Goal: Information Seeking & Learning: Learn about a topic

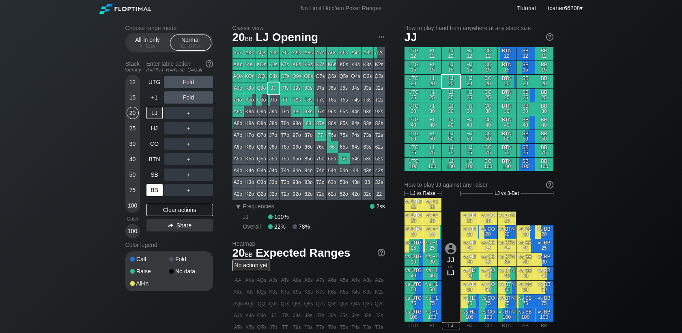
click at [127, 206] on div "100" at bounding box center [133, 205] width 12 height 12
click at [151, 192] on div "BB" at bounding box center [155, 190] width 16 height 12
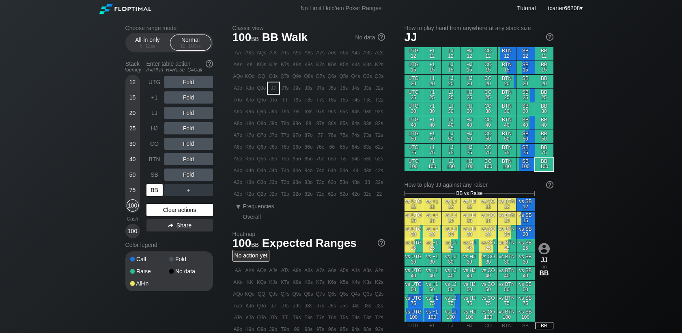
click at [164, 207] on div "Clear actions" at bounding box center [180, 210] width 67 height 12
click at [164, 210] on div "Clear actions" at bounding box center [180, 210] width 67 height 12
click at [188, 102] on div "R ✕" at bounding box center [189, 97] width 16 height 12
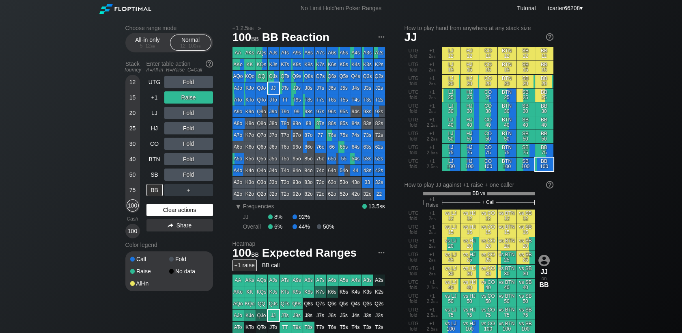
drag, startPoint x: 188, startPoint y: 207, endPoint x: 197, endPoint y: 209, distance: 9.1
click at [188, 207] on div "Clear actions" at bounding box center [180, 210] width 67 height 12
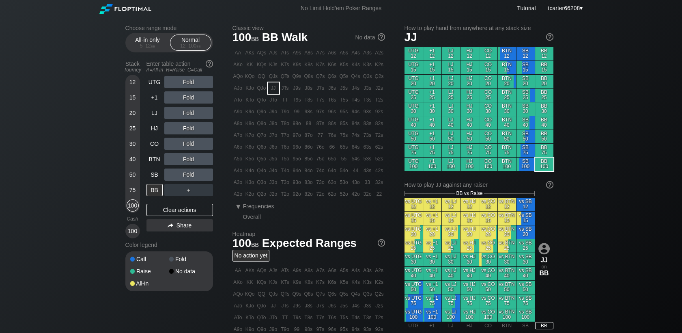
click at [650, 105] on div "Choose range mode All-in only 5 – 12 bb Normal 12 – 100 bb Stack Tourney Enter …" at bounding box center [341, 276] width 682 height 518
click at [173, 212] on div "Clear actions" at bounding box center [180, 210] width 67 height 12
click at [185, 81] on div "R ✕" at bounding box center [189, 82] width 16 height 12
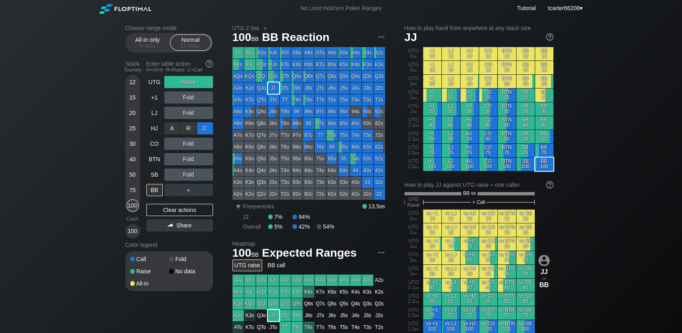
click at [205, 132] on div "C ✕" at bounding box center [205, 128] width 16 height 12
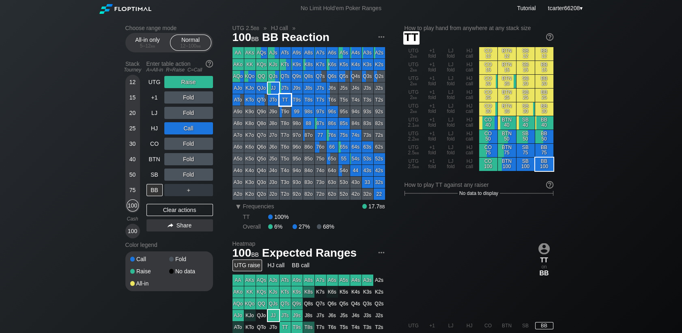
click at [289, 98] on div "TT" at bounding box center [285, 99] width 11 height 11
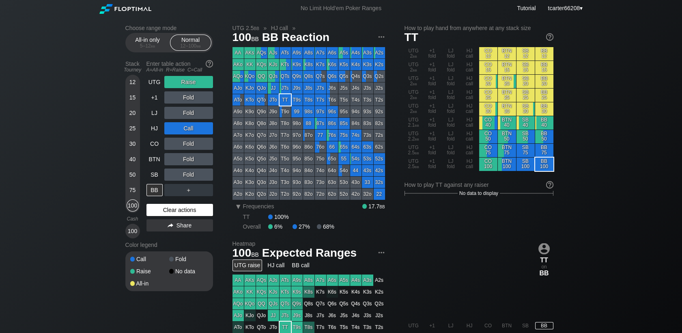
click at [197, 213] on div "Clear actions" at bounding box center [180, 210] width 67 height 12
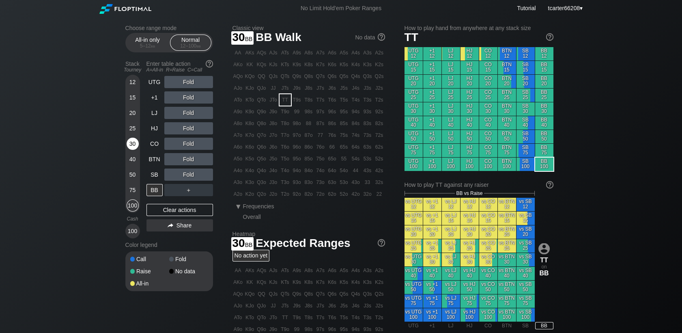
click at [133, 149] on div "30" at bounding box center [133, 144] width 12 height 12
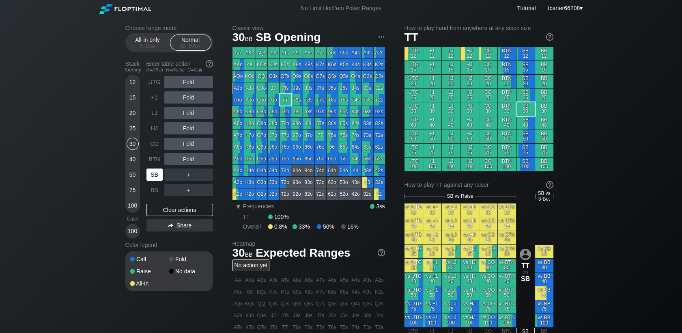
click at [152, 180] on div "SB" at bounding box center [155, 174] width 16 height 12
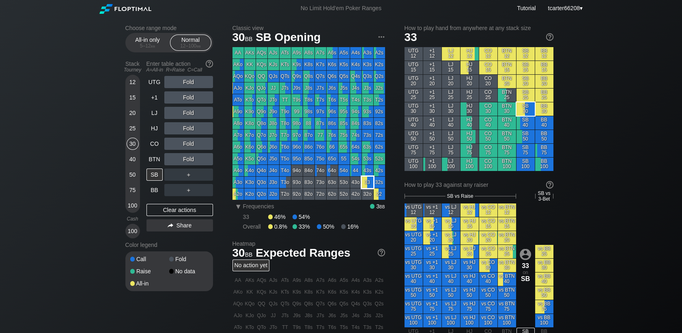
click at [369, 182] on div "33" at bounding box center [367, 182] width 11 height 11
click at [182, 147] on div "Fold" at bounding box center [188, 144] width 49 height 12
click at [186, 147] on div "R ✕" at bounding box center [189, 144] width 16 height 12
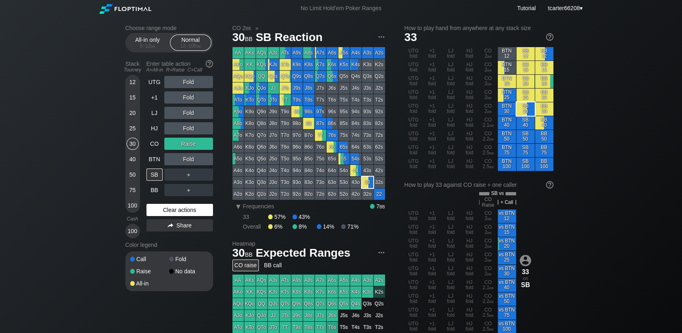
click at [178, 216] on div "Clear actions" at bounding box center [180, 210] width 67 height 12
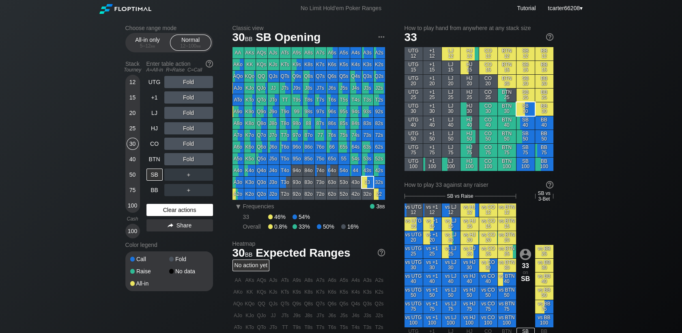
click at [177, 213] on div "Clear actions" at bounding box center [180, 210] width 67 height 12
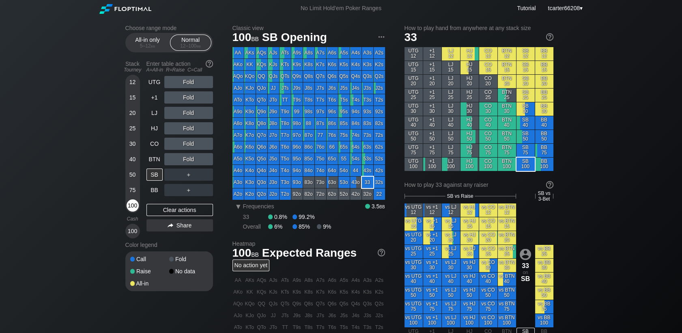
click at [133, 209] on div "100" at bounding box center [133, 205] width 12 height 12
click at [132, 208] on div "100" at bounding box center [133, 205] width 12 height 12
click at [132, 207] on div "100" at bounding box center [133, 205] width 12 height 12
click at [161, 160] on div "BTN" at bounding box center [155, 159] width 16 height 12
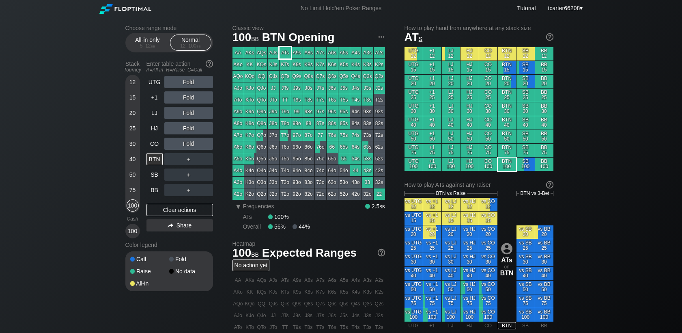
click at [283, 55] on div "ATs" at bounding box center [285, 52] width 11 height 11
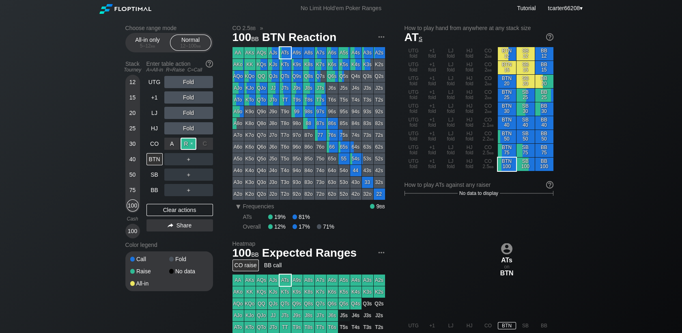
click at [192, 142] on div "R ✕" at bounding box center [189, 144] width 16 height 12
click at [163, 216] on div "Clear actions" at bounding box center [180, 210] width 67 height 12
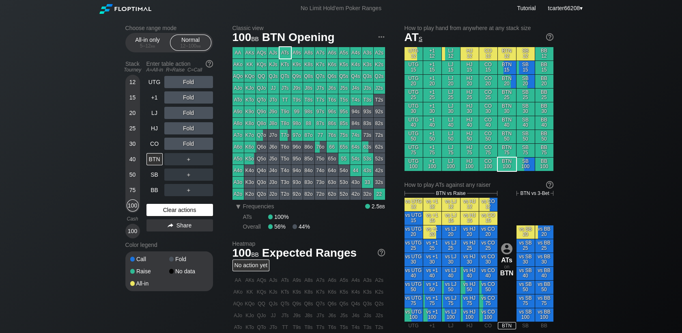
click at [199, 209] on div "Clear actions" at bounding box center [180, 210] width 67 height 12
click at [204, 214] on div "Clear actions" at bounding box center [180, 210] width 67 height 12
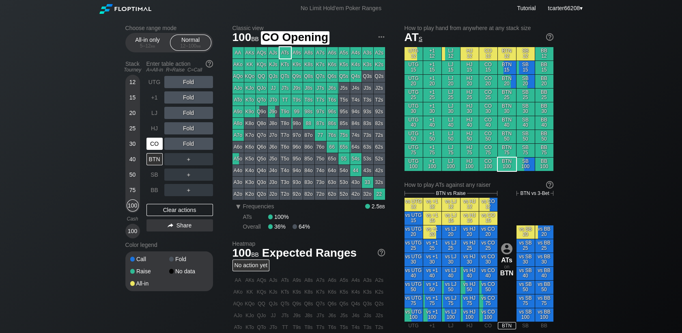
click at [155, 143] on div "CO" at bounding box center [155, 144] width 16 height 12
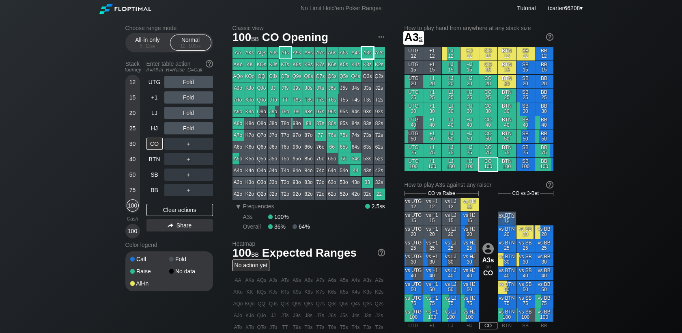
click at [369, 56] on div "A3s" at bounding box center [367, 52] width 11 height 11
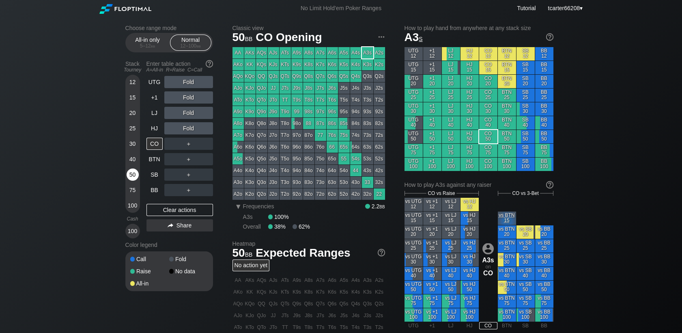
click at [132, 177] on div "50" at bounding box center [133, 174] width 12 height 12
click at [146, 191] on div "Stack Tourney Enter table action A=All-in R=Raise C=Call [PHONE_NUMBER] [PHONE_…" at bounding box center [169, 147] width 88 height 181
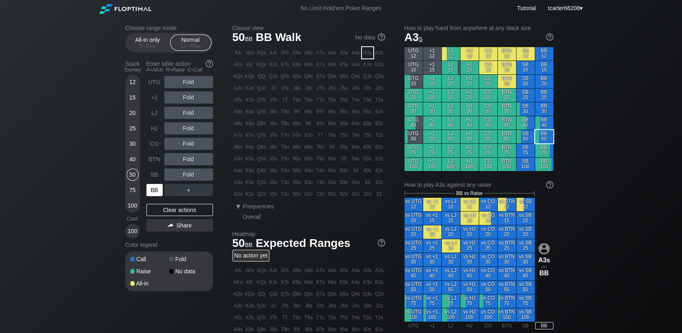
click at [154, 192] on div "BB" at bounding box center [155, 190] width 16 height 12
click at [188, 174] on div "Fold" at bounding box center [188, 174] width 49 height 12
click at [188, 174] on div "R ✕" at bounding box center [189, 174] width 16 height 12
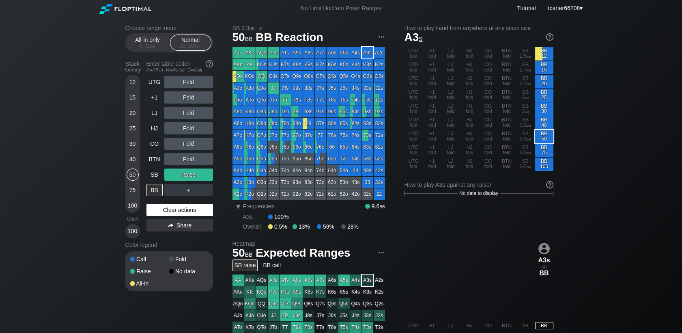
click at [197, 211] on div "Clear actions" at bounding box center [180, 210] width 67 height 12
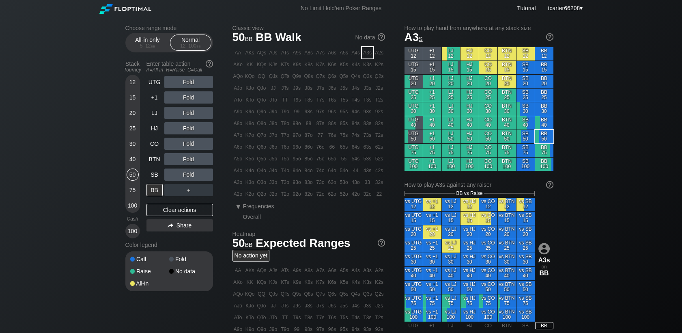
click at [136, 207] on div "100" at bounding box center [133, 205] width 12 height 12
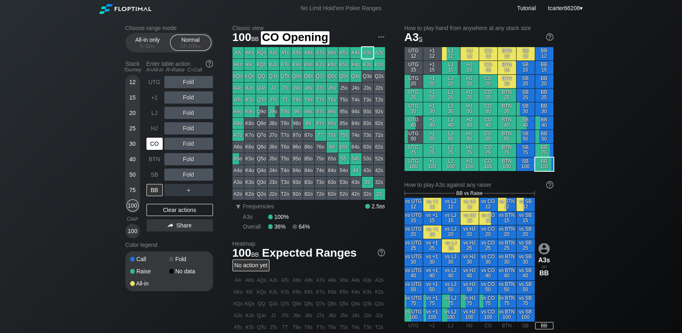
click at [161, 137] on div "CO" at bounding box center [156, 143] width 18 height 15
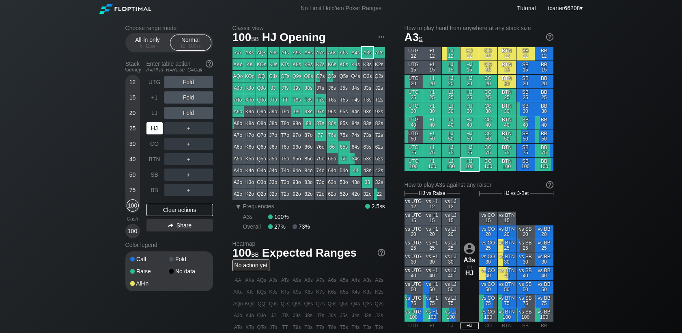
click at [161, 134] on div "HJ" at bounding box center [155, 128] width 16 height 12
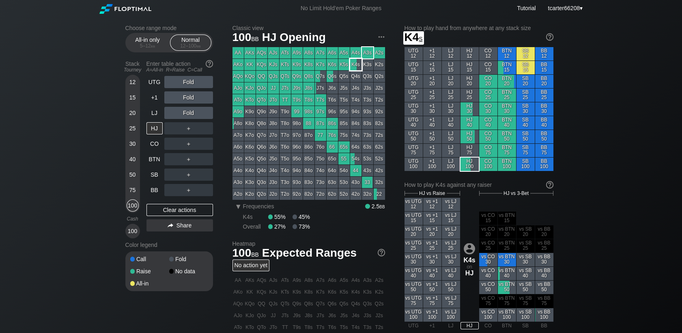
click at [353, 67] on div "K4s" at bounding box center [355, 64] width 11 height 11
click at [136, 149] on div "30" at bounding box center [133, 144] width 12 height 12
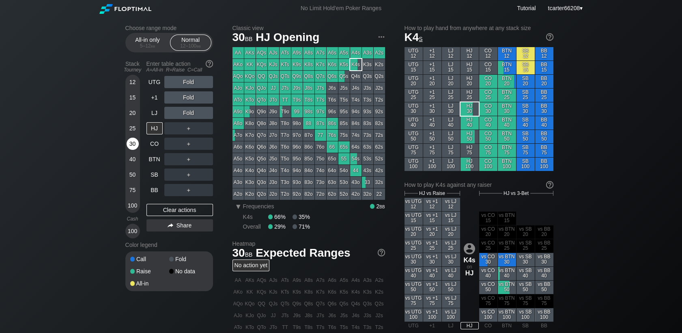
click at [136, 147] on div "30" at bounding box center [133, 144] width 12 height 12
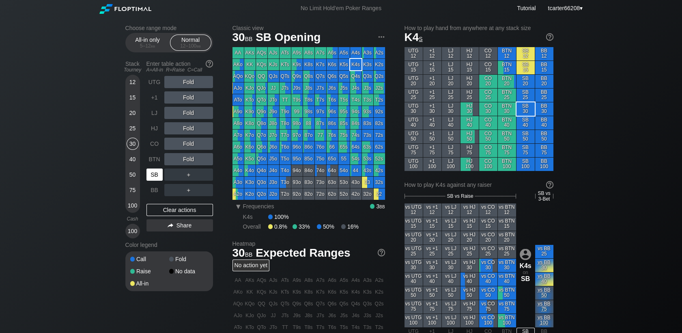
click at [153, 173] on div "SB" at bounding box center [155, 174] width 16 height 12
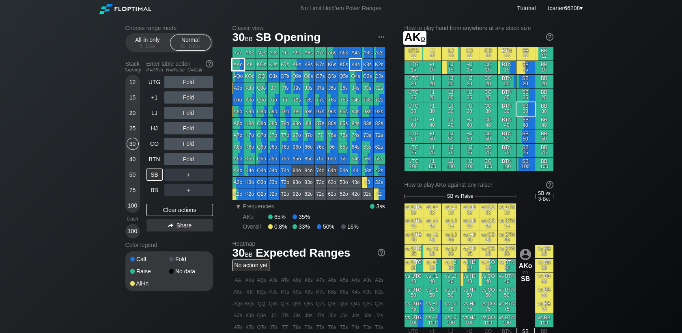
click at [240, 67] on div "AKo" at bounding box center [238, 64] width 11 height 11
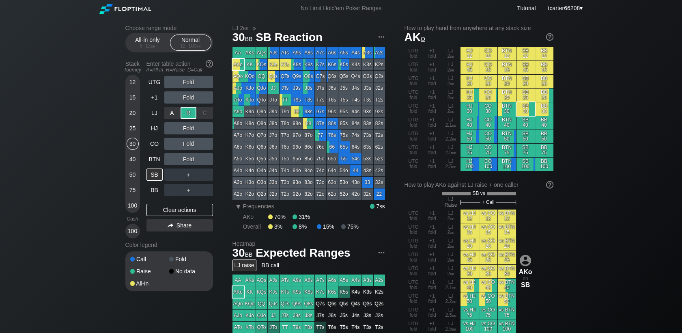
click at [187, 117] on div "R ✕" at bounding box center [189, 113] width 16 height 12
click at [193, 129] on div "R ✕" at bounding box center [189, 128] width 16 height 12
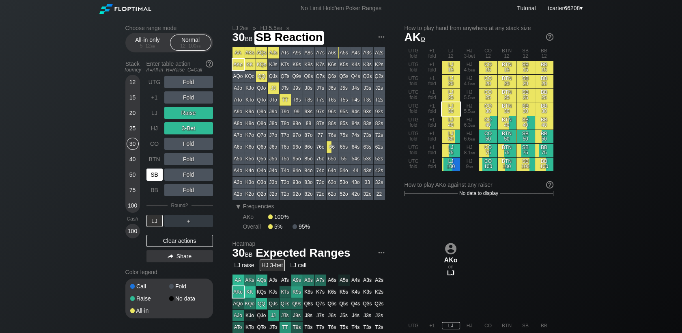
click at [160, 177] on div "SB" at bounding box center [155, 174] width 16 height 12
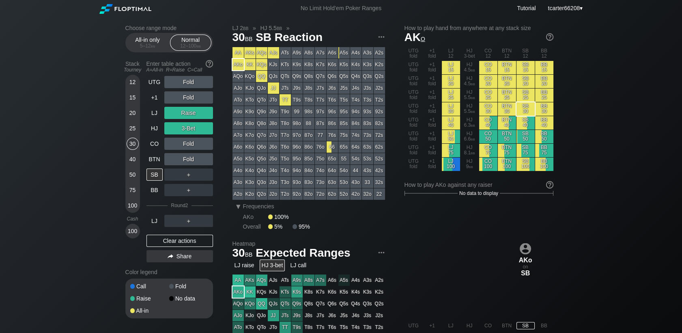
click at [193, 237] on div "Clear actions" at bounding box center [180, 241] width 67 height 12
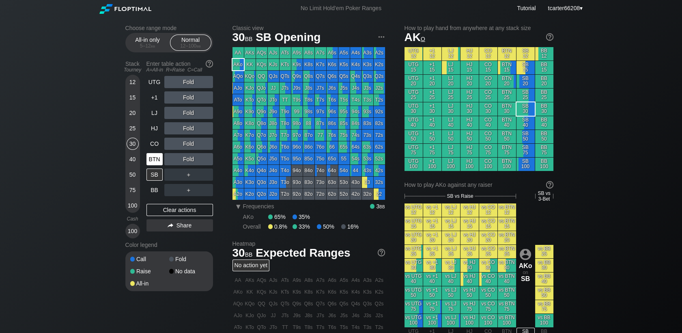
drag, startPoint x: 132, startPoint y: 160, endPoint x: 151, endPoint y: 159, distance: 19.1
click at [132, 160] on div "40" at bounding box center [133, 159] width 12 height 12
click at [151, 159] on div "BTN" at bounding box center [155, 159] width 16 height 12
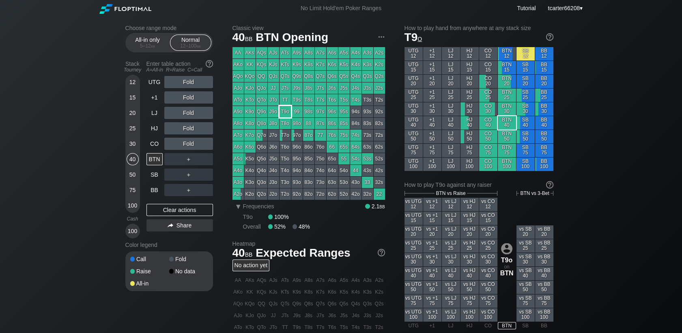
click at [289, 116] on div "T9o" at bounding box center [285, 111] width 11 height 11
click at [190, 211] on div "Clear actions" at bounding box center [180, 210] width 67 height 12
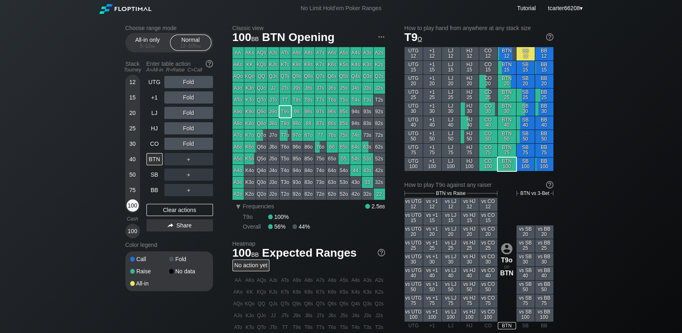
click at [132, 205] on div "100" at bounding box center [133, 205] width 12 height 12
click at [159, 143] on div "CO" at bounding box center [155, 144] width 16 height 12
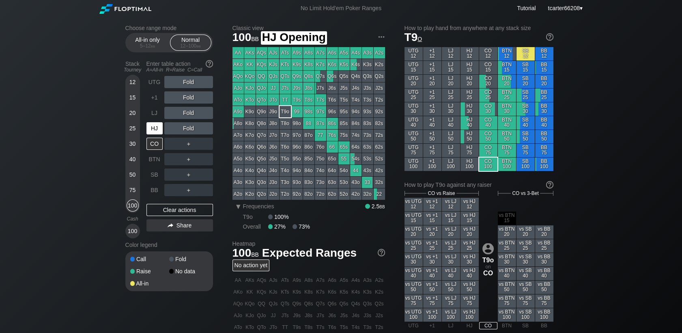
click at [158, 129] on div "HJ" at bounding box center [155, 128] width 16 height 12
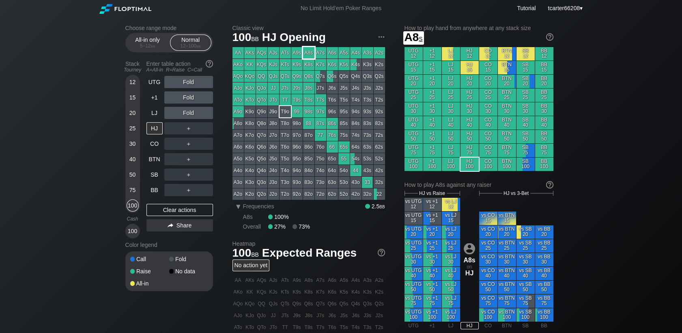
click at [312, 56] on div "A8s" at bounding box center [308, 52] width 11 height 11
click at [123, 161] on div "Choose range mode All-in only 5 – 12 bb Normal 12 – 100 bb Stack Tourney Enter …" at bounding box center [341, 276] width 445 height 518
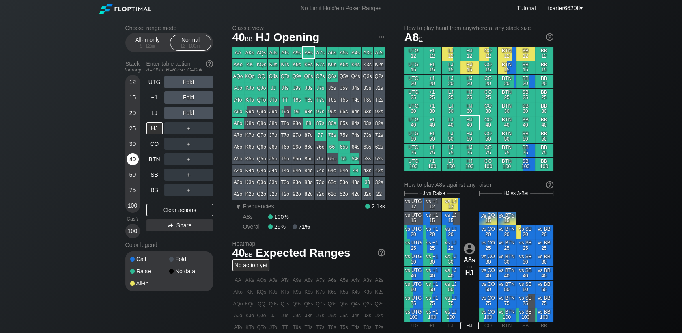
click at [128, 161] on div "40" at bounding box center [133, 159] width 12 height 12
drag, startPoint x: 130, startPoint y: 159, endPoint x: 143, endPoint y: 149, distance: 16.2
click at [131, 159] on div "40" at bounding box center [133, 159] width 12 height 12
click at [148, 146] on div "CO" at bounding box center [155, 144] width 16 height 12
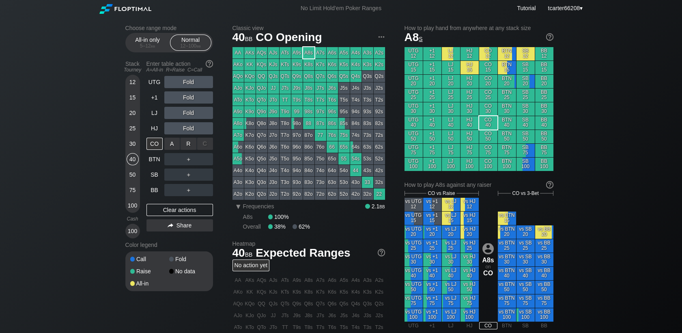
click at [188, 136] on div "A ✕ R ✕ C ✕ ＋" at bounding box center [188, 143] width 49 height 19
click at [189, 132] on div "R ✕" at bounding box center [189, 128] width 16 height 12
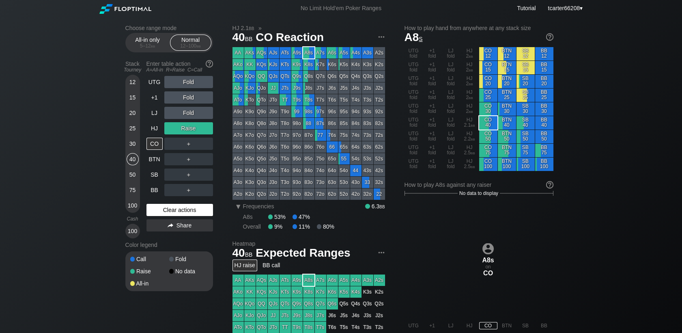
click at [183, 211] on div "Clear actions" at bounding box center [180, 210] width 67 height 12
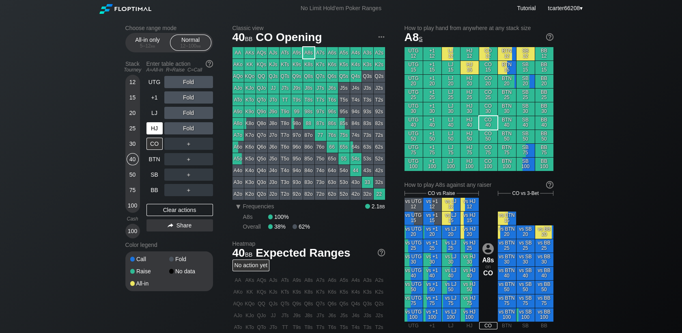
click at [155, 125] on div "HJ" at bounding box center [155, 128] width 16 height 12
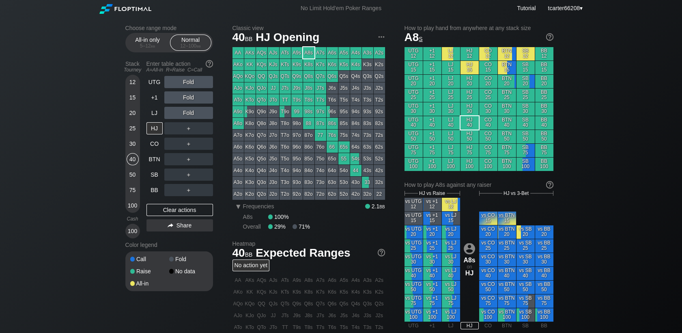
click at [189, 130] on div "＋" at bounding box center [188, 128] width 49 height 12
click at [189, 131] on div "R ✕" at bounding box center [189, 128] width 16 height 12
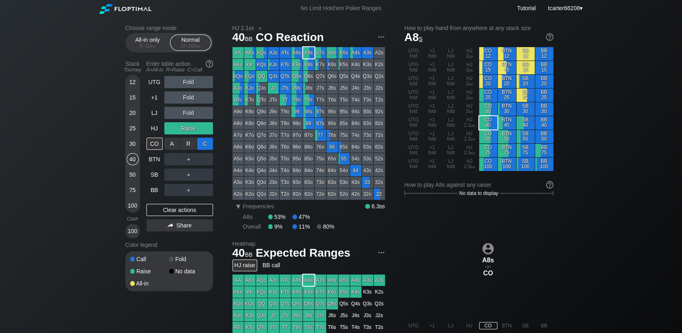
click at [202, 142] on div "C ✕" at bounding box center [205, 144] width 16 height 12
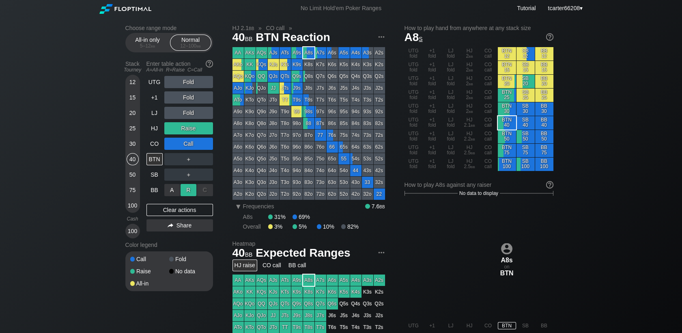
click at [191, 194] on div "R ✕" at bounding box center [189, 190] width 16 height 12
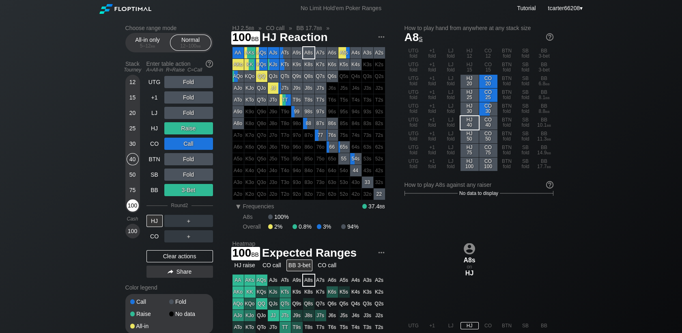
click at [132, 206] on div "100" at bounding box center [133, 205] width 12 height 12
click at [207, 256] on div "Clear actions" at bounding box center [180, 256] width 67 height 12
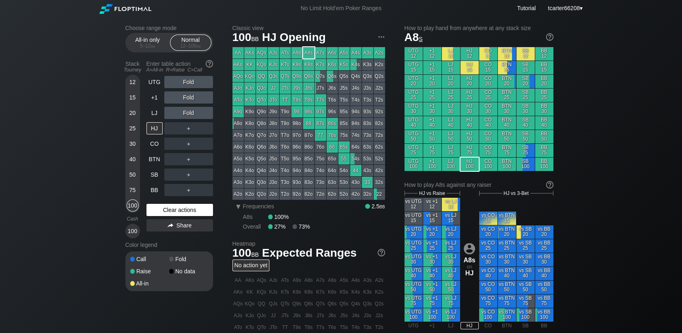
click at [186, 214] on div "Clear actions" at bounding box center [180, 210] width 67 height 12
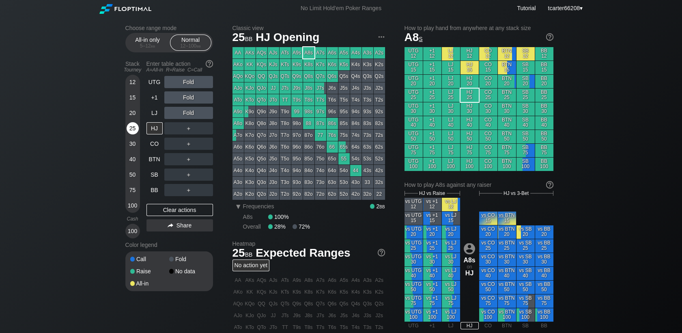
click at [127, 132] on div "25" at bounding box center [133, 128] width 12 height 12
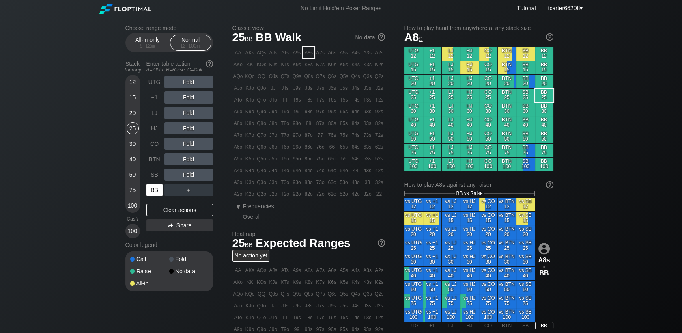
click at [149, 192] on div "BB" at bounding box center [155, 190] width 16 height 12
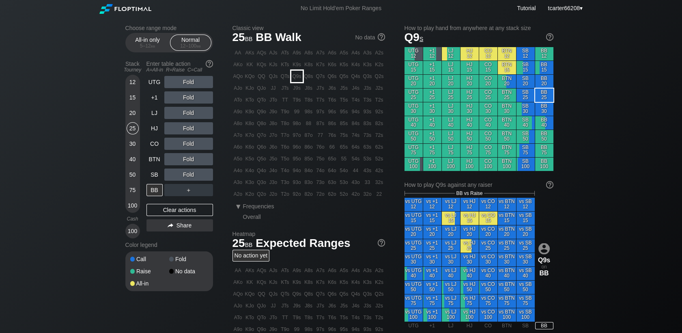
click at [299, 80] on div "Q9s" at bounding box center [296, 76] width 11 height 11
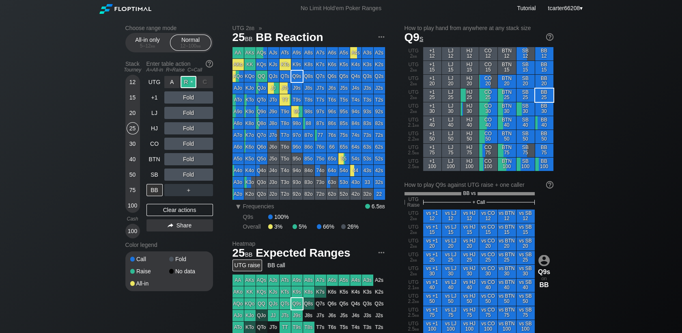
click at [185, 83] on div "R ✕" at bounding box center [189, 82] width 16 height 12
click at [203, 146] on div "C ✕" at bounding box center [205, 144] width 16 height 12
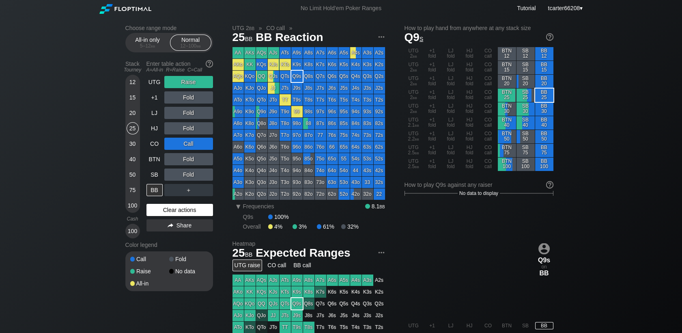
click at [197, 209] on div "Clear actions" at bounding box center [180, 210] width 67 height 12
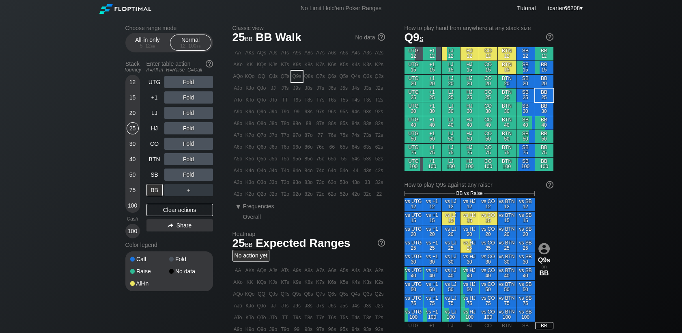
click at [186, 218] on div "UTG Fold +1 Fold LJ Fold HJ Fold CO Fold BTN Fold SB Fold BB ＋ Clear actions Sh…" at bounding box center [180, 157] width 67 height 162
click at [186, 214] on div "Clear actions" at bounding box center [180, 210] width 67 height 12
click at [126, 205] on div "12 15 20 25 30 40 50 75 100" at bounding box center [132, 144] width 15 height 138
click at [128, 206] on div "100" at bounding box center [133, 205] width 12 height 12
click at [135, 157] on div "40" at bounding box center [133, 159] width 12 height 12
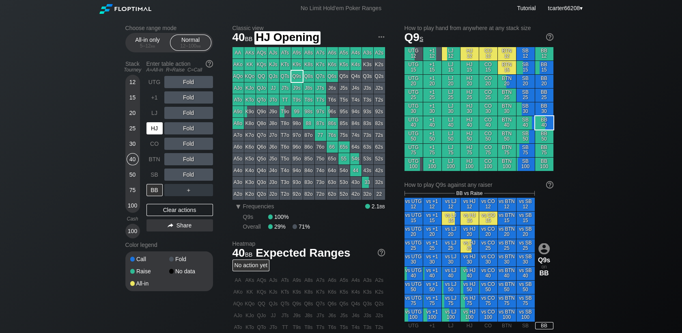
click at [160, 131] on div "HJ" at bounding box center [155, 128] width 16 height 12
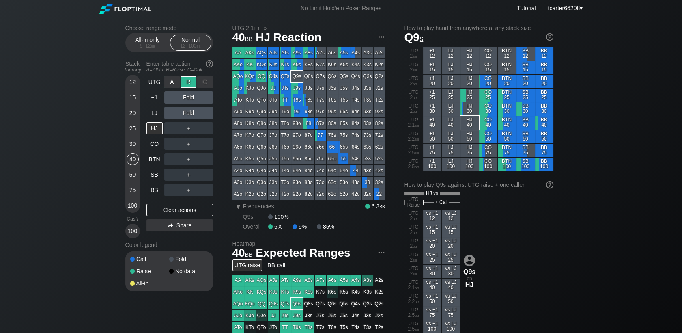
click at [194, 87] on div "R ✕" at bounding box center [189, 82] width 16 height 12
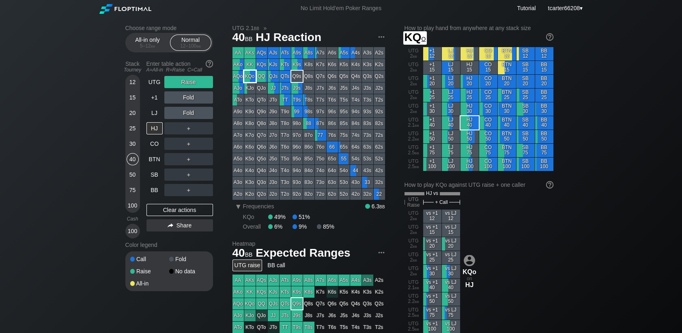
click at [251, 79] on div "KQo" at bounding box center [249, 76] width 11 height 11
click at [136, 129] on div "25" at bounding box center [133, 128] width 12 height 12
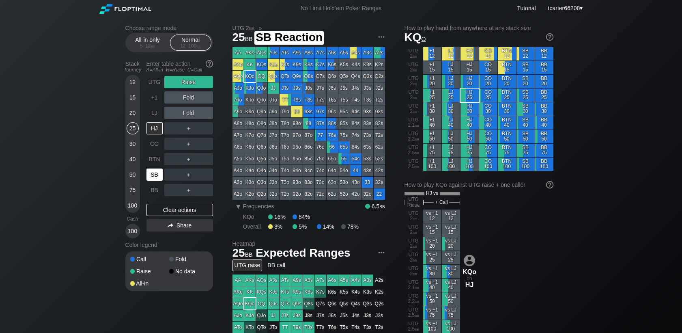
click at [153, 175] on div "SB" at bounding box center [155, 174] width 16 height 12
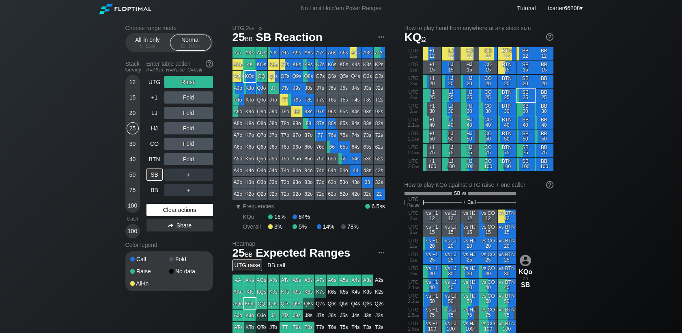
click at [161, 215] on div "Clear actions" at bounding box center [180, 210] width 67 height 12
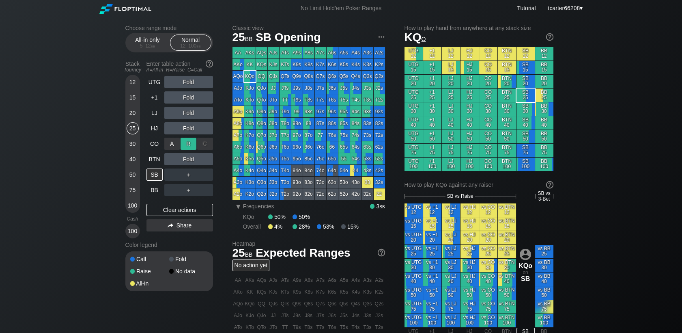
click at [184, 145] on div "R ✕" at bounding box center [189, 144] width 16 height 12
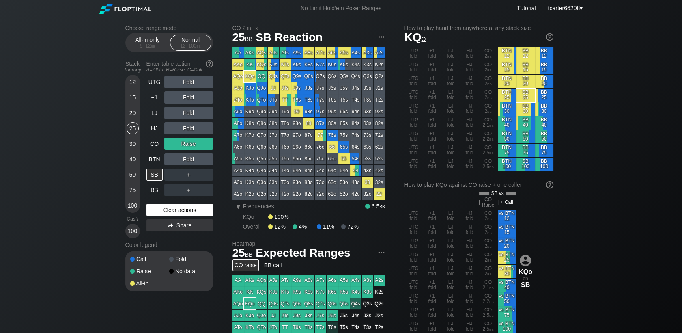
click at [189, 214] on div "Clear actions" at bounding box center [180, 210] width 67 height 12
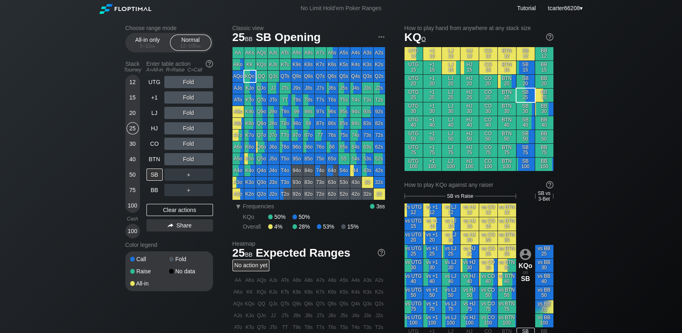
click at [133, 207] on div "100" at bounding box center [133, 205] width 12 height 12
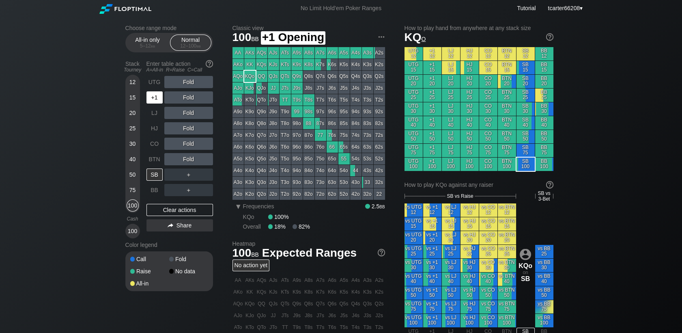
click at [155, 105] on div "+1" at bounding box center [156, 97] width 18 height 15
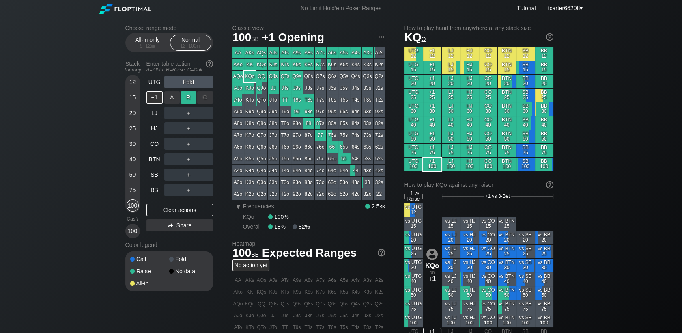
click at [188, 101] on div "R ✕" at bounding box center [189, 97] width 16 height 12
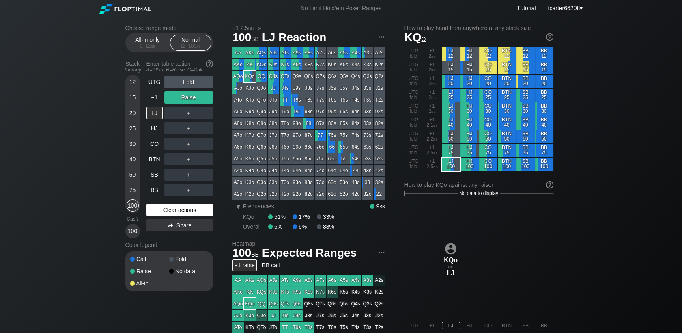
click at [169, 211] on div "Clear actions" at bounding box center [180, 210] width 67 height 12
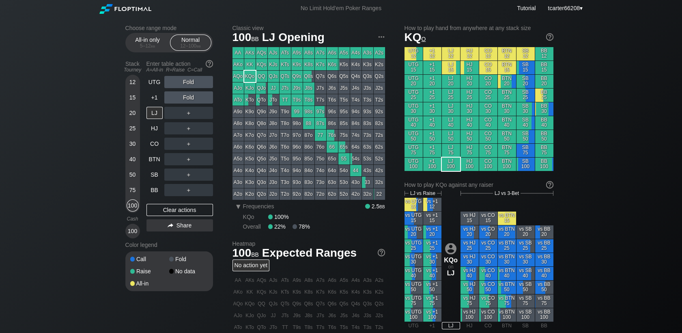
click at [649, 75] on div "Choose range mode All-in only 5 – 12 bb Normal 12 – 100 bb Stack Tourney Enter …" at bounding box center [341, 276] width 682 height 518
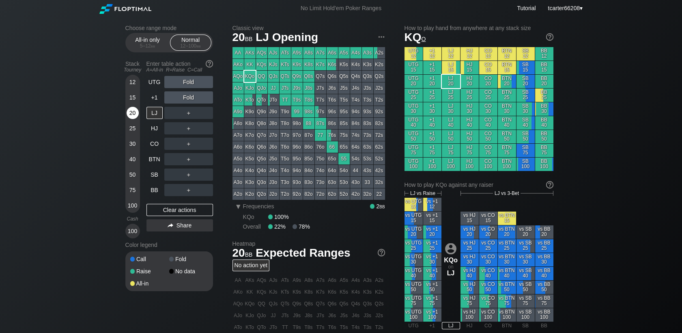
click at [133, 112] on div "20" at bounding box center [133, 113] width 12 height 12
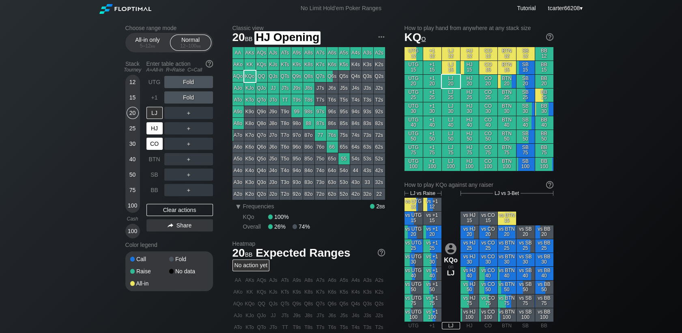
click at [155, 145] on div "CO" at bounding box center [155, 144] width 16 height 12
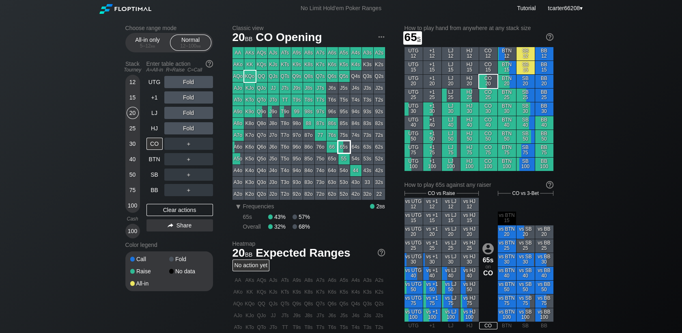
click at [345, 148] on div "65s" at bounding box center [344, 146] width 11 height 11
click at [128, 209] on div "100" at bounding box center [133, 205] width 12 height 12
click at [154, 180] on div "SB" at bounding box center [155, 174] width 16 height 12
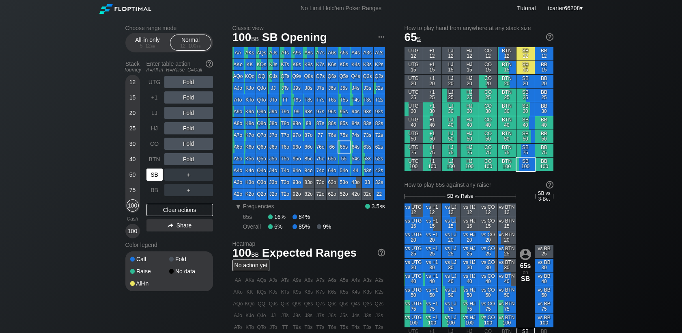
click at [154, 177] on div "SB" at bounding box center [155, 174] width 16 height 12
click at [188, 157] on div "R ✕" at bounding box center [189, 159] width 16 height 12
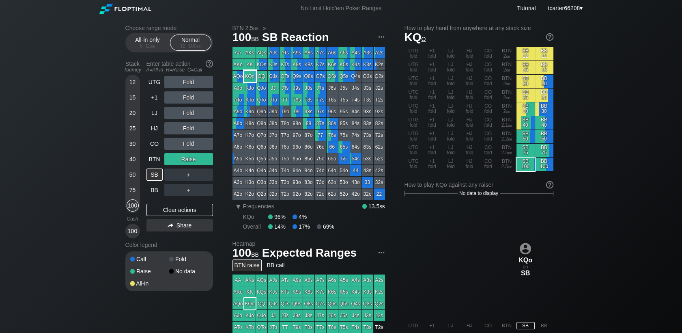
click at [252, 76] on div "KQo" at bounding box center [249, 76] width 11 height 11
click at [170, 209] on div "Clear actions" at bounding box center [180, 210] width 67 height 12
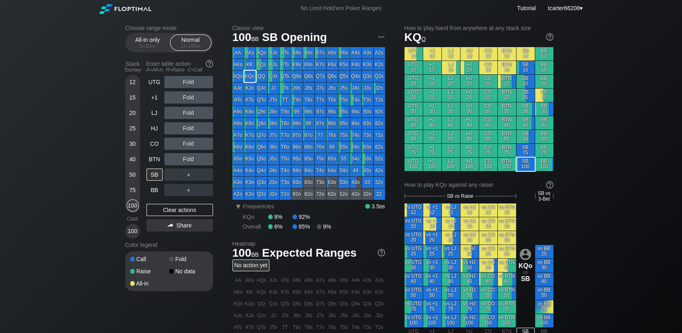
drag, startPoint x: 132, startPoint y: 121, endPoint x: 267, endPoint y: 93, distance: 137.4
click at [132, 121] on div "20" at bounding box center [133, 114] width 12 height 15
click at [132, 120] on div "20" at bounding box center [133, 114] width 12 height 15
click at [132, 119] on div "20" at bounding box center [133, 113] width 12 height 12
click at [150, 82] on div "UTG" at bounding box center [155, 82] width 16 height 12
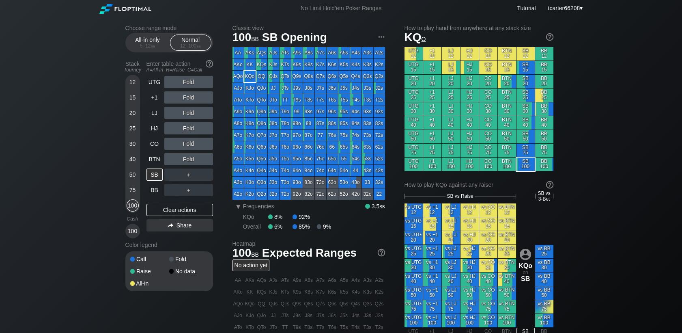
click at [150, 82] on div "UTG" at bounding box center [155, 82] width 16 height 12
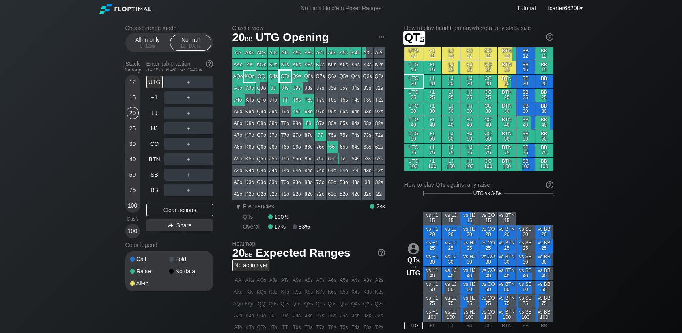
click at [283, 76] on div "QTs" at bounding box center [285, 76] width 11 height 11
click at [194, 211] on div "Clear actions" at bounding box center [180, 210] width 67 height 12
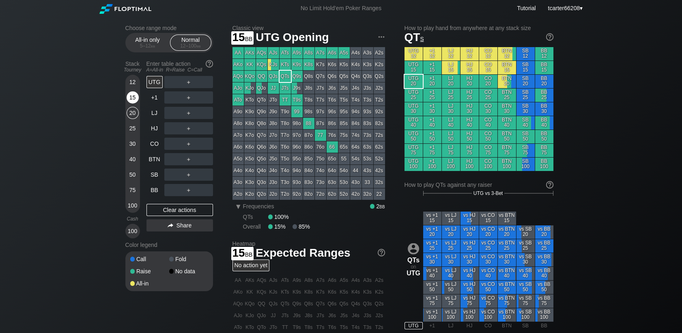
click at [132, 99] on div "15" at bounding box center [133, 97] width 12 height 12
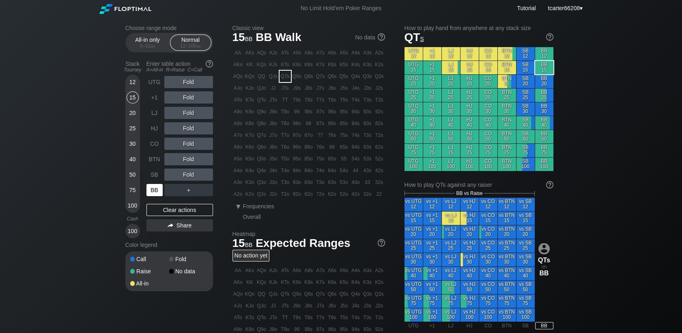
click at [158, 190] on div "BB" at bounding box center [155, 190] width 16 height 12
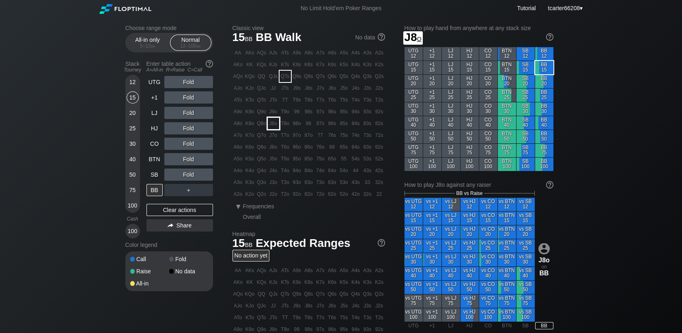
click at [279, 125] on div "J8o" at bounding box center [273, 123] width 11 height 11
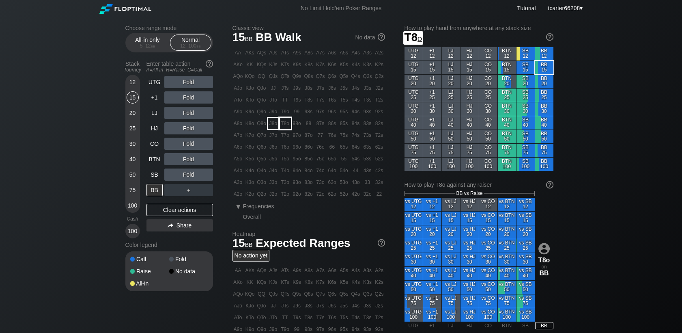
click at [285, 126] on div "T8o" at bounding box center [285, 123] width 11 height 11
click at [186, 82] on div "R ✕" at bounding box center [189, 82] width 16 height 12
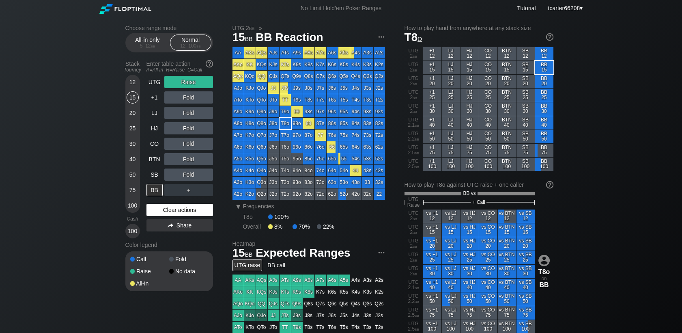
click at [205, 211] on div "Clear actions" at bounding box center [180, 210] width 67 height 12
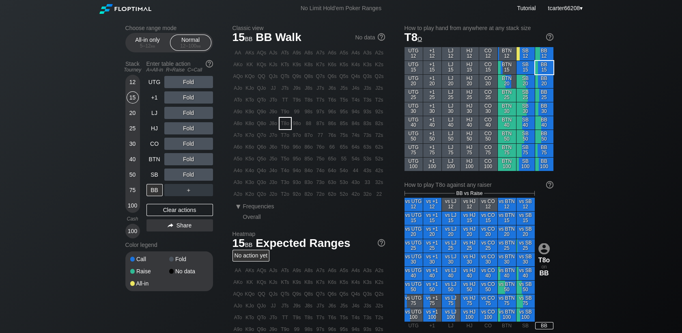
click at [133, 143] on div "30" at bounding box center [133, 144] width 12 height 12
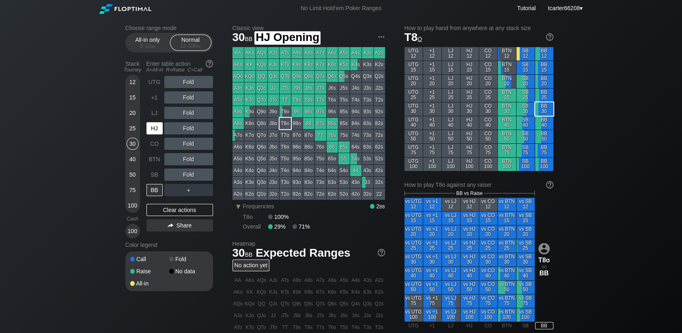
click at [159, 130] on div "HJ" at bounding box center [155, 128] width 16 height 12
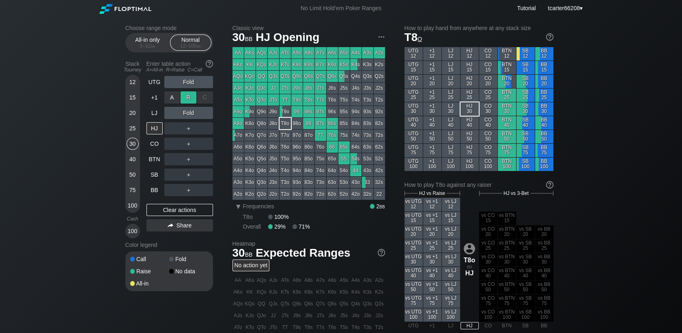
click at [190, 100] on div "R ✕" at bounding box center [189, 97] width 16 height 12
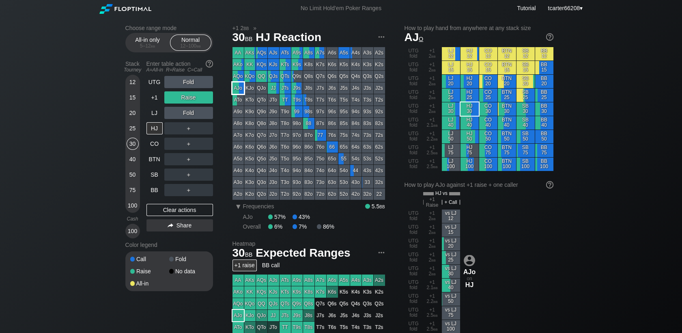
click at [239, 90] on div "AJo" at bounding box center [238, 87] width 11 height 11
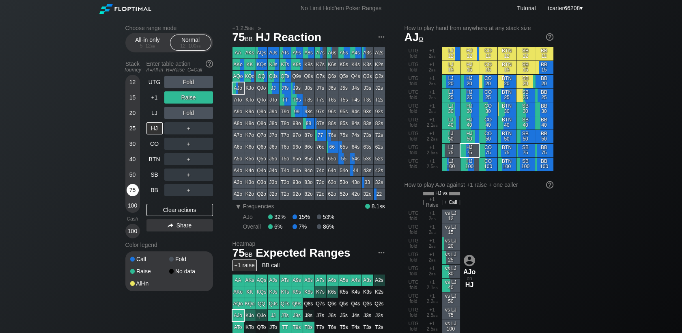
click at [130, 190] on div "75" at bounding box center [133, 190] width 12 height 12
click at [156, 134] on div "HJ" at bounding box center [155, 128] width 16 height 12
click at [174, 210] on div "Clear actions" at bounding box center [180, 210] width 67 height 12
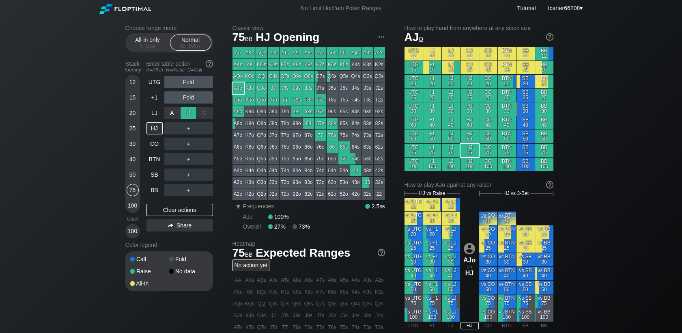
click at [190, 112] on div "R ✕" at bounding box center [189, 113] width 16 height 12
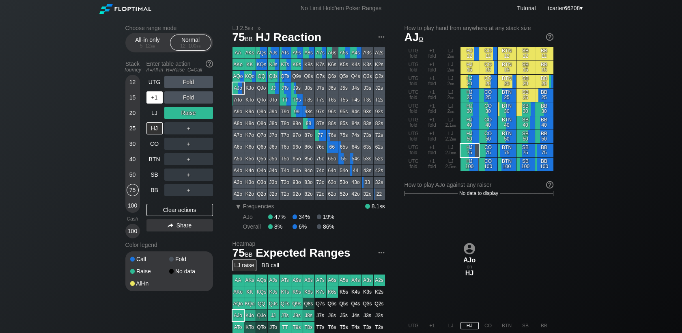
drag, startPoint x: 128, startPoint y: 140, endPoint x: 157, endPoint y: 104, distance: 45.8
click at [128, 140] on div "30" at bounding box center [133, 145] width 12 height 15
click at [166, 213] on div "Clear actions" at bounding box center [180, 210] width 67 height 12
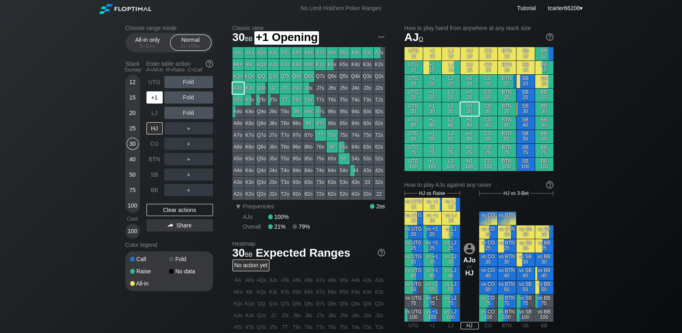
click at [156, 102] on div "+1" at bounding box center [155, 97] width 16 height 12
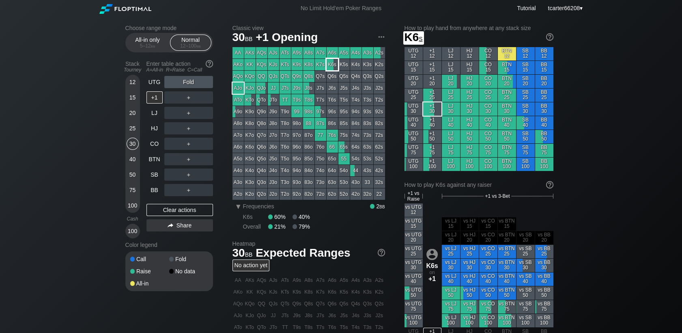
click at [332, 65] on div "K6s" at bounding box center [332, 64] width 11 height 11
click at [134, 202] on div "100" at bounding box center [133, 205] width 12 height 12
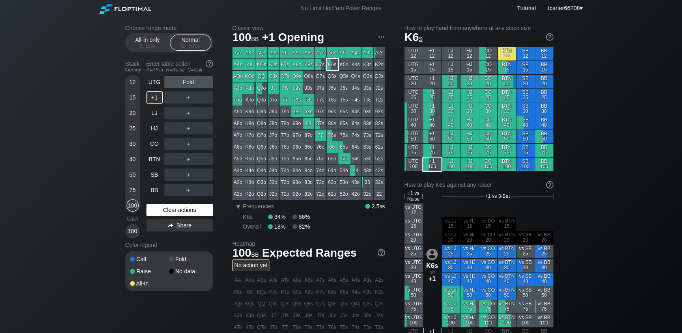
click at [163, 209] on div "Clear actions" at bounding box center [180, 210] width 67 height 12
click at [162, 209] on div "Clear actions" at bounding box center [180, 210] width 67 height 12
click at [183, 85] on div "R ✕" at bounding box center [189, 82] width 16 height 12
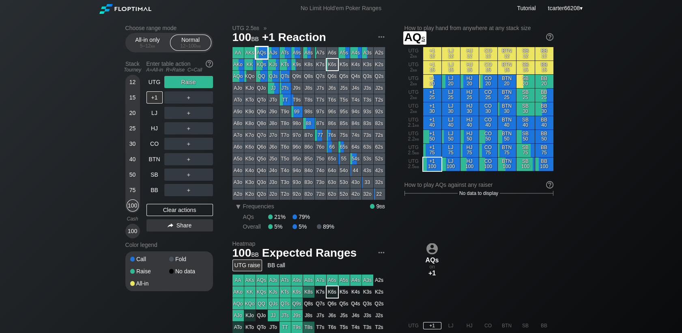
click at [264, 56] on div "AQs" at bounding box center [261, 52] width 11 height 11
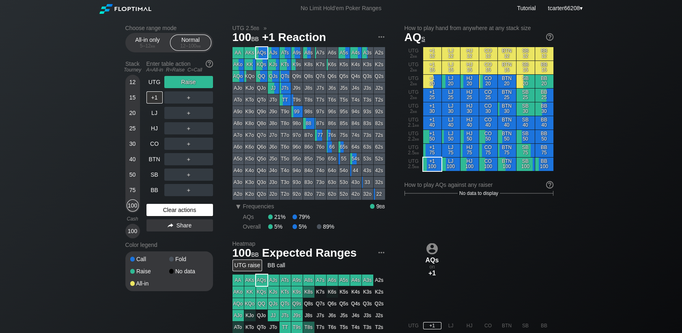
drag, startPoint x: 166, startPoint y: 211, endPoint x: 147, endPoint y: 130, distance: 82.4
click at [166, 210] on div "Clear actions" at bounding box center [180, 210] width 67 height 12
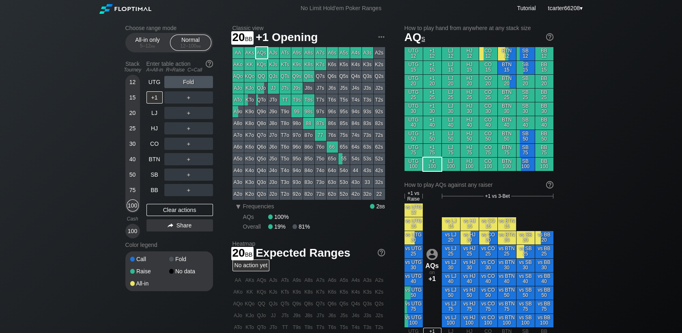
click at [125, 110] on div "12 15 20 25 30 40 50 75 100" at bounding box center [132, 144] width 15 height 138
click at [124, 108] on div "Choose range mode All-in only 5 – 12 bb Normal 12 – 100 bb Stack Tourney Enter …" at bounding box center [341, 279] width 445 height 524
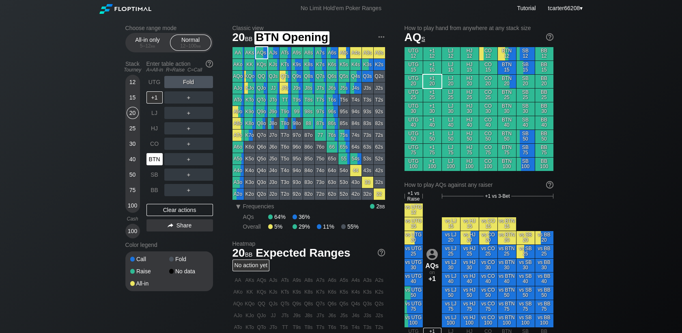
click at [152, 157] on div "BTN" at bounding box center [155, 159] width 16 height 12
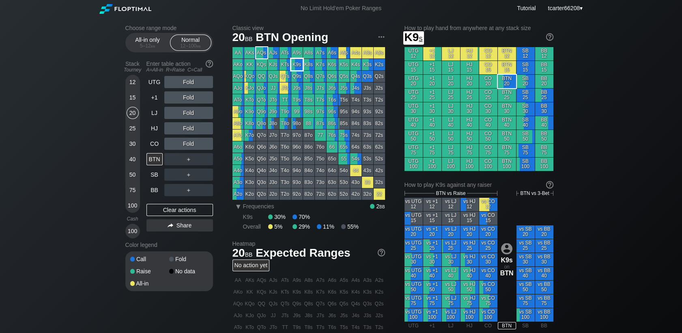
click at [291, 62] on div "K9s" at bounding box center [296, 64] width 11 height 11
click at [187, 142] on div "Fold" at bounding box center [188, 144] width 49 height 12
click at [187, 142] on div "R ✕" at bounding box center [189, 144] width 16 height 12
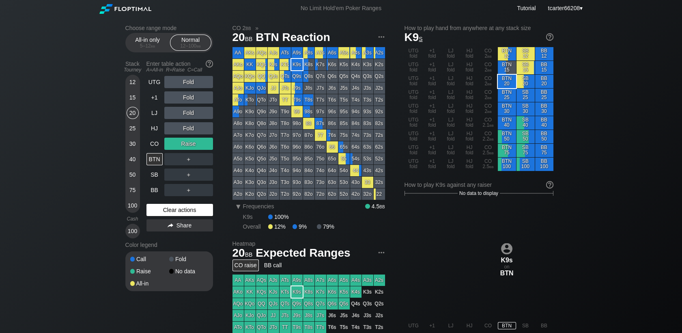
click at [170, 206] on div "Clear actions" at bounding box center [180, 210] width 67 height 12
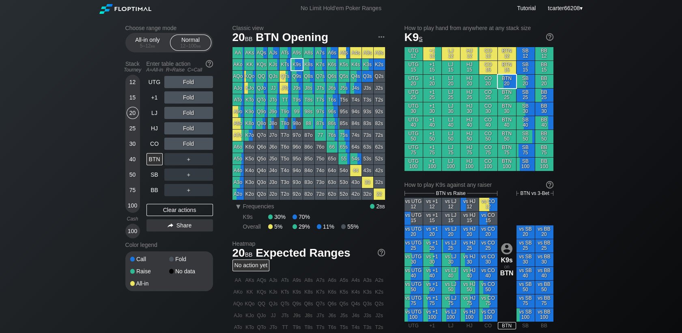
drag, startPoint x: 179, startPoint y: 211, endPoint x: 123, endPoint y: 138, distance: 91.5
click at [177, 209] on div "Clear actions" at bounding box center [180, 210] width 67 height 12
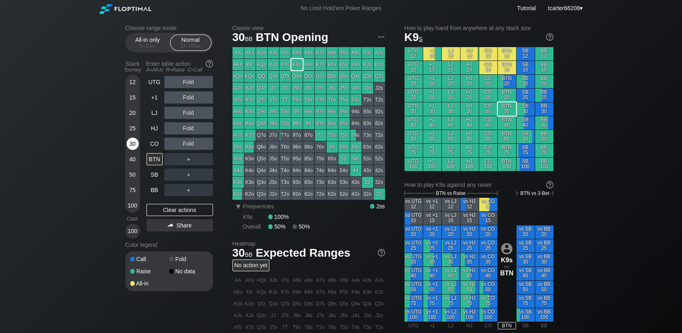
click at [130, 145] on div "30" at bounding box center [133, 144] width 12 height 12
click at [147, 193] on div "BB" at bounding box center [155, 190] width 16 height 12
click at [153, 191] on div "BB" at bounding box center [155, 190] width 16 height 12
click at [153, 190] on div "BB" at bounding box center [155, 190] width 16 height 12
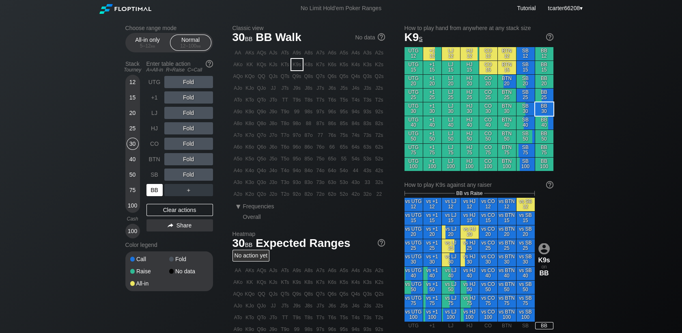
click at [154, 190] on div "BB" at bounding box center [155, 190] width 16 height 12
click at [194, 131] on div "R ✕" at bounding box center [189, 128] width 16 height 12
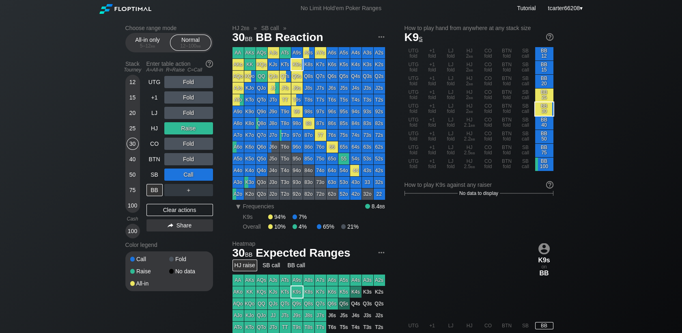
click at [125, 155] on div "12 15 20 25 30 40 50 75 100" at bounding box center [132, 144] width 15 height 138
click at [127, 159] on div "40" at bounding box center [133, 159] width 12 height 12
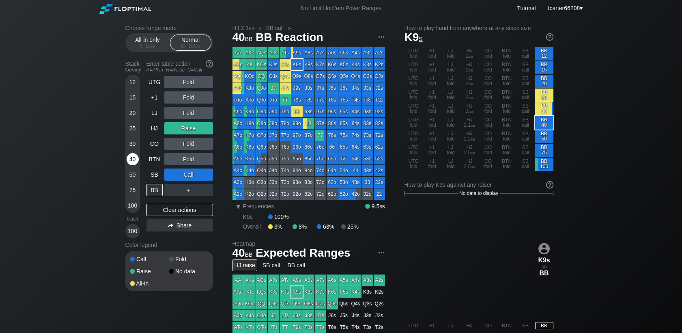
click at [127, 159] on div "40" at bounding box center [133, 159] width 12 height 12
click at [129, 159] on div "40" at bounding box center [133, 159] width 12 height 12
drag, startPoint x: 178, startPoint y: 207, endPoint x: 166, endPoint y: 206, distance: 12.2
click at [178, 207] on div "Clear actions" at bounding box center [180, 210] width 67 height 12
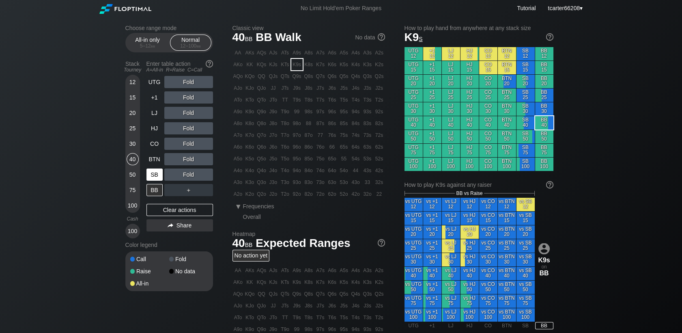
drag, startPoint x: 136, startPoint y: 175, endPoint x: 151, endPoint y: 176, distance: 15.0
click at [135, 175] on div "50" at bounding box center [133, 174] width 12 height 12
click at [151, 176] on div "SB" at bounding box center [155, 174] width 16 height 12
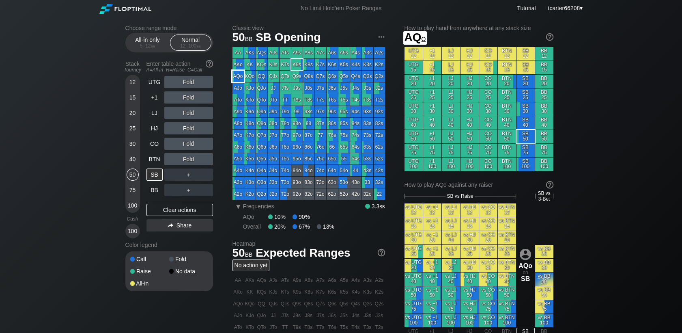
click at [242, 80] on div "AQo" at bounding box center [238, 76] width 11 height 11
click at [190, 102] on div "R ✕" at bounding box center [189, 97] width 16 height 12
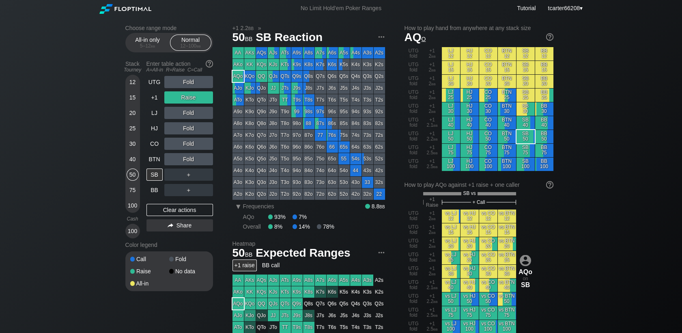
click at [200, 141] on div "Fold" at bounding box center [188, 144] width 49 height 12
click at [203, 148] on div "C ✕" at bounding box center [205, 144] width 16 height 12
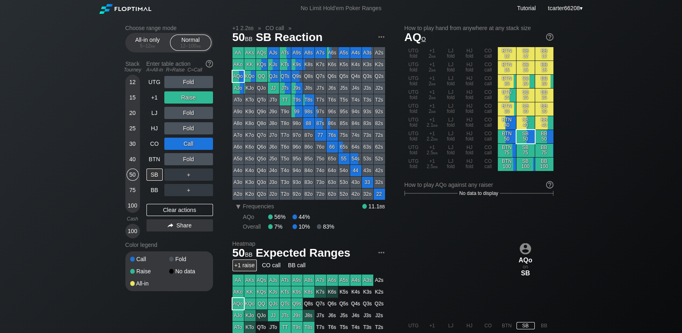
drag, startPoint x: 173, startPoint y: 207, endPoint x: 144, endPoint y: 152, distance: 61.9
click at [173, 207] on div "Clear actions" at bounding box center [180, 210] width 67 height 12
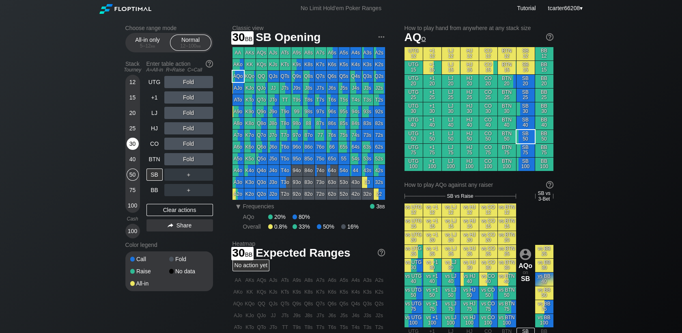
click at [130, 142] on div "30" at bounding box center [133, 144] width 12 height 12
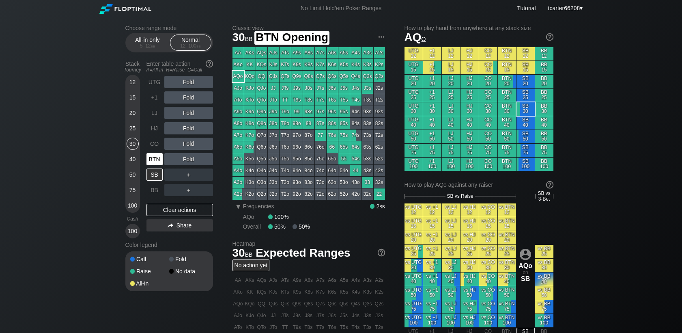
click at [149, 163] on div "BTN" at bounding box center [155, 159] width 16 height 12
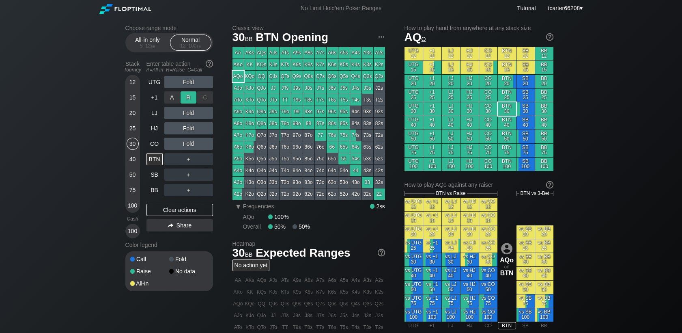
click at [190, 97] on div "R ✕" at bounding box center [189, 97] width 16 height 12
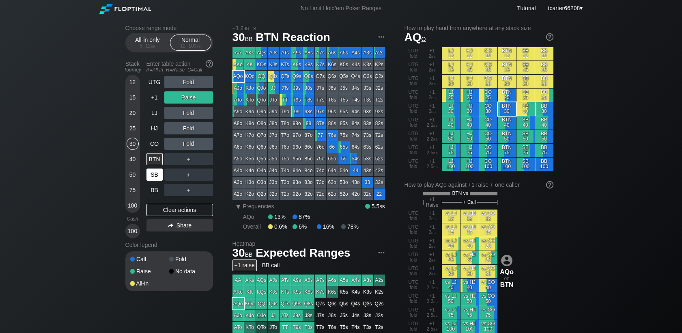
drag, startPoint x: 154, startPoint y: 207, endPoint x: 159, endPoint y: 169, distance: 38.5
click at [155, 207] on div "Clear actions" at bounding box center [180, 210] width 67 height 12
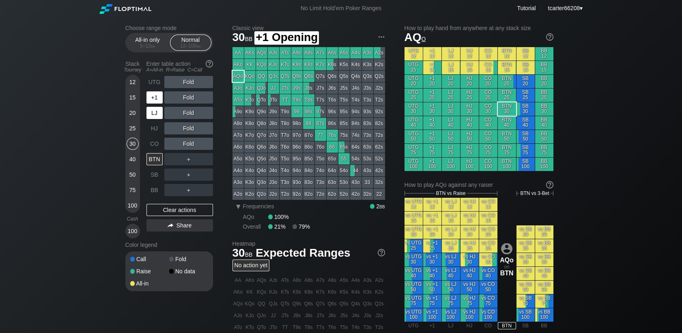
click at [152, 114] on div "LJ" at bounding box center [155, 113] width 16 height 12
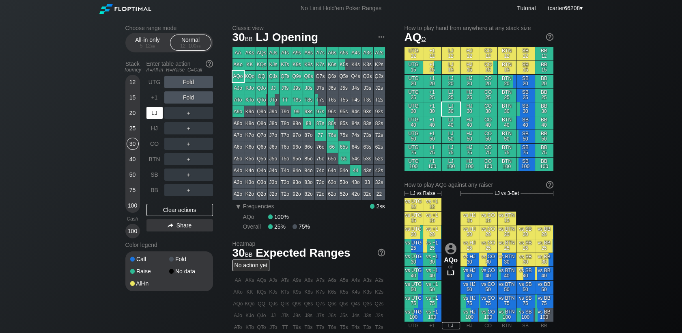
click at [152, 114] on div "LJ" at bounding box center [155, 113] width 16 height 12
drag, startPoint x: 130, startPoint y: 176, endPoint x: 175, endPoint y: 129, distance: 64.6
click at [130, 176] on div "50" at bounding box center [133, 174] width 12 height 12
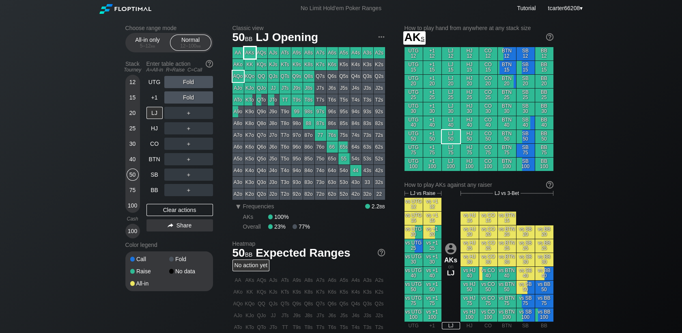
click at [247, 57] on div "AKs" at bounding box center [249, 52] width 11 height 11
click at [192, 114] on div "R ✕" at bounding box center [189, 113] width 16 height 12
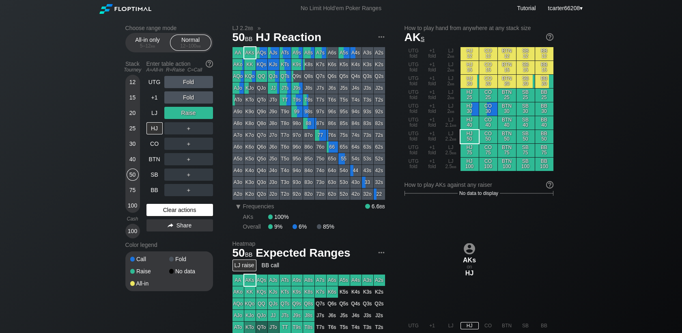
click at [199, 214] on div "Clear actions" at bounding box center [180, 210] width 67 height 12
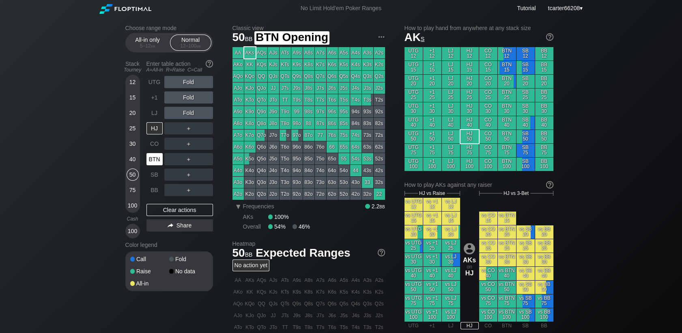
click at [153, 155] on div "BTN" at bounding box center [155, 159] width 16 height 12
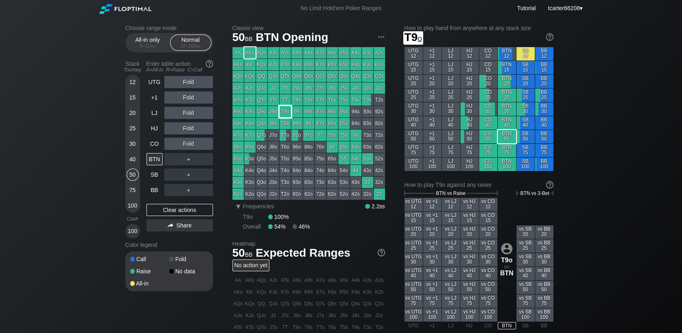
click at [285, 114] on div "T9o" at bounding box center [285, 111] width 11 height 11
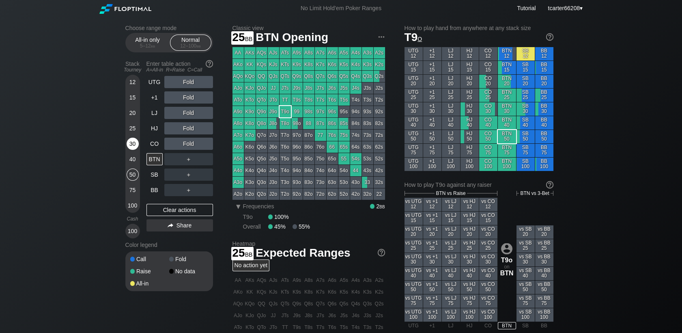
click at [127, 143] on div "30" at bounding box center [133, 144] width 12 height 12
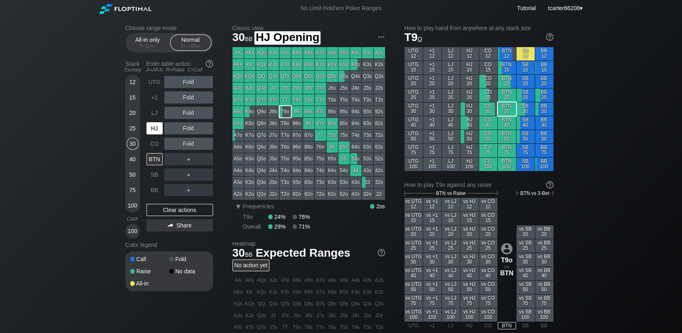
click at [149, 132] on div "HJ" at bounding box center [155, 128] width 16 height 12
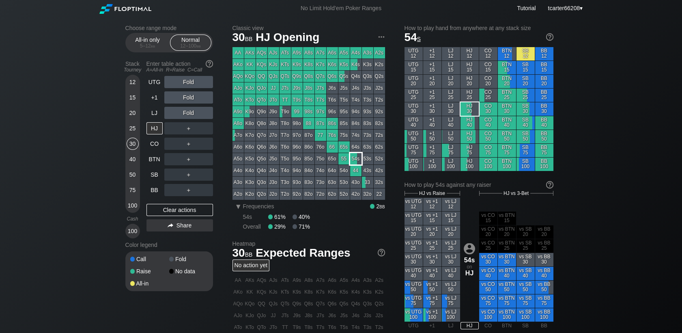
click at [358, 157] on div "54s" at bounding box center [355, 158] width 11 height 11
drag, startPoint x: 152, startPoint y: 191, endPoint x: 188, endPoint y: 164, distance: 44.3
click at [152, 191] on div "BB" at bounding box center [155, 190] width 16 height 12
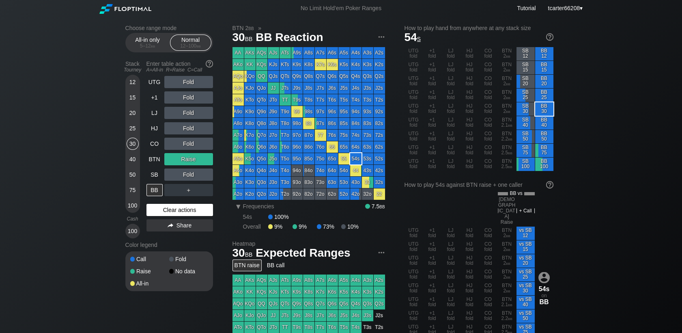
click at [188, 216] on div "Clear actions" at bounding box center [180, 210] width 67 height 12
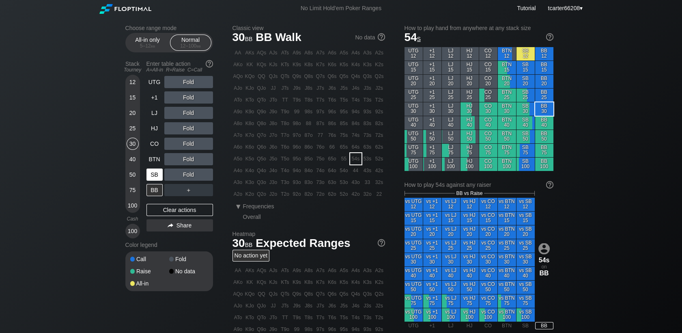
click at [153, 171] on div "SB" at bounding box center [155, 174] width 16 height 12
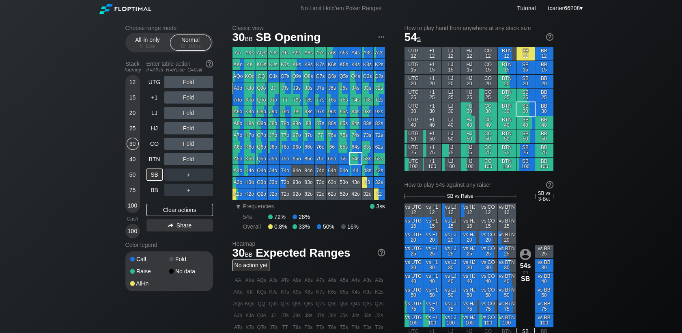
drag, startPoint x: 235, startPoint y: 147, endPoint x: 6, endPoint y: 138, distance: 228.7
click at [236, 147] on div "A6o" at bounding box center [238, 146] width 11 height 11
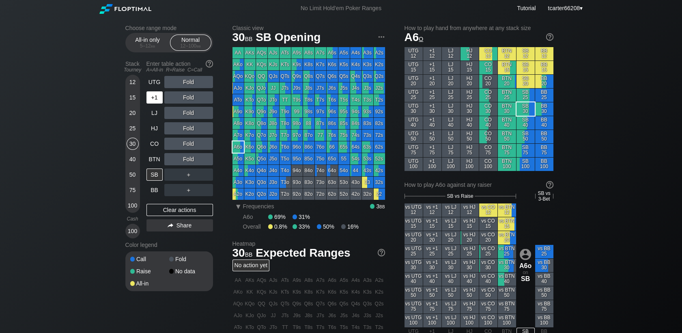
click at [162, 102] on div "+1" at bounding box center [155, 97] width 16 height 12
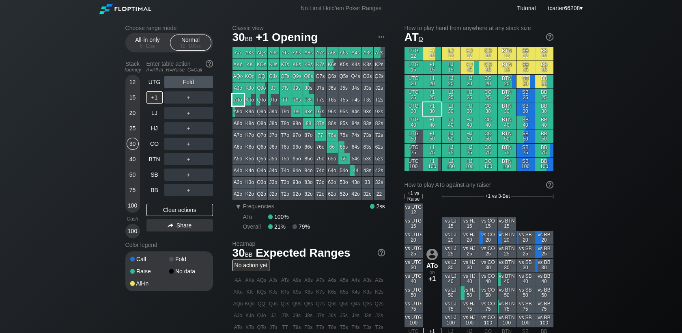
click at [238, 100] on div "ATo" at bounding box center [238, 99] width 11 height 11
click at [179, 101] on div "＋" at bounding box center [188, 97] width 49 height 12
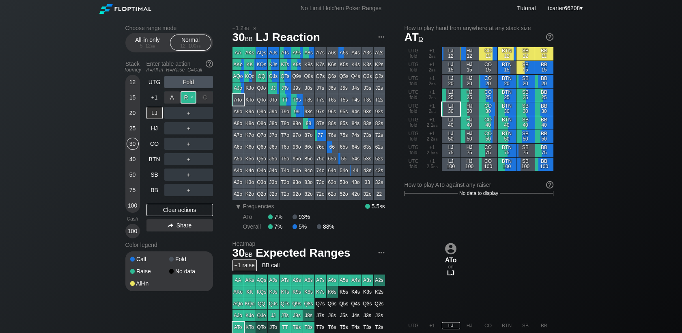
click at [187, 101] on div "R ✕" at bounding box center [189, 97] width 16 height 12
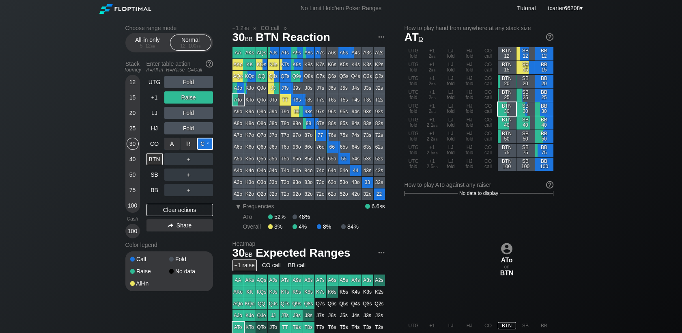
click at [202, 148] on div "C ✕" at bounding box center [205, 144] width 16 height 12
drag, startPoint x: 180, startPoint y: 206, endPoint x: 8, endPoint y: 25, distance: 250.4
click at [181, 206] on div "Clear actions" at bounding box center [180, 210] width 67 height 12
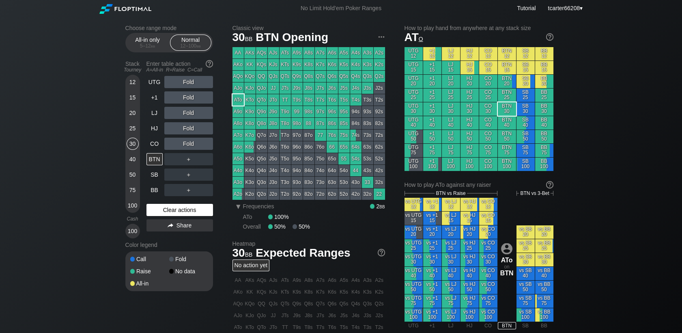
click at [188, 208] on div "Clear actions" at bounding box center [180, 210] width 67 height 12
click at [189, 209] on div "Clear actions" at bounding box center [180, 210] width 67 height 12
click at [177, 211] on div "Clear actions" at bounding box center [180, 210] width 67 height 12
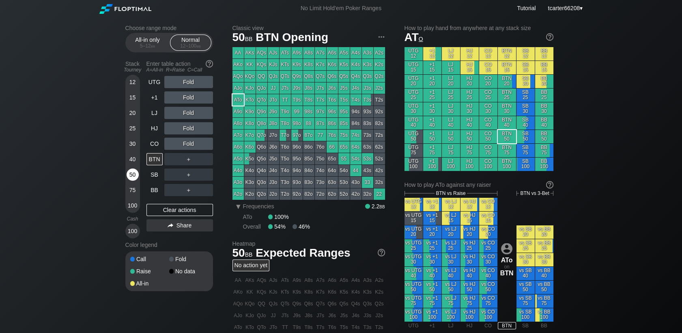
click at [133, 176] on div "50" at bounding box center [133, 174] width 12 height 12
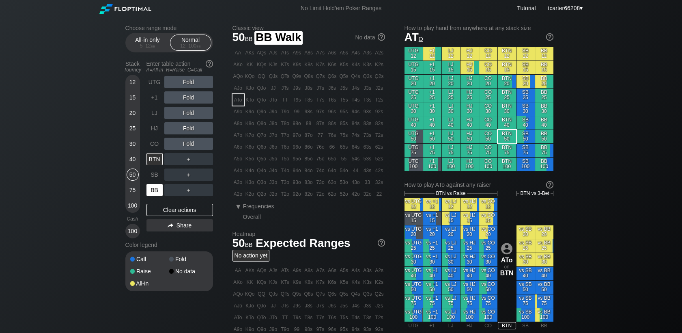
click at [153, 194] on div "BB" at bounding box center [155, 190] width 16 height 12
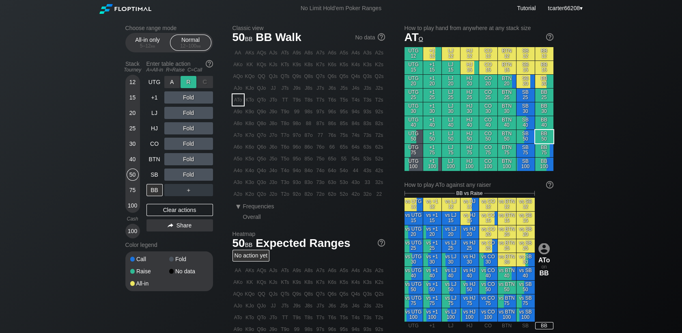
click at [183, 84] on div "R ✕" at bounding box center [189, 82] width 16 height 12
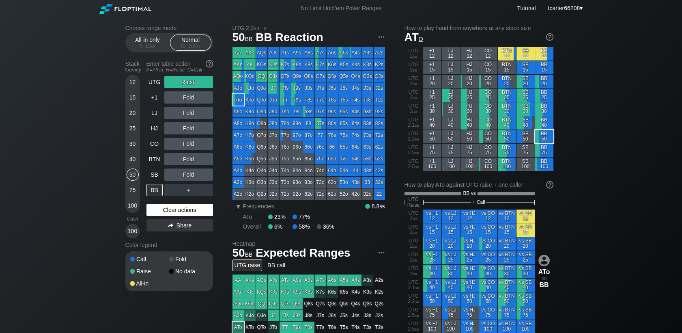
click at [205, 206] on div "Clear actions" at bounding box center [180, 210] width 67 height 12
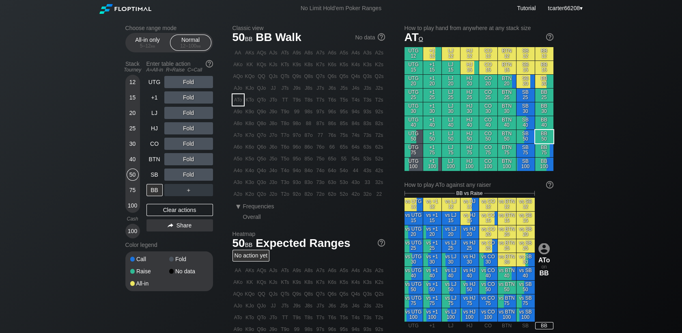
click at [135, 145] on div "30" at bounding box center [133, 144] width 12 height 12
click at [151, 144] on div "CO" at bounding box center [155, 144] width 16 height 12
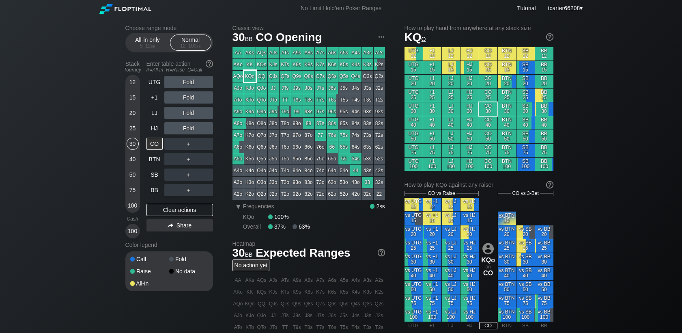
click at [246, 78] on div "KQo" at bounding box center [249, 76] width 11 height 11
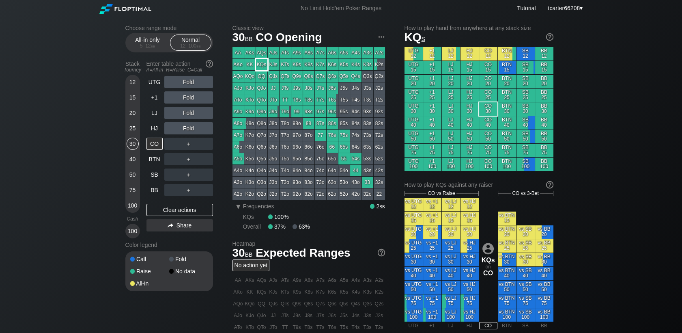
click at [266, 67] on div "KQs" at bounding box center [261, 64] width 11 height 11
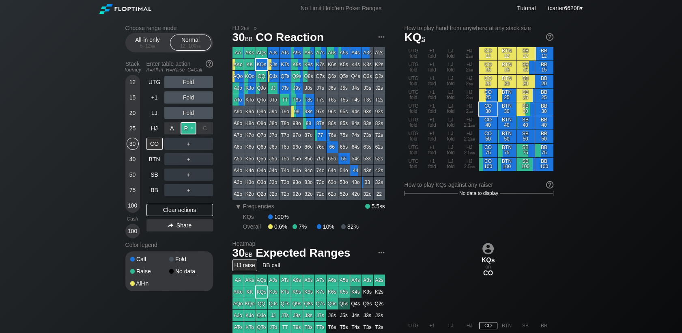
click at [188, 126] on div "R ✕" at bounding box center [189, 128] width 16 height 12
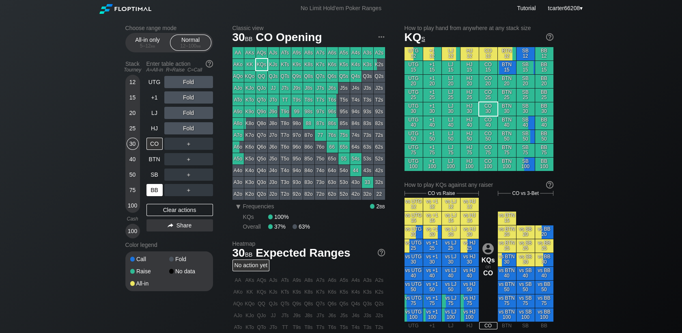
click at [163, 193] on div "BB" at bounding box center [156, 189] width 18 height 15
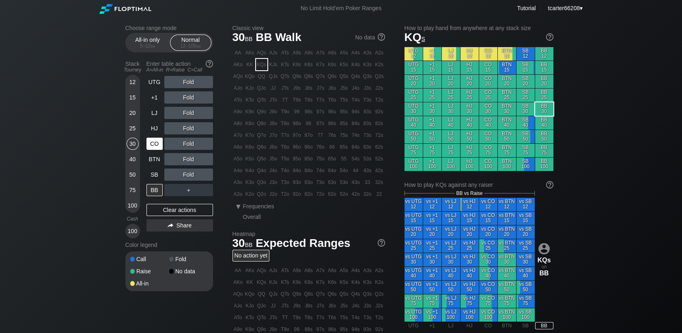
click at [148, 147] on div "CO" at bounding box center [155, 144] width 16 height 12
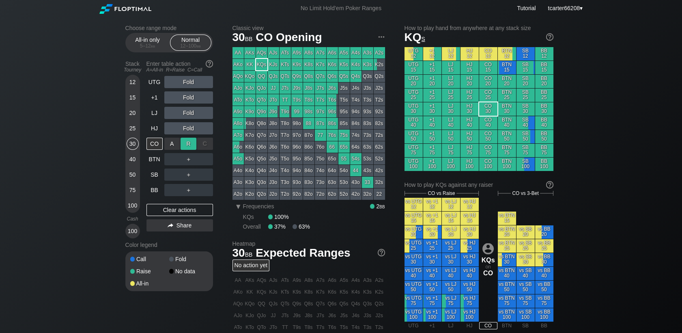
click at [185, 146] on div "R ✕" at bounding box center [189, 144] width 16 height 12
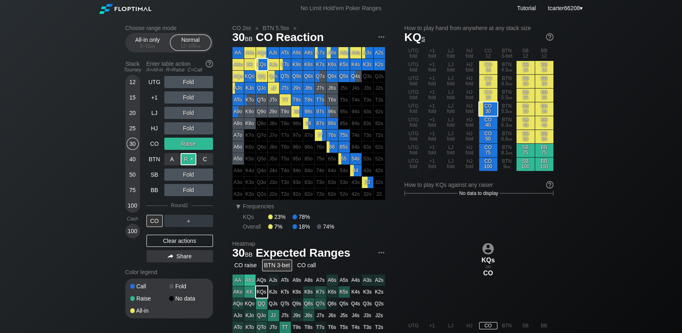
click at [186, 161] on div "R ✕" at bounding box center [189, 159] width 16 height 12
drag, startPoint x: 194, startPoint y: 240, endPoint x: 140, endPoint y: 158, distance: 98.5
click at [194, 240] on div "Clear actions" at bounding box center [180, 241] width 67 height 12
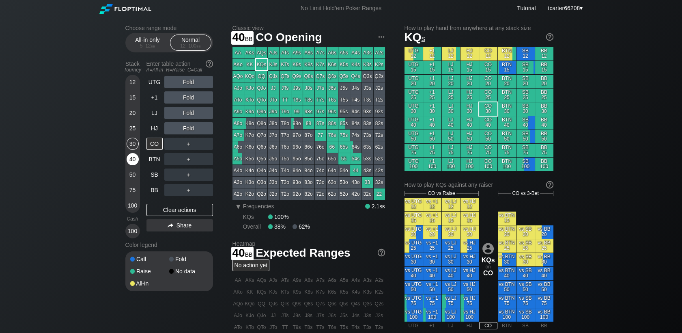
click at [134, 161] on div "40" at bounding box center [133, 159] width 12 height 12
click at [157, 129] on div "HJ" at bounding box center [155, 128] width 16 height 12
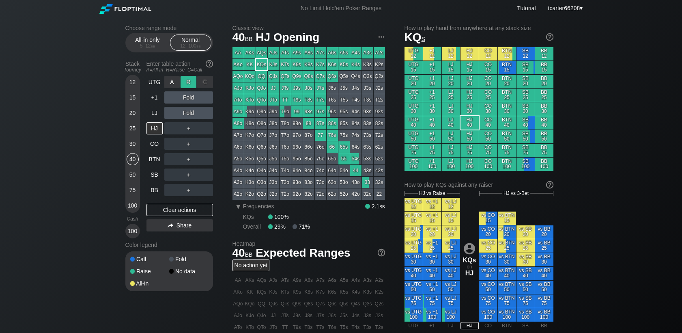
click at [188, 82] on div "R ✕" at bounding box center [189, 82] width 16 height 12
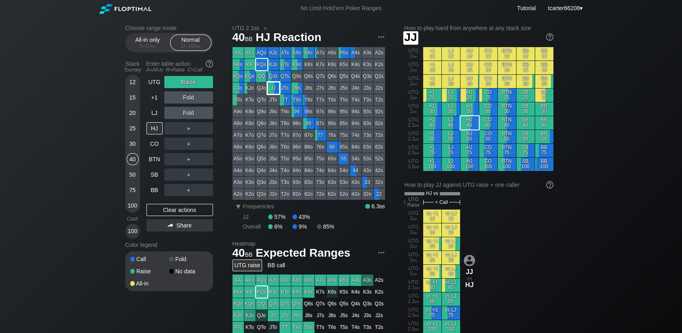
click at [273, 90] on div "JJ" at bounding box center [273, 87] width 11 height 11
drag, startPoint x: 175, startPoint y: 213, endPoint x: 167, endPoint y: 201, distance: 14.6
click at [175, 213] on div "Clear actions" at bounding box center [180, 210] width 67 height 12
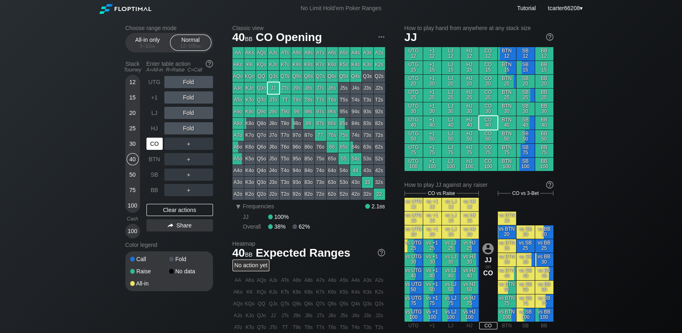
click at [151, 144] on div "CO" at bounding box center [155, 144] width 16 height 12
click at [133, 147] on div "30" at bounding box center [133, 144] width 12 height 12
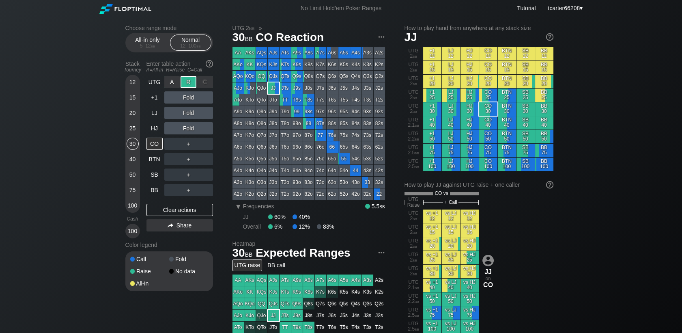
click at [192, 80] on div "R ✕" at bounding box center [189, 82] width 16 height 12
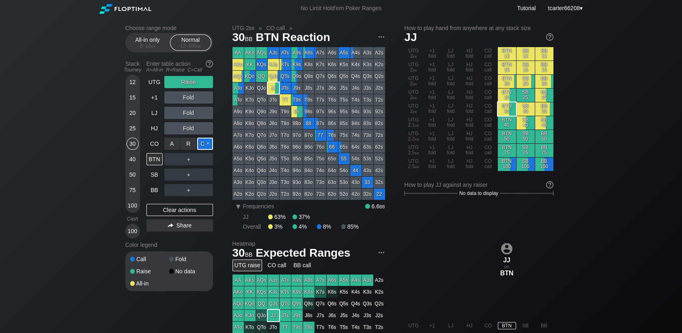
click at [205, 148] on div "C ✕" at bounding box center [205, 144] width 16 height 12
click at [194, 190] on div "R ✕" at bounding box center [189, 190] width 16 height 12
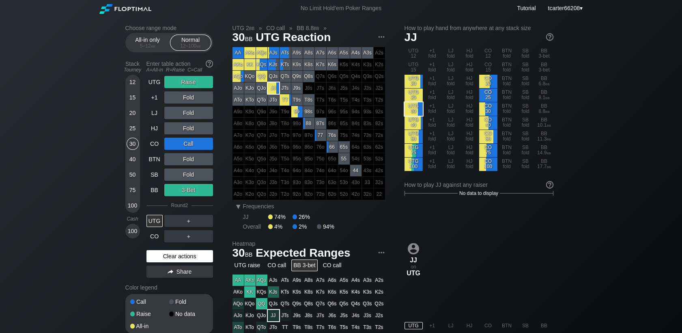
click at [184, 255] on div "Clear actions" at bounding box center [180, 256] width 67 height 12
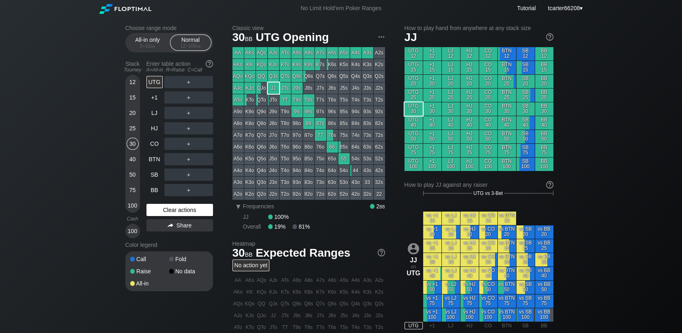
click at [183, 212] on div "Clear actions" at bounding box center [180, 210] width 67 height 12
drag, startPoint x: 133, startPoint y: 173, endPoint x: 162, endPoint y: 198, distance: 38.3
click at [133, 173] on div "50" at bounding box center [133, 174] width 12 height 12
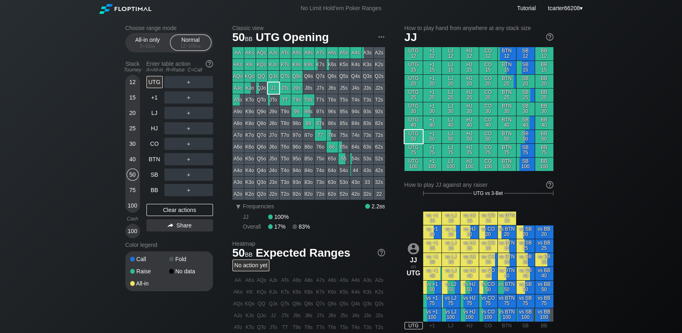
click at [162, 198] on div "UTG ＋ +1 ＋ LJ ＋ HJ ＋ CO ＋ BTN ＋ SB ＋ BB ＋ Clear actions Share" at bounding box center [180, 157] width 67 height 162
click at [156, 191] on div "BB" at bounding box center [155, 190] width 16 height 12
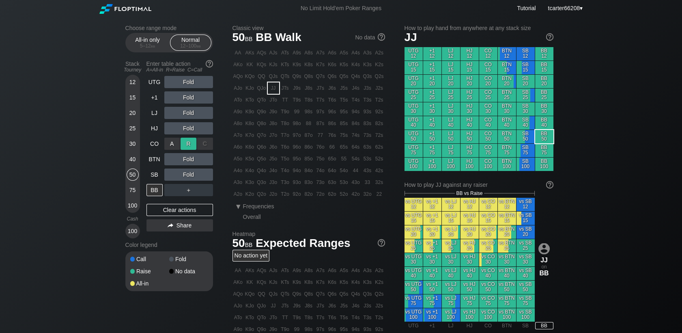
click at [190, 147] on div "R ✕" at bounding box center [189, 144] width 16 height 12
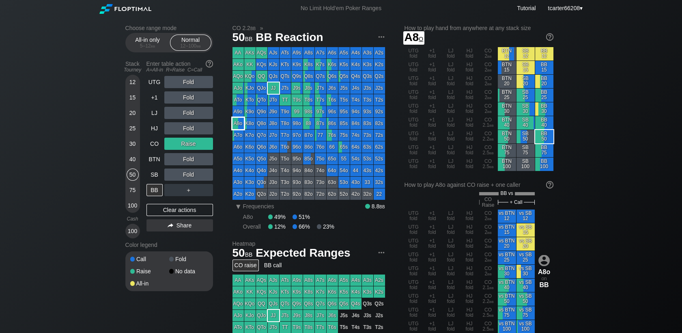
click at [237, 115] on div "A9o" at bounding box center [238, 111] width 11 height 11
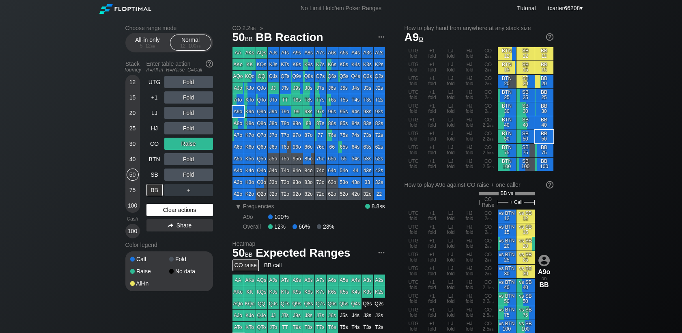
click at [181, 209] on div "Clear actions" at bounding box center [180, 210] width 67 height 12
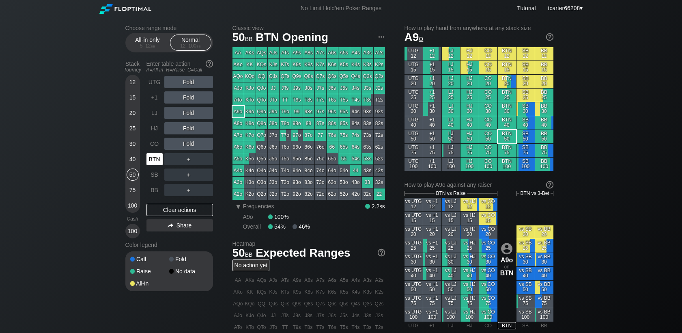
click at [149, 163] on div "BTN" at bounding box center [155, 159] width 16 height 12
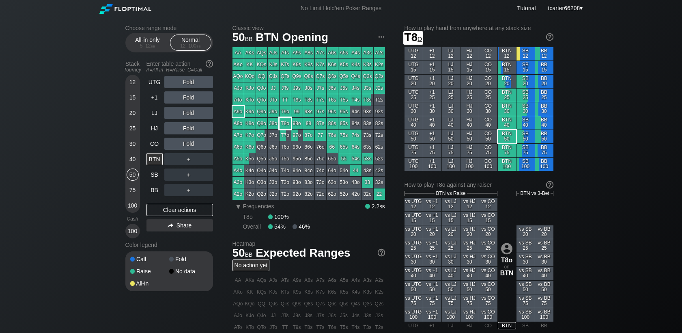
click at [289, 122] on div "T8o" at bounding box center [285, 123] width 11 height 11
drag, startPoint x: 126, startPoint y: 129, endPoint x: 149, endPoint y: 174, distance: 50.6
click at [127, 129] on div "25" at bounding box center [133, 128] width 12 height 12
click at [149, 173] on div "SB" at bounding box center [155, 174] width 16 height 12
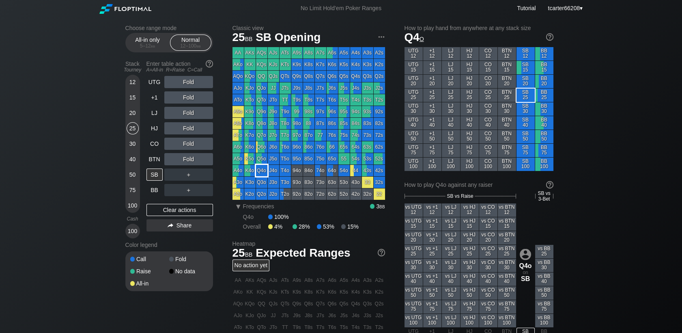
click at [265, 173] on div "Q4o" at bounding box center [261, 170] width 11 height 11
click at [175, 212] on div "Clear actions" at bounding box center [180, 210] width 67 height 12
click at [127, 209] on div "100" at bounding box center [133, 205] width 12 height 12
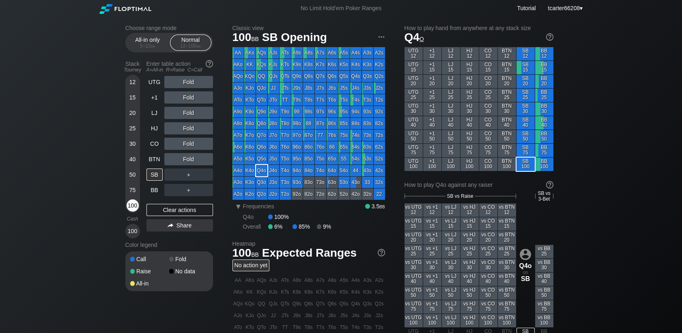
click at [128, 209] on div "100" at bounding box center [133, 205] width 12 height 12
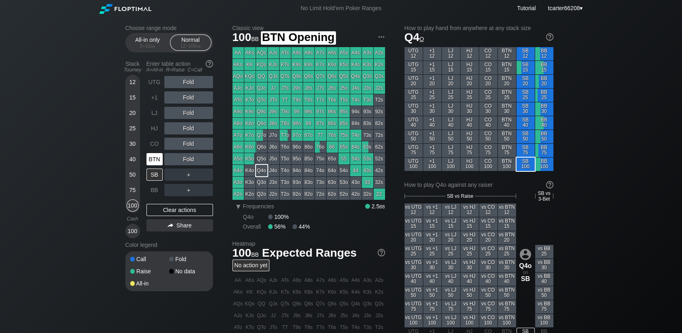
click at [157, 162] on div "BTN" at bounding box center [155, 159] width 16 height 12
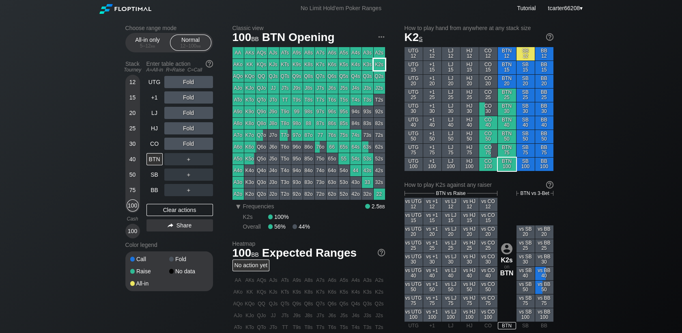
click at [382, 63] on div "K2s" at bounding box center [379, 64] width 11 height 11
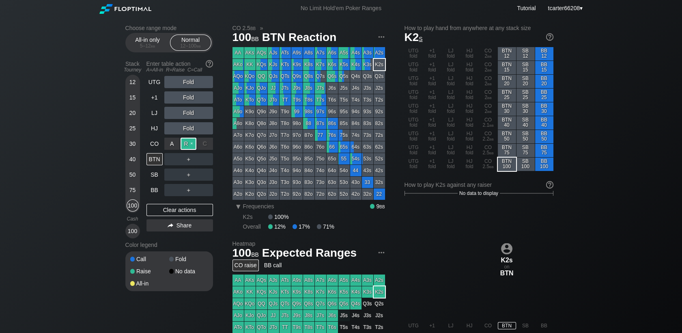
click at [182, 145] on div "R ✕" at bounding box center [189, 144] width 16 height 12
click at [175, 207] on div "Clear actions" at bounding box center [180, 210] width 67 height 12
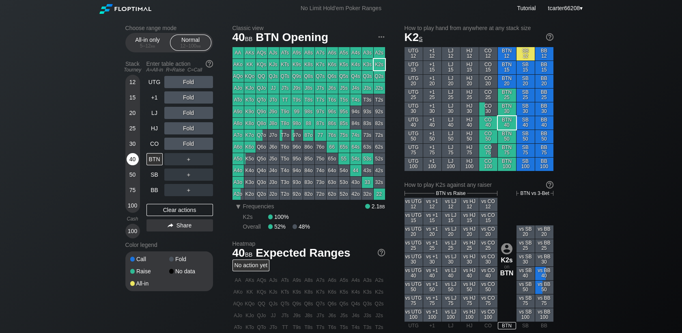
click at [135, 162] on div "40" at bounding box center [133, 159] width 12 height 12
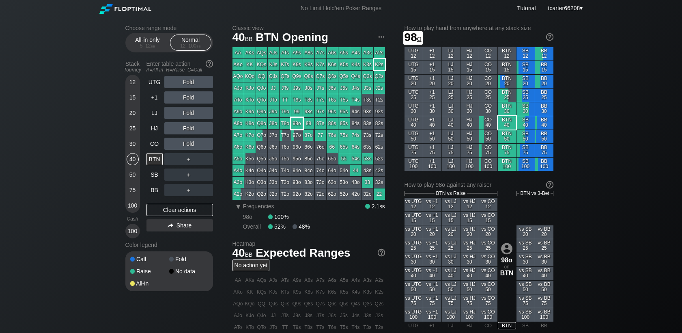
click at [300, 122] on div "98o" at bounding box center [296, 123] width 11 height 11
click at [167, 215] on div "Clear actions" at bounding box center [180, 210] width 67 height 12
click at [128, 203] on div "100" at bounding box center [133, 205] width 12 height 12
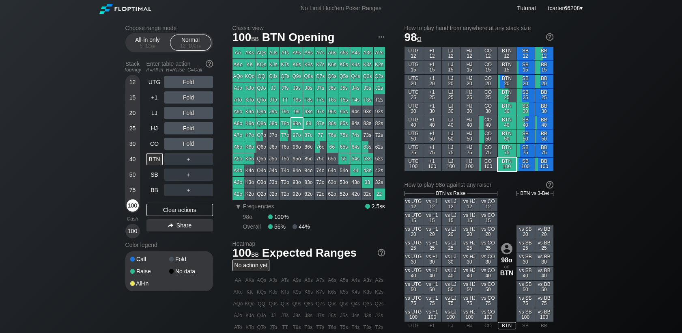
click at [128, 203] on div "100" at bounding box center [133, 205] width 12 height 12
click at [194, 210] on div "Clear actions" at bounding box center [180, 210] width 67 height 12
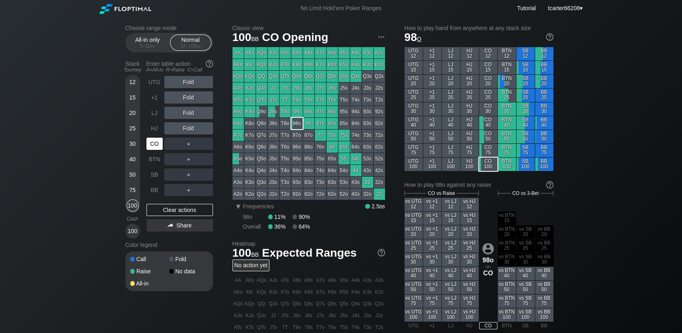
click at [158, 149] on div "CO" at bounding box center [155, 144] width 16 height 12
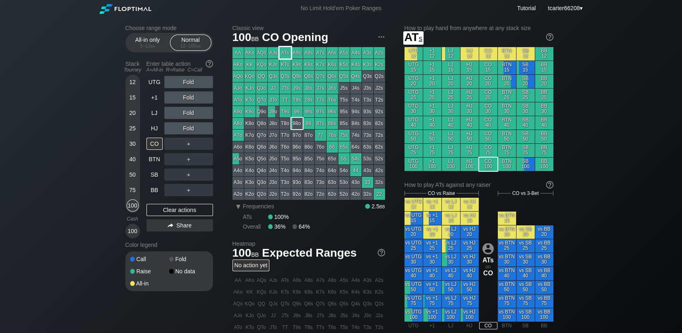
click at [282, 55] on div "ATs" at bounding box center [285, 52] width 11 height 11
drag, startPoint x: 150, startPoint y: 43, endPoint x: 138, endPoint y: 60, distance: 20.4
click at [150, 43] on div "5 – 12 bb" at bounding box center [148, 46] width 34 height 6
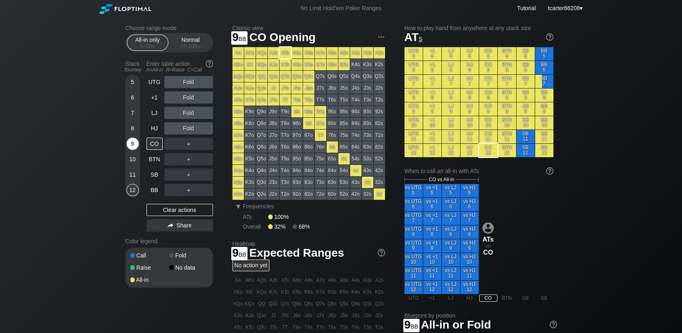
click at [132, 147] on div "9" at bounding box center [133, 144] width 12 height 12
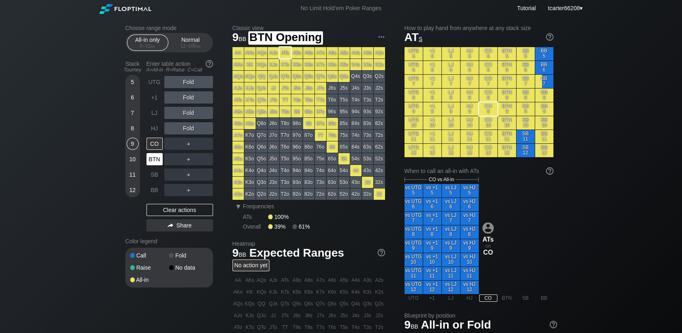
click at [159, 157] on div "BTN" at bounding box center [155, 159] width 16 height 12
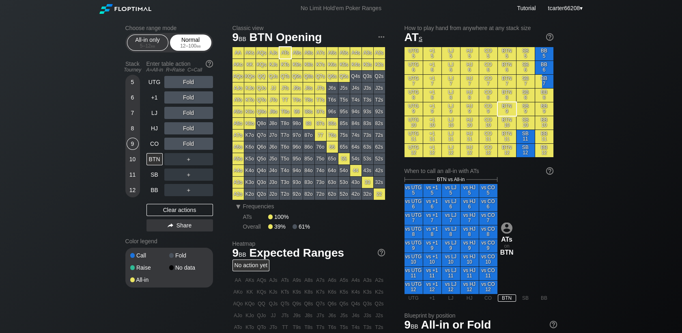
click at [190, 42] on div "Normal 12 – 100 bb" at bounding box center [190, 42] width 37 height 15
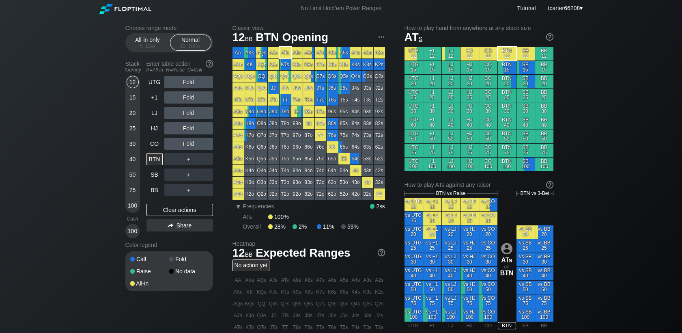
click at [132, 145] on div "30" at bounding box center [133, 144] width 12 height 12
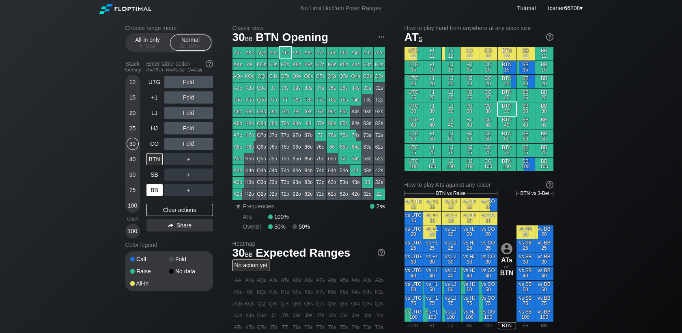
click at [157, 194] on div "BB" at bounding box center [155, 190] width 16 height 12
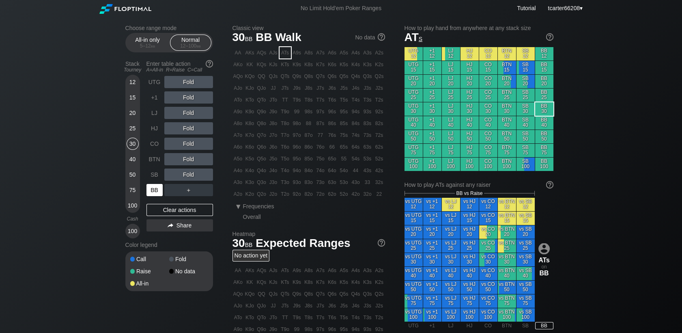
click at [157, 188] on div "BB" at bounding box center [155, 190] width 16 height 12
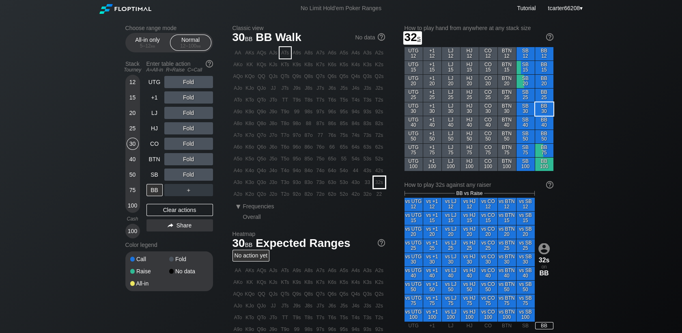
click at [375, 187] on div "32s" at bounding box center [379, 182] width 11 height 11
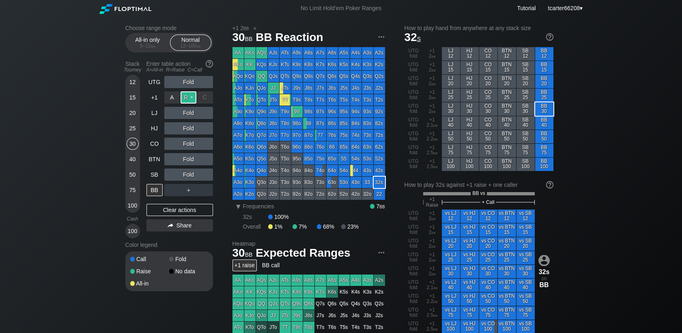
click at [181, 98] on div "R ✕" at bounding box center [189, 97] width 16 height 12
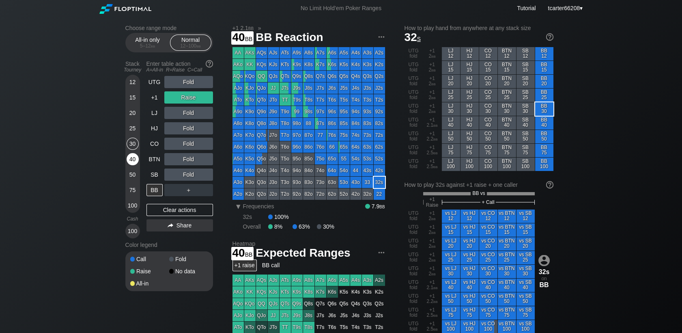
click at [138, 161] on div "40" at bounding box center [133, 160] width 12 height 15
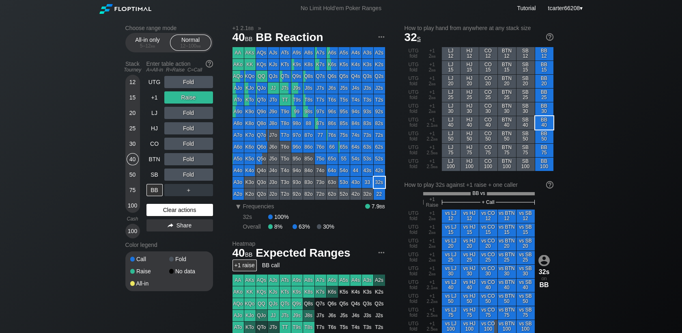
click at [184, 207] on div "Clear actions" at bounding box center [180, 210] width 67 height 12
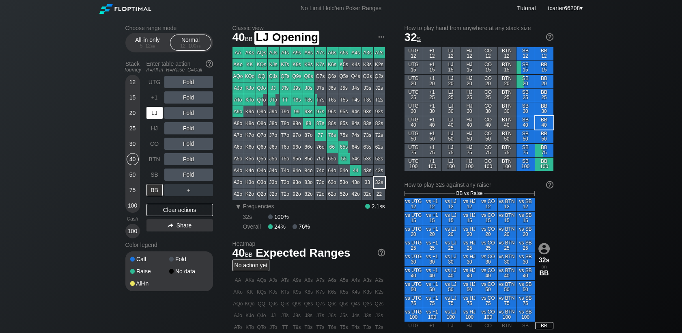
click at [157, 115] on div "LJ" at bounding box center [155, 113] width 16 height 12
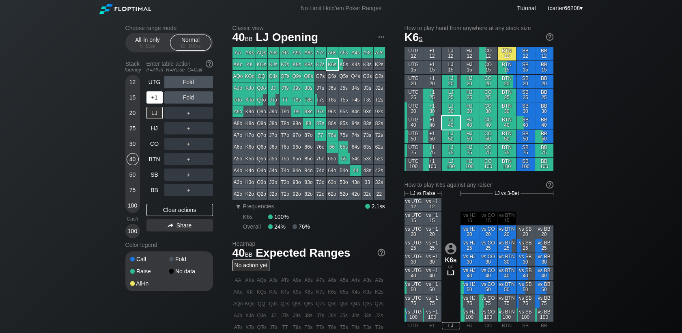
click at [153, 102] on div "+1" at bounding box center [155, 97] width 16 height 12
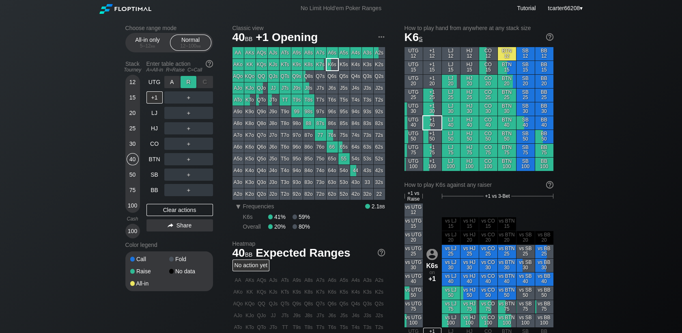
click at [181, 78] on div "R ✕" at bounding box center [189, 82] width 16 height 12
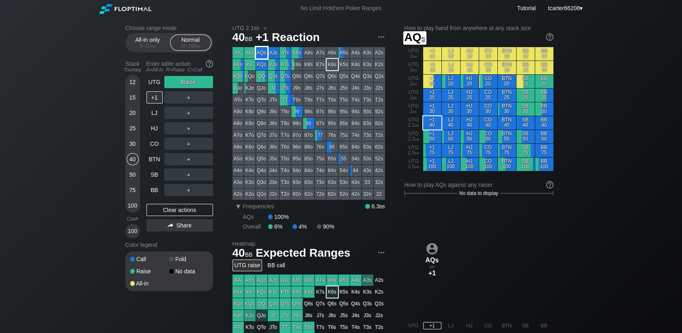
click at [264, 55] on div "AQs" at bounding box center [261, 52] width 11 height 11
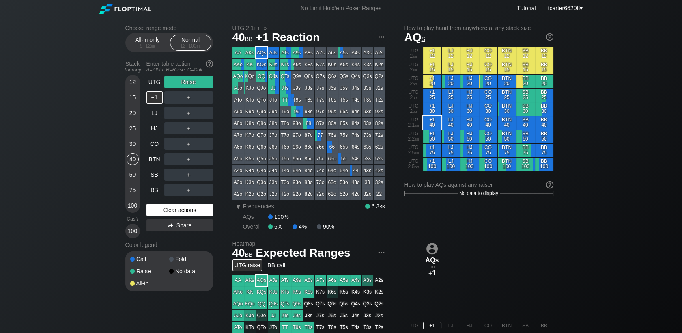
click at [157, 207] on div "Clear actions" at bounding box center [180, 210] width 67 height 12
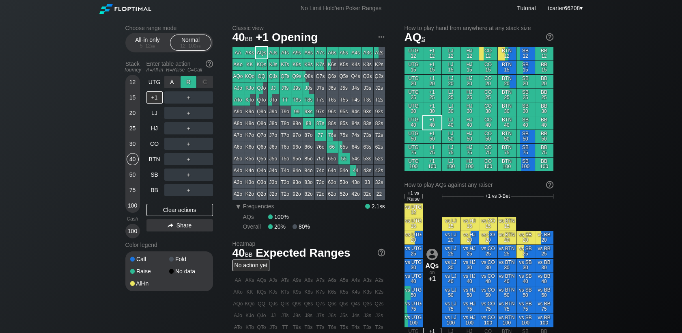
click at [186, 83] on div "R ✕" at bounding box center [189, 82] width 16 height 12
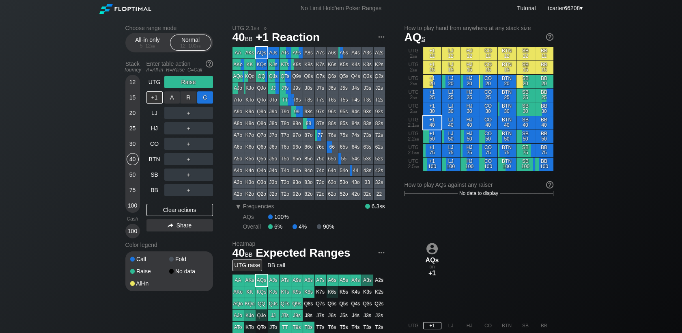
click at [205, 95] on div "C ✕" at bounding box center [205, 97] width 16 height 12
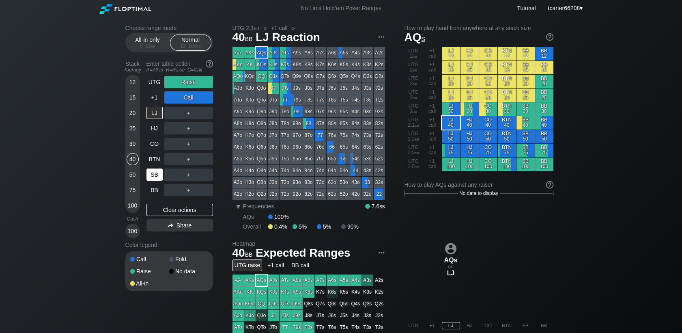
drag, startPoint x: 132, startPoint y: 145, endPoint x: 151, endPoint y: 177, distance: 37.3
click at [132, 145] on div "30" at bounding box center [133, 144] width 12 height 12
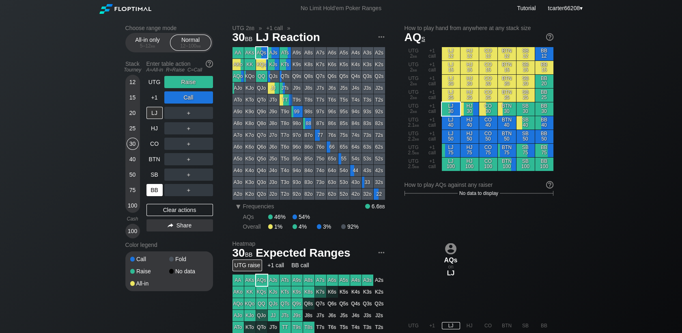
click at [160, 206] on div "Clear actions" at bounding box center [180, 210] width 67 height 12
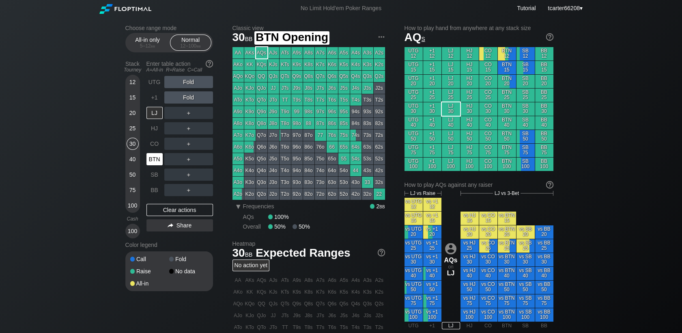
click at [158, 160] on div "BTN" at bounding box center [155, 159] width 16 height 12
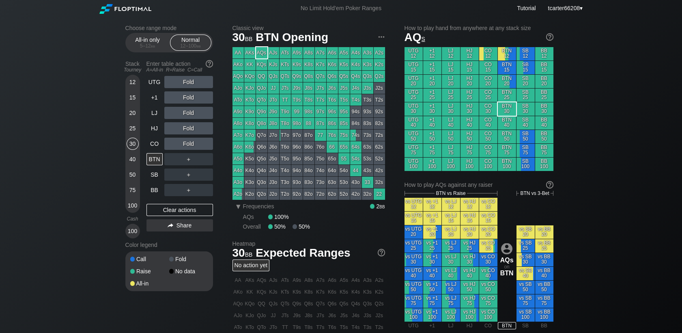
click at [132, 115] on div "20" at bounding box center [133, 113] width 12 height 12
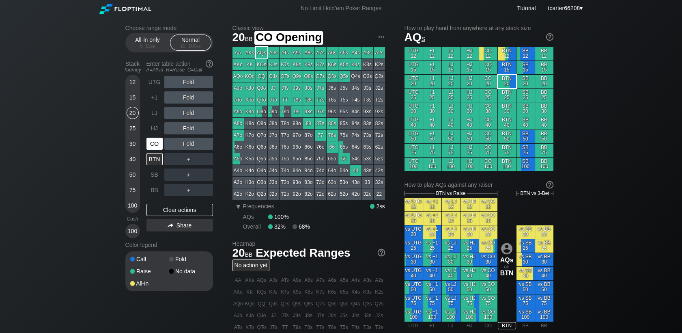
click at [153, 142] on div "CO" at bounding box center [155, 144] width 16 height 12
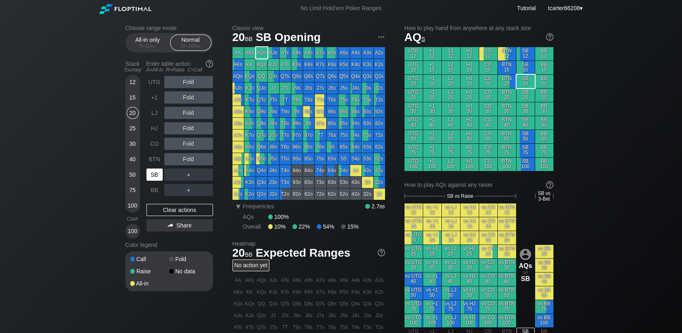
click at [159, 172] on div "SB" at bounding box center [155, 174] width 16 height 12
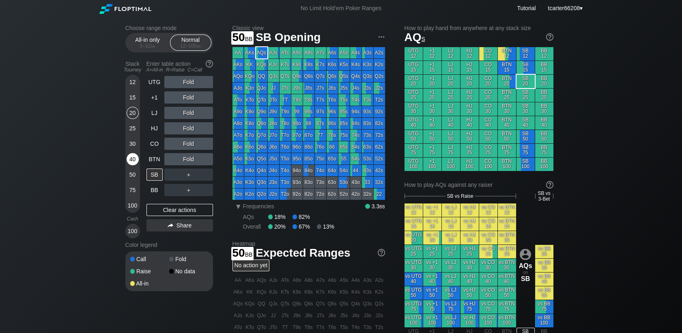
click at [133, 163] on div "40" at bounding box center [133, 159] width 12 height 12
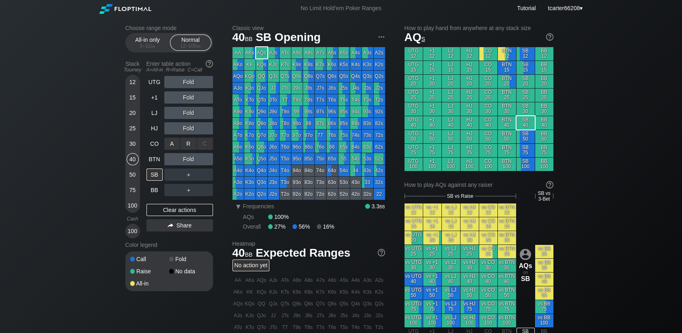
click at [192, 142] on div "R ✕" at bounding box center [189, 144] width 16 height 12
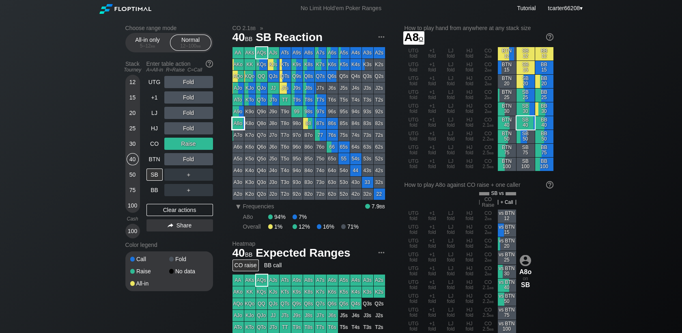
click at [235, 127] on div "A8o" at bounding box center [238, 123] width 11 height 11
click at [195, 175] on div "＋" at bounding box center [188, 174] width 49 height 12
click at [187, 175] on div "R ✕" at bounding box center [189, 174] width 16 height 12
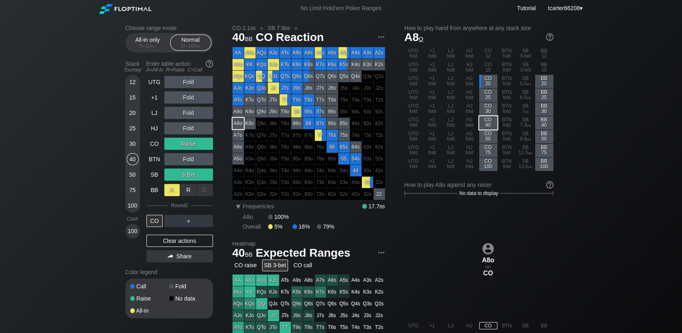
click at [172, 195] on div "A ✕" at bounding box center [172, 190] width 16 height 12
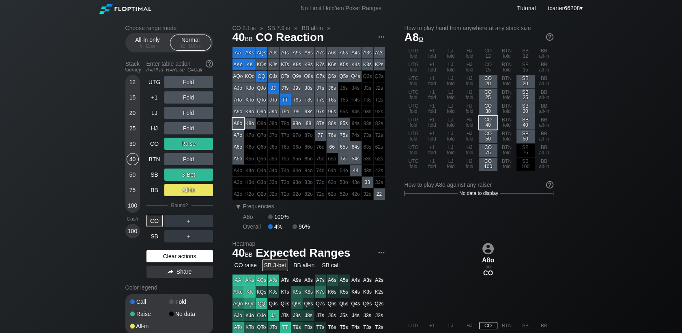
click at [173, 262] on div "Clear actions" at bounding box center [180, 256] width 67 height 12
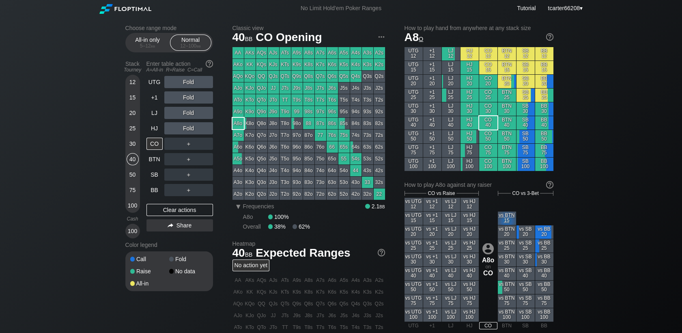
click at [133, 205] on div "100" at bounding box center [133, 205] width 12 height 12
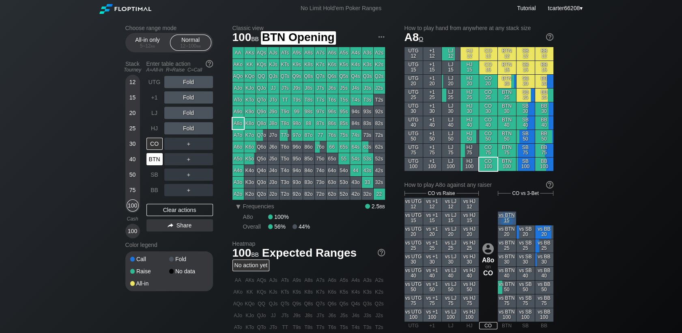
click at [153, 153] on div "BTN" at bounding box center [156, 158] width 18 height 15
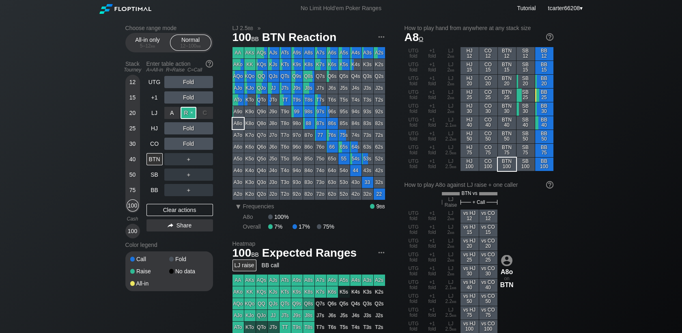
click at [188, 112] on div "R ✕" at bounding box center [189, 113] width 16 height 12
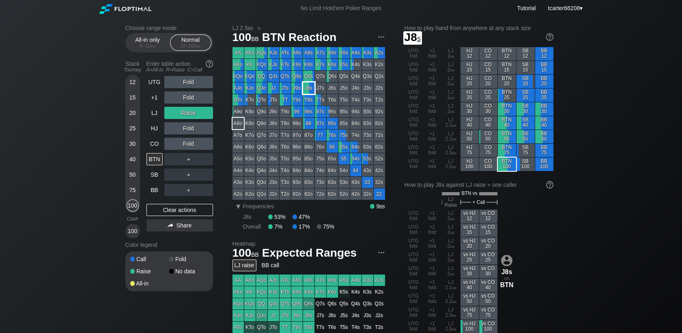
click at [307, 86] on div "J8s" at bounding box center [308, 87] width 11 height 11
drag, startPoint x: 132, startPoint y: 151, endPoint x: 133, endPoint y: 157, distance: 6.5
click at [132, 151] on div "30" at bounding box center [133, 145] width 12 height 15
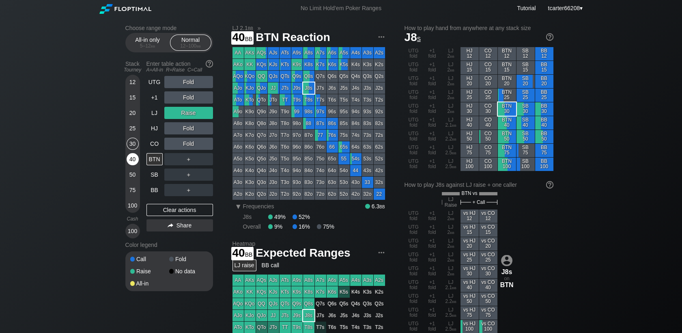
click at [133, 157] on div "40" at bounding box center [133, 159] width 12 height 12
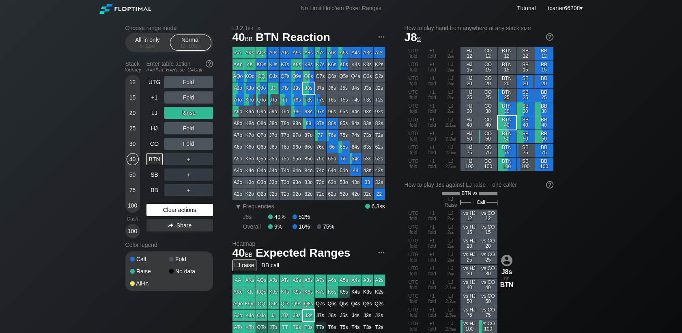
click at [175, 215] on div "Clear actions" at bounding box center [180, 210] width 67 height 12
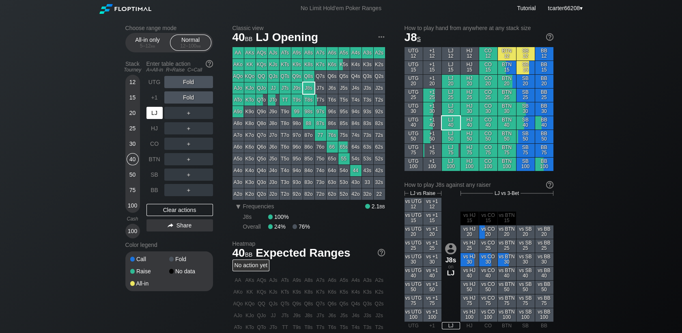
click at [156, 119] on div "LJ" at bounding box center [156, 112] width 18 height 15
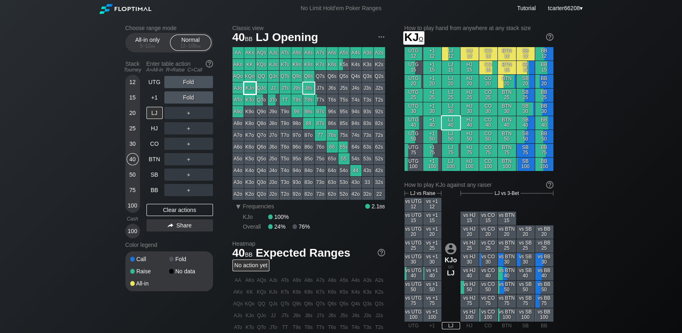
click at [250, 90] on div "KJo" at bounding box center [249, 87] width 11 height 11
drag, startPoint x: 191, startPoint y: 216, endPoint x: 155, endPoint y: 198, distance: 39.8
click at [191, 215] on div "Clear actions" at bounding box center [180, 210] width 67 height 12
click at [124, 187] on div "Choose range mode All-in only 5 – 12 bb Normal 12 – 100 bb Stack Tourney Enter …" at bounding box center [341, 276] width 445 height 518
click at [126, 187] on div "Choose range mode All-in only 5 – 12 bb Normal 12 – 100 bb Stack Tourney Enter …" at bounding box center [341, 276] width 445 height 518
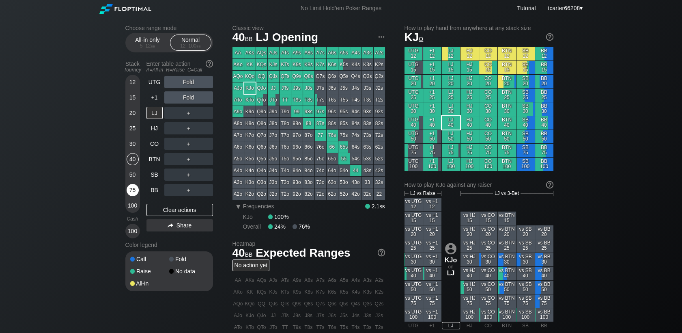
click at [127, 186] on div "75" at bounding box center [133, 191] width 12 height 15
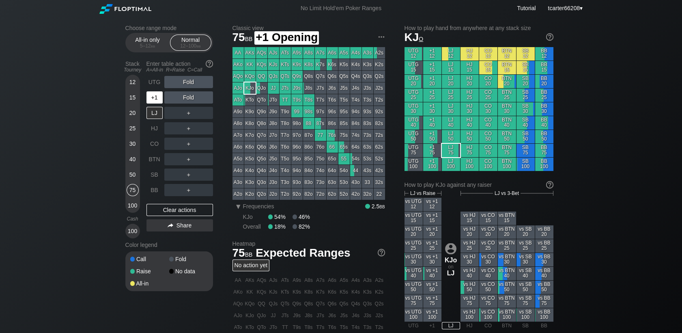
click at [149, 103] on div "+1" at bounding box center [155, 97] width 16 height 12
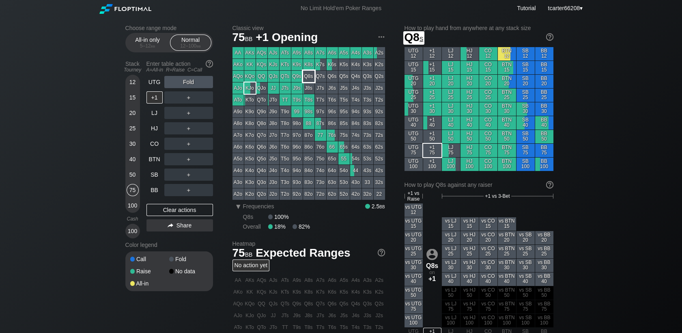
click at [311, 75] on div "Q8s" at bounding box center [308, 76] width 11 height 11
drag, startPoint x: 160, startPoint y: 205, endPoint x: 160, endPoint y: 213, distance: 8.5
click at [160, 205] on div "Clear actions" at bounding box center [180, 210] width 67 height 12
click at [160, 213] on div "Clear actions" at bounding box center [180, 210] width 67 height 12
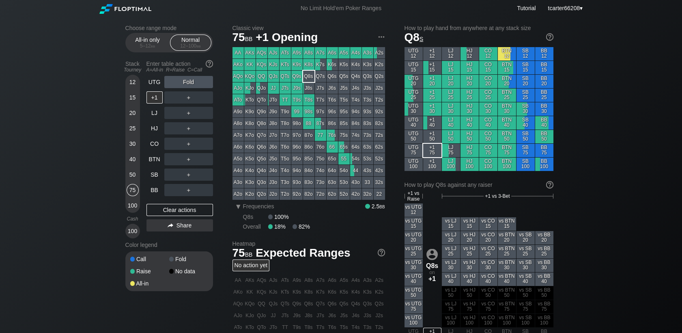
click at [125, 145] on div "12 15 20 25 30 40 50 75 100" at bounding box center [132, 144] width 15 height 138
click at [127, 145] on div "30" at bounding box center [133, 144] width 12 height 12
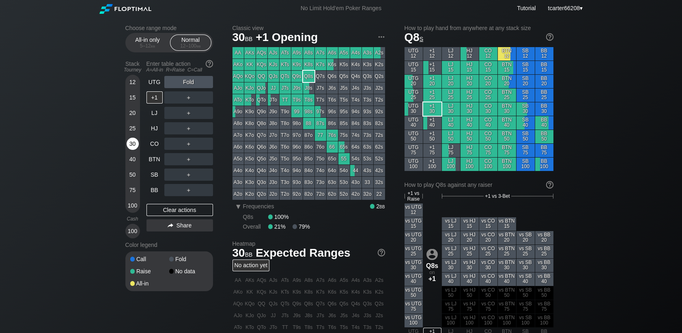
click at [128, 145] on div "30" at bounding box center [133, 144] width 12 height 12
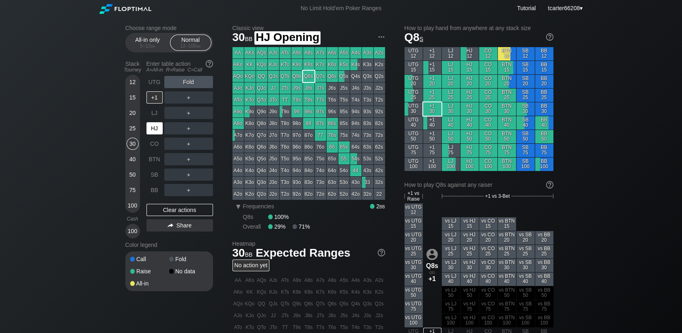
click at [159, 132] on div "HJ" at bounding box center [155, 128] width 16 height 12
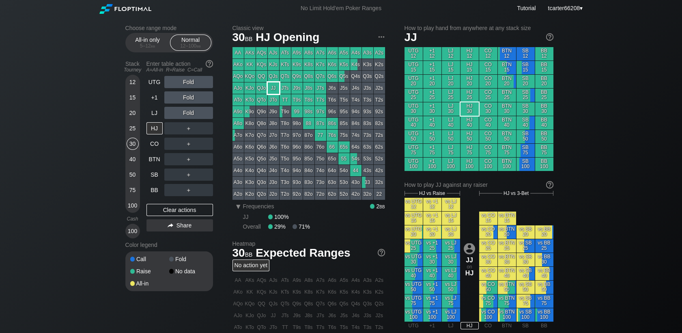
click at [273, 87] on div "JJ" at bounding box center [273, 87] width 11 height 11
drag, startPoint x: 134, startPoint y: 157, endPoint x: 167, endPoint y: 113, distance: 54.5
click at [134, 157] on div "40" at bounding box center [133, 159] width 12 height 12
click at [145, 115] on div "Stack Tourney Enter table action A=All-in R=Raise C=Call 12 15 20 25 30 40 50 7…" at bounding box center [169, 147] width 88 height 181
click at [152, 113] on div "LJ" at bounding box center [155, 113] width 16 height 12
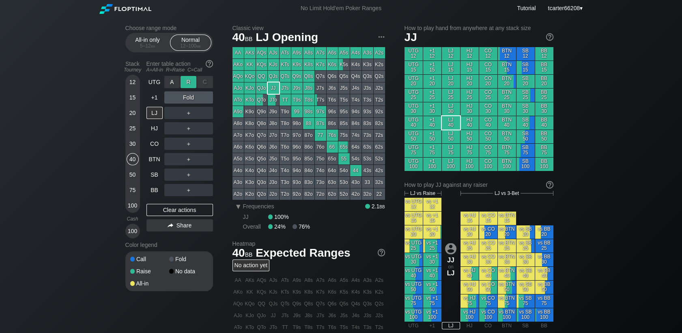
click at [188, 83] on div "R ✕" at bounding box center [189, 82] width 16 height 12
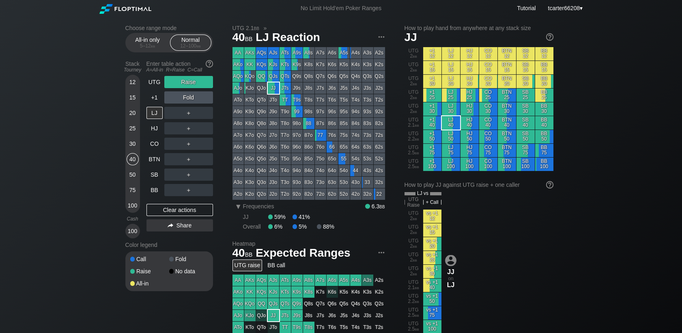
click at [127, 186] on div "75" at bounding box center [133, 191] width 12 height 15
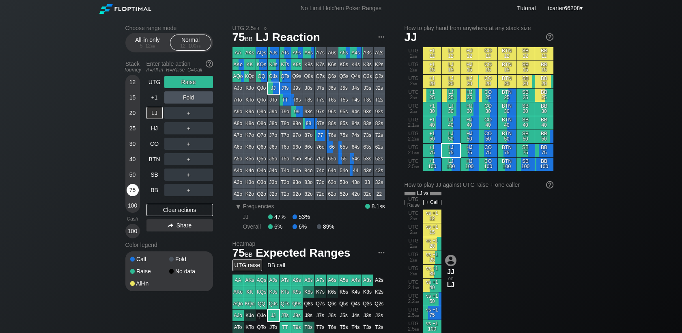
click at [131, 187] on div "75" at bounding box center [133, 190] width 12 height 12
click at [155, 206] on div "Clear actions" at bounding box center [180, 210] width 67 height 12
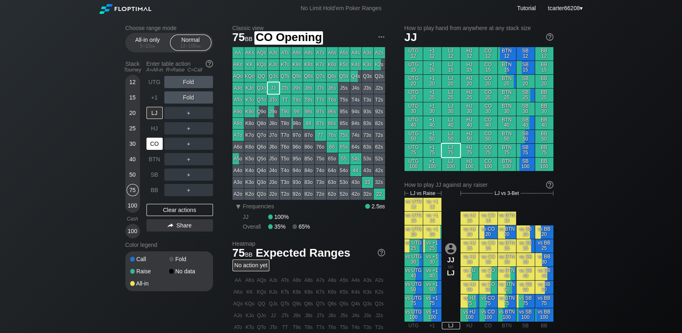
click at [157, 140] on div "CO" at bounding box center [155, 144] width 16 height 12
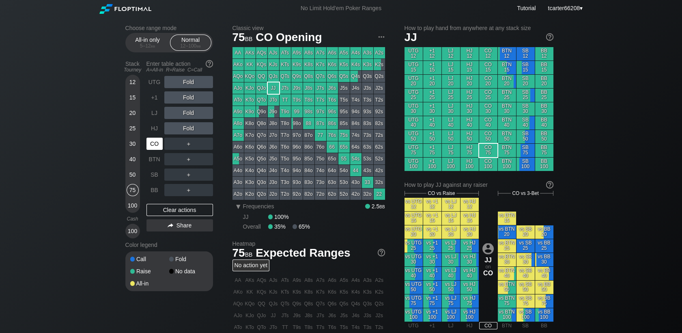
click at [157, 140] on div "CO" at bounding box center [155, 144] width 16 height 12
drag, startPoint x: 132, startPoint y: 148, endPoint x: 155, endPoint y: 122, distance: 35.3
click at [132, 148] on div "30" at bounding box center [133, 144] width 12 height 12
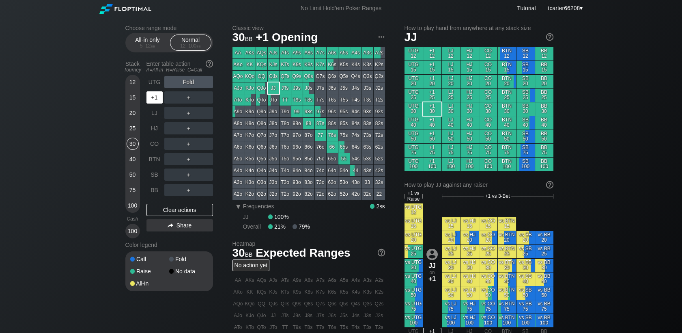
click at [158, 93] on div "+1" at bounding box center [155, 97] width 16 height 12
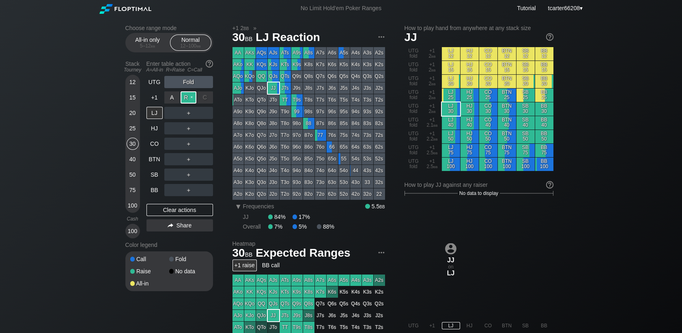
click at [183, 95] on div "R ✕" at bounding box center [189, 97] width 16 height 12
click at [191, 207] on div "Clear actions" at bounding box center [180, 210] width 67 height 12
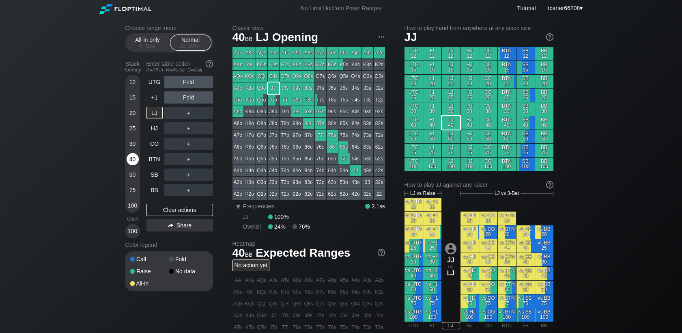
click at [132, 162] on div "40" at bounding box center [133, 159] width 12 height 12
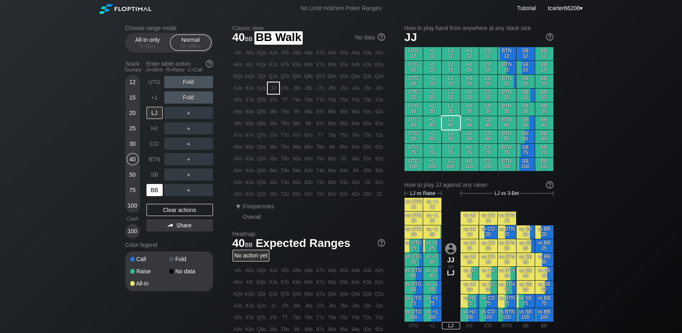
click at [159, 193] on div "BB" at bounding box center [155, 190] width 16 height 12
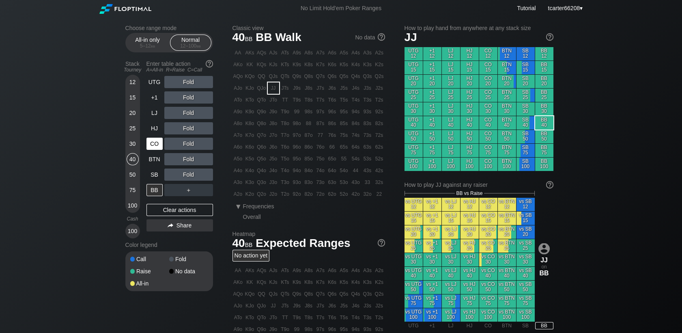
click at [156, 143] on div "CO" at bounding box center [155, 144] width 16 height 12
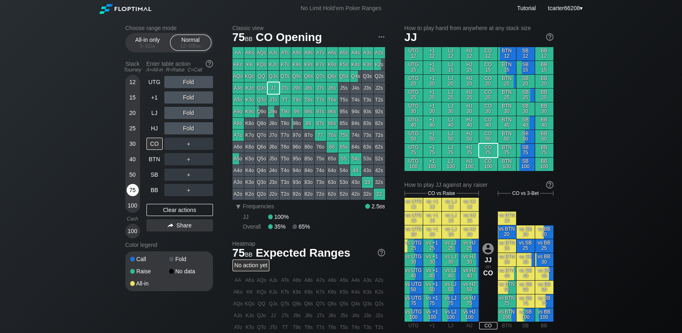
click at [134, 193] on div "75" at bounding box center [133, 190] width 12 height 12
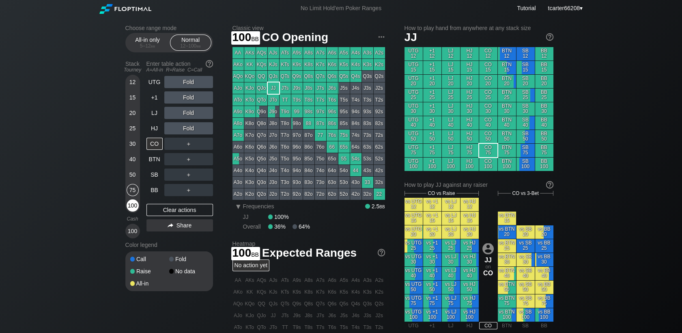
click at [132, 204] on div "100" at bounding box center [133, 205] width 12 height 12
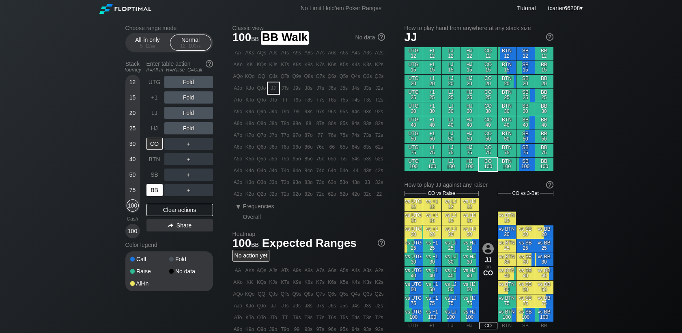
click at [147, 194] on div "BB" at bounding box center [155, 190] width 16 height 12
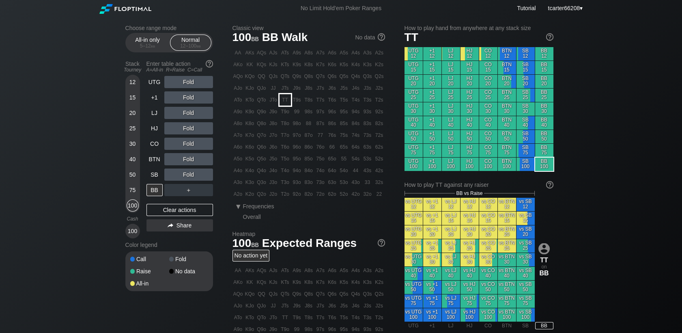
click at [285, 99] on div "TT" at bounding box center [285, 99] width 11 height 11
click at [192, 77] on div "R ✕" at bounding box center [189, 82] width 16 height 12
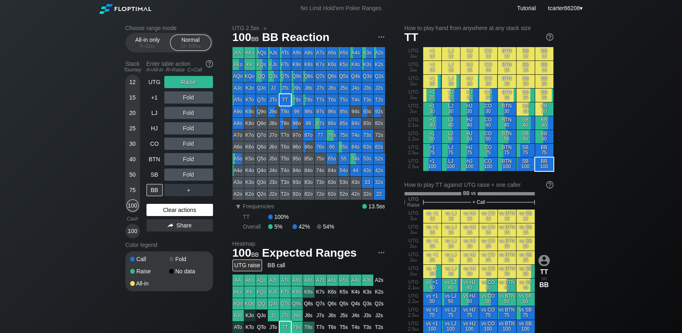
click at [196, 210] on div "Clear actions" at bounding box center [180, 210] width 67 height 12
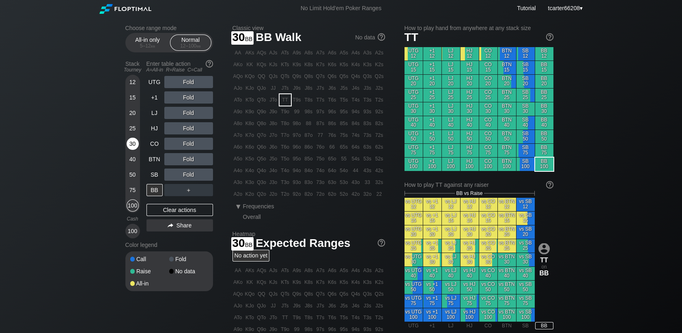
click at [137, 147] on div "30" at bounding box center [133, 144] width 12 height 12
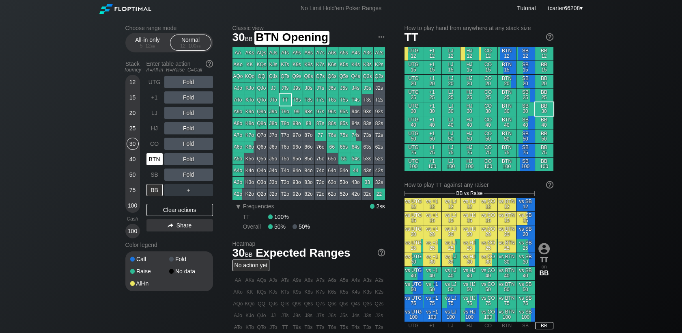
click at [150, 157] on div "BTN" at bounding box center [155, 159] width 16 height 12
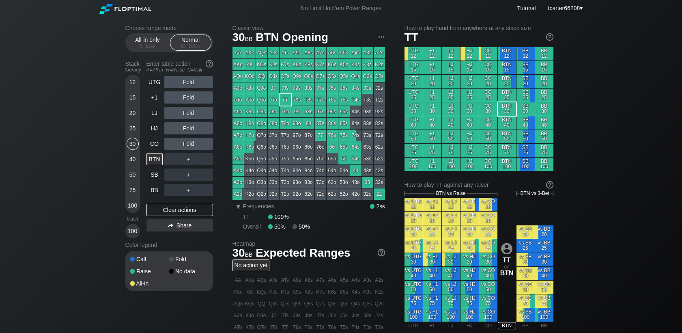
click at [189, 99] on div "Fold" at bounding box center [188, 97] width 49 height 12
click at [189, 99] on div "R ✕" at bounding box center [189, 97] width 16 height 12
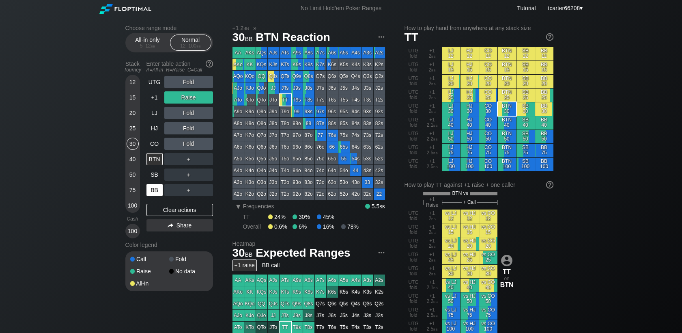
drag, startPoint x: 164, startPoint y: 209, endPoint x: 149, endPoint y: 194, distance: 21.5
click at [165, 209] on div "Clear actions" at bounding box center [180, 210] width 67 height 12
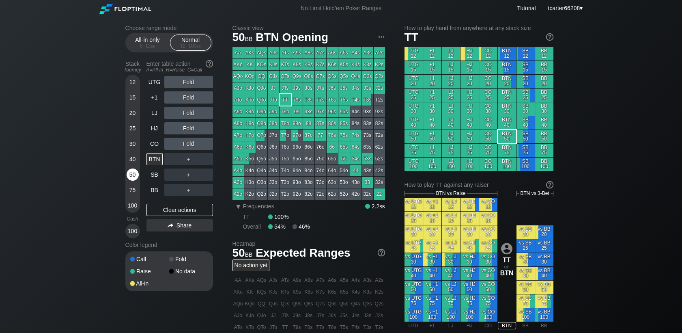
click at [134, 175] on div "50" at bounding box center [133, 174] width 12 height 12
click at [147, 188] on div "BB" at bounding box center [155, 190] width 16 height 12
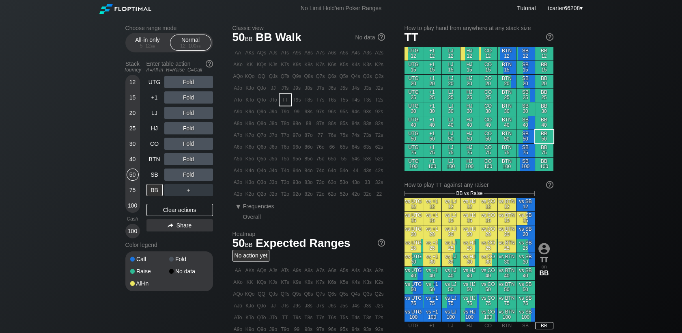
click at [187, 81] on div "Fold" at bounding box center [188, 82] width 49 height 12
click at [187, 82] on div "R ✕" at bounding box center [189, 82] width 16 height 12
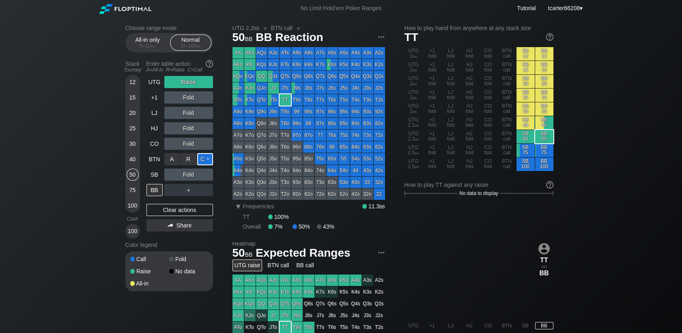
click at [204, 159] on div "C ✕" at bounding box center [205, 159] width 16 height 12
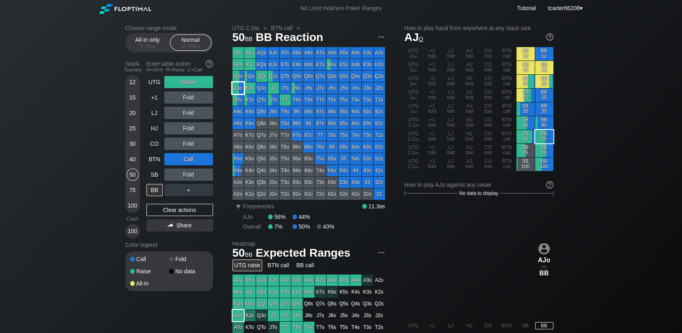
click at [235, 86] on div "AJo" at bounding box center [238, 87] width 11 height 11
click at [158, 213] on div "Clear actions" at bounding box center [180, 210] width 67 height 12
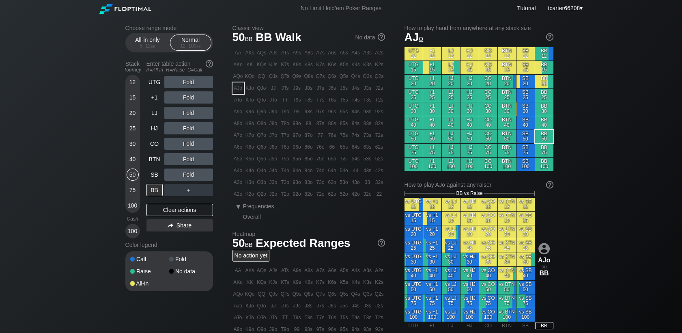
drag, startPoint x: 141, startPoint y: 140, endPoint x: 137, endPoint y: 143, distance: 5.5
click at [140, 142] on div "Stack Tourney Enter table action A=All-in R=Raise C=Call 12 15 20 25 30 40 50 7…" at bounding box center [169, 147] width 88 height 181
click at [137, 144] on div "30" at bounding box center [133, 144] width 12 height 12
click at [136, 144] on div "30" at bounding box center [133, 144] width 12 height 12
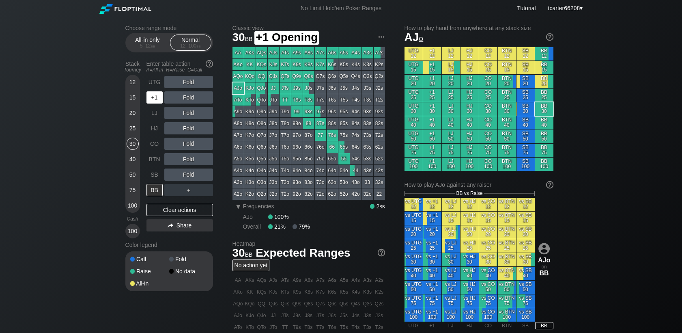
click at [156, 98] on div "+1" at bounding box center [155, 97] width 16 height 12
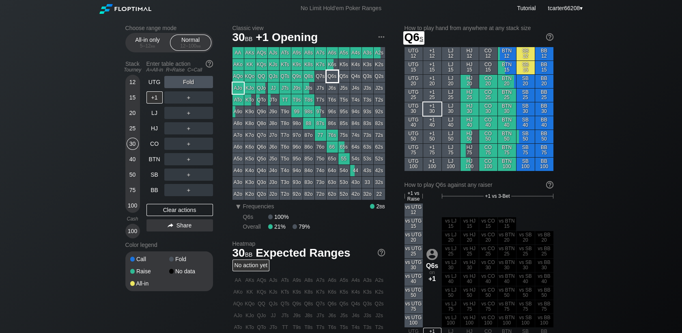
click at [330, 69] on div "K6s" at bounding box center [332, 64] width 11 height 11
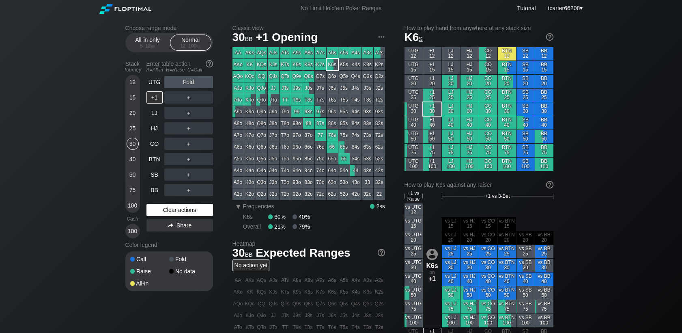
click at [166, 218] on div "UTG Fold +1 ＋ LJ ＋ HJ ＋ CO ＋ BTN ＋ SB ＋ BB ＋ Clear actions Share" at bounding box center [180, 157] width 67 height 162
click at [166, 216] on div "Clear actions" at bounding box center [180, 210] width 67 height 12
click at [132, 175] on div "50" at bounding box center [133, 174] width 12 height 12
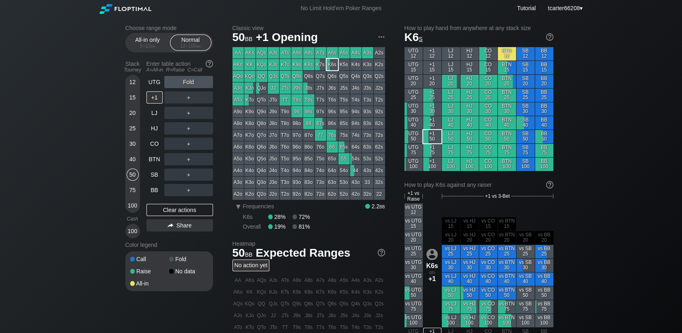
drag, startPoint x: 172, startPoint y: 213, endPoint x: 164, endPoint y: 199, distance: 16.2
click at [172, 213] on div "Clear actions" at bounding box center [180, 210] width 67 height 12
click at [151, 172] on div "SB" at bounding box center [155, 174] width 16 height 12
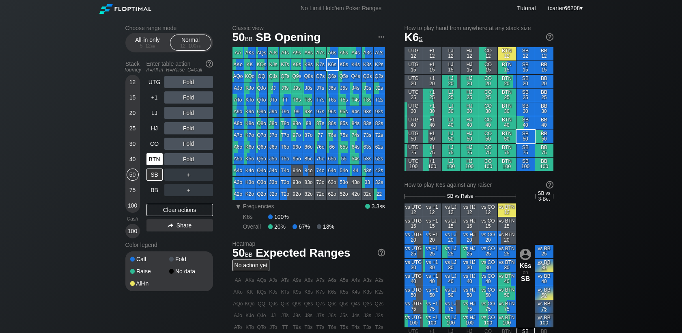
click at [158, 162] on div "BTN" at bounding box center [155, 159] width 16 height 12
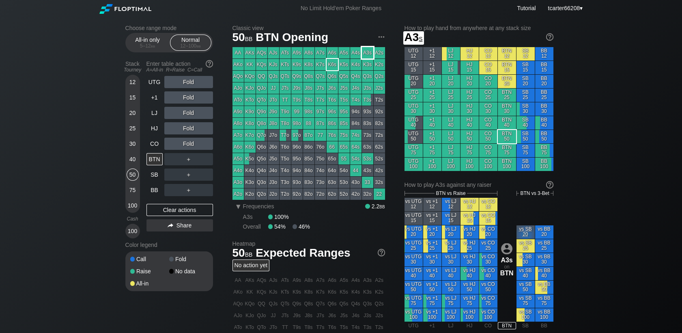
click at [375, 54] on div "A2s" at bounding box center [379, 52] width 11 height 11
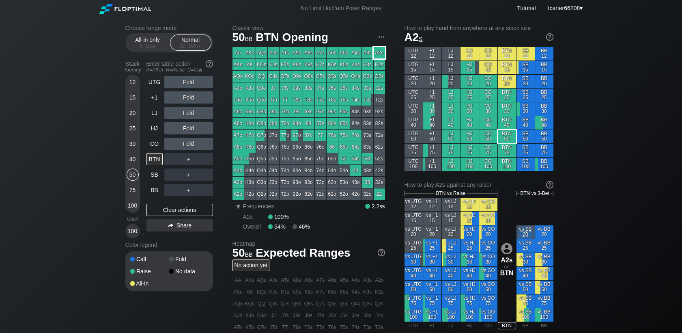
click at [378, 54] on div "A2s" at bounding box center [379, 52] width 11 height 11
click at [188, 85] on div "A ✕ R ✕ C ✕ Fold" at bounding box center [188, 82] width 49 height 12
click at [188, 85] on div "R ✕" at bounding box center [189, 82] width 16 height 12
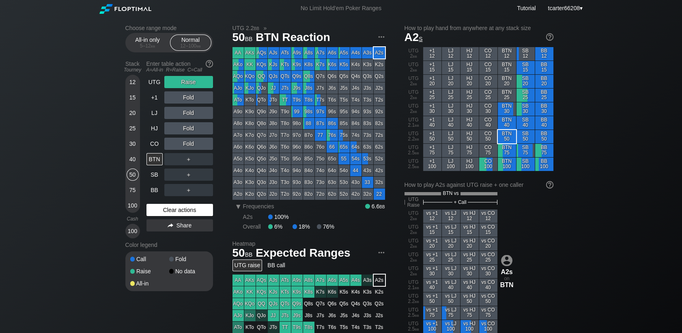
click at [185, 211] on div "Clear actions" at bounding box center [180, 210] width 67 height 12
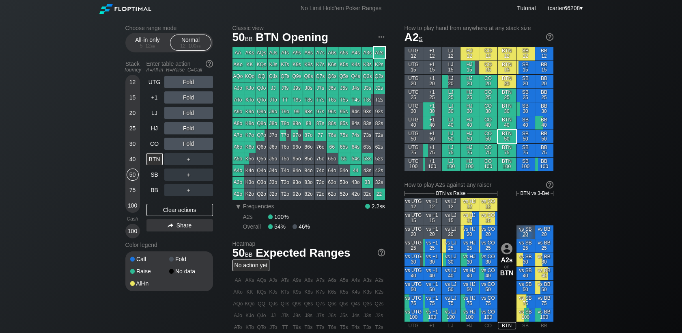
click at [133, 141] on div "30" at bounding box center [133, 144] width 12 height 12
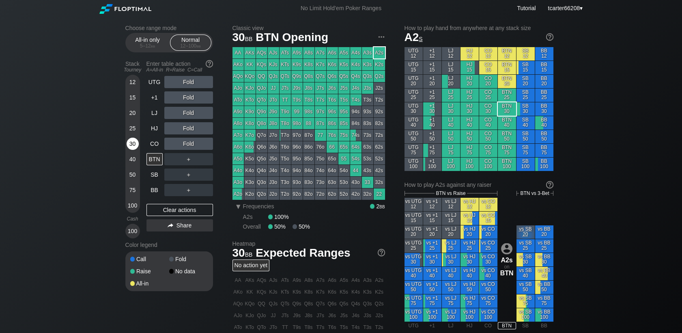
click at [133, 141] on div "30" at bounding box center [133, 144] width 12 height 12
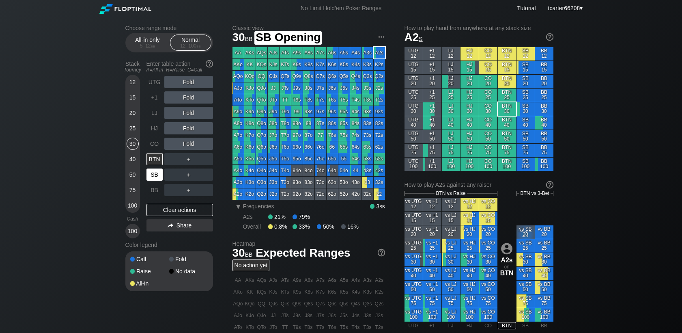
click at [153, 174] on div "SB" at bounding box center [155, 174] width 16 height 12
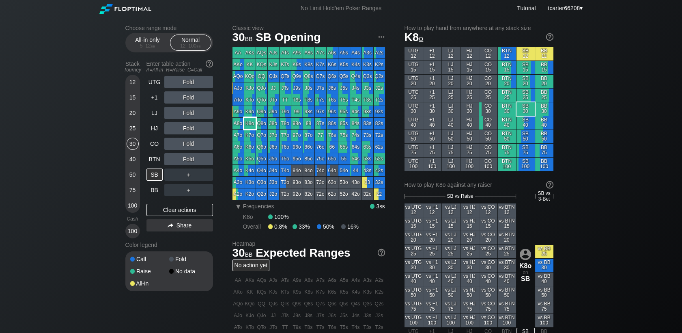
click at [249, 126] on div "K8o" at bounding box center [249, 123] width 11 height 11
click at [154, 160] on div "BTN" at bounding box center [155, 159] width 16 height 12
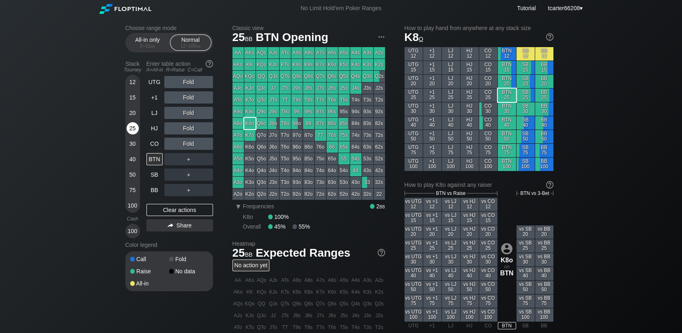
click at [135, 134] on div "25" at bounding box center [133, 128] width 12 height 12
click at [134, 133] on div "25" at bounding box center [133, 128] width 12 height 12
click at [134, 132] on div "25" at bounding box center [133, 128] width 12 height 12
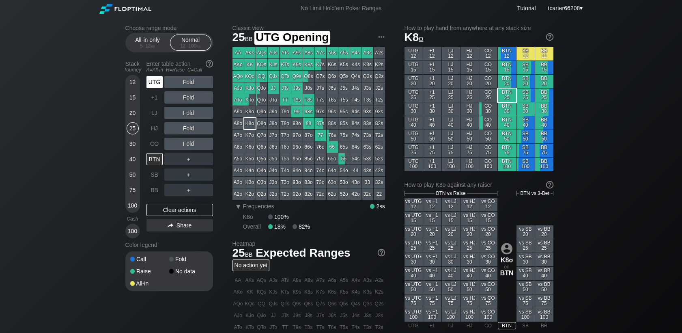
click at [155, 86] on div "UTG" at bounding box center [155, 82] width 16 height 12
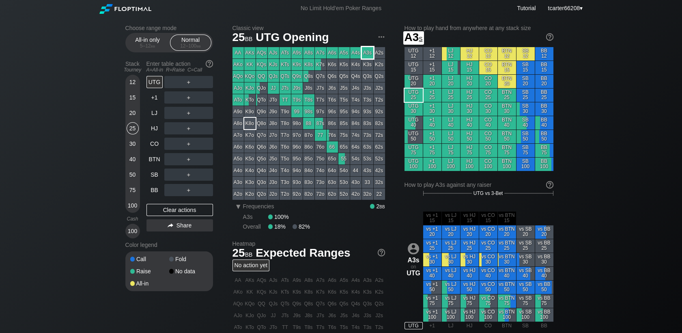
click at [362, 53] on div "A3s" at bounding box center [367, 52] width 11 height 11
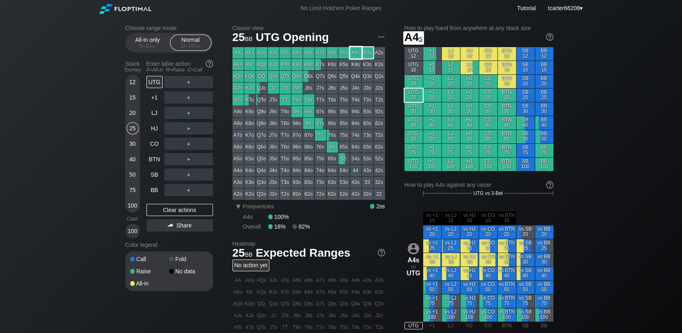
click at [352, 53] on div "A4s" at bounding box center [355, 52] width 11 height 11
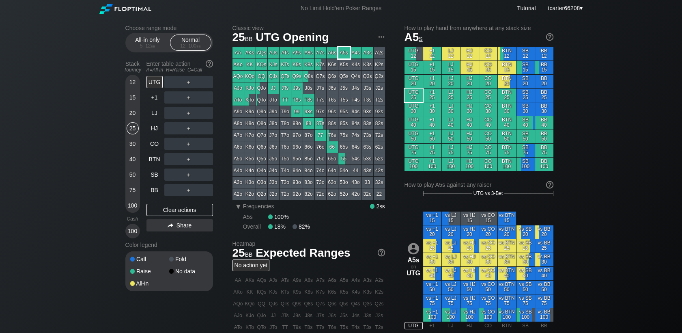
click at [345, 53] on div "A5s" at bounding box center [344, 52] width 11 height 11
click at [132, 190] on div "75" at bounding box center [133, 190] width 12 height 12
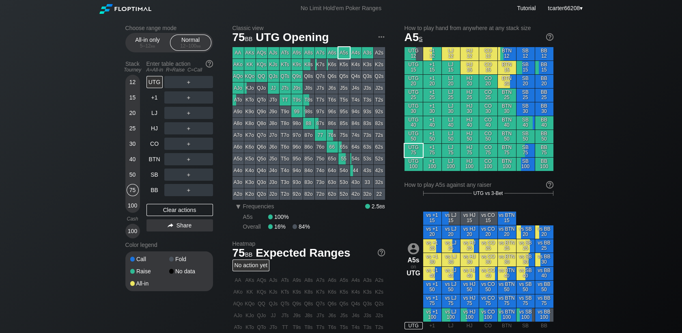
drag, startPoint x: 132, startPoint y: 190, endPoint x: 139, endPoint y: 106, distance: 83.9
click at [132, 190] on div "75" at bounding box center [133, 190] width 12 height 12
click at [190, 81] on div "＋" at bounding box center [188, 82] width 49 height 12
click at [190, 81] on div "R ✕" at bounding box center [189, 82] width 16 height 12
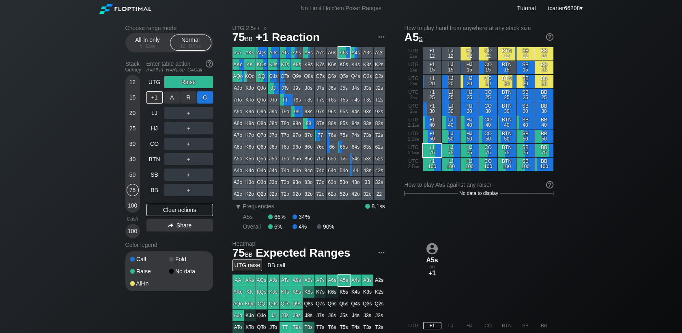
click at [209, 98] on div "C ✕" at bounding box center [205, 97] width 16 height 12
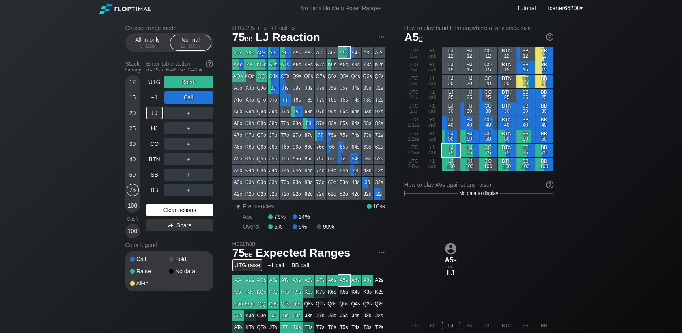
click at [163, 208] on div "Clear actions" at bounding box center [180, 210] width 67 height 12
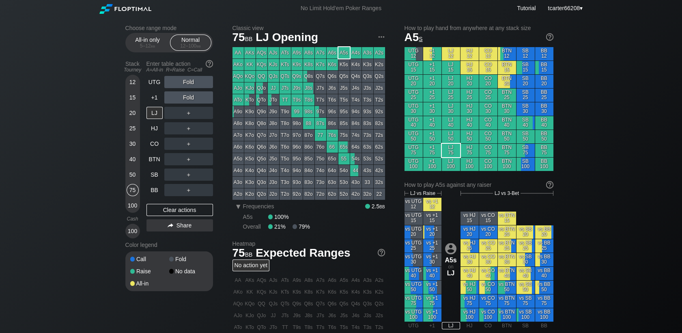
click at [137, 174] on div "50" at bounding box center [133, 174] width 12 height 12
click at [154, 188] on div "BB" at bounding box center [155, 190] width 16 height 12
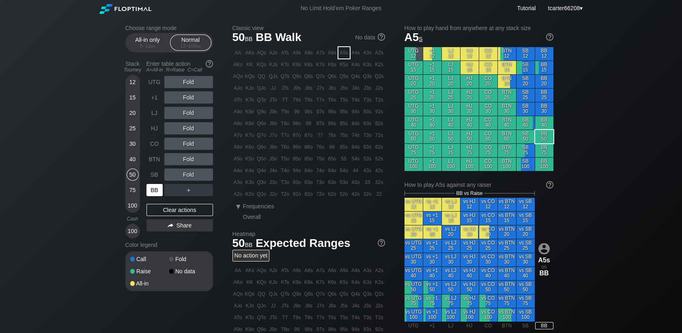
click at [155, 191] on div "BB" at bounding box center [155, 190] width 16 height 12
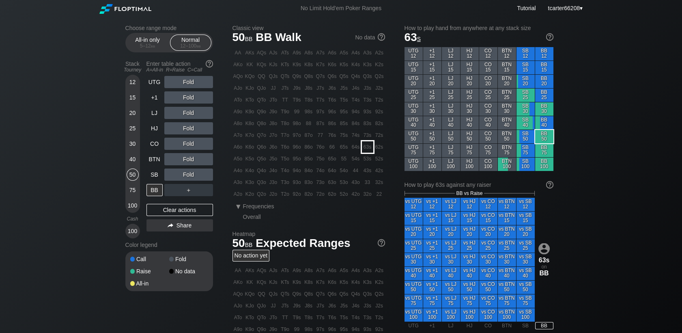
click at [365, 145] on div "63s" at bounding box center [367, 146] width 11 height 11
click at [133, 145] on div "30" at bounding box center [133, 144] width 12 height 12
click at [132, 145] on div "30" at bounding box center [133, 144] width 12 height 12
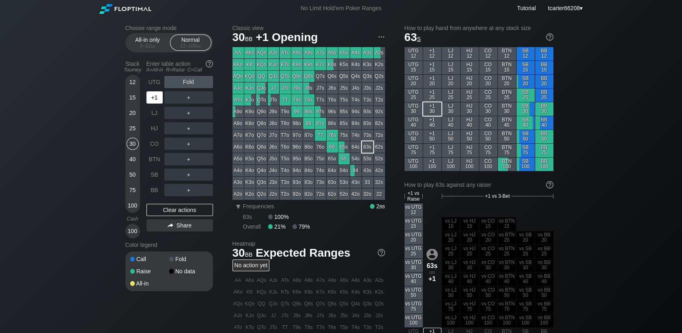
click at [151, 101] on div "+1" at bounding box center [155, 97] width 16 height 12
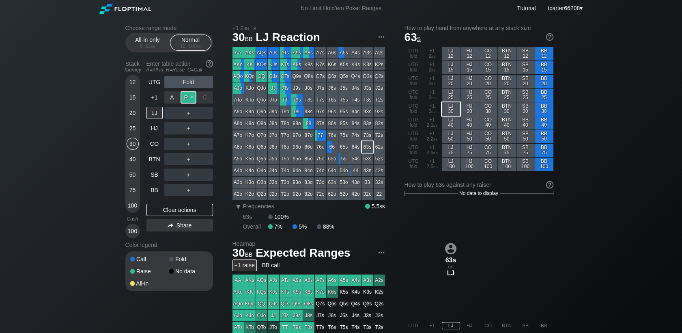
click at [189, 99] on div "R ✕" at bounding box center [189, 97] width 16 height 12
click at [191, 114] on div "R ✕" at bounding box center [189, 113] width 16 height 12
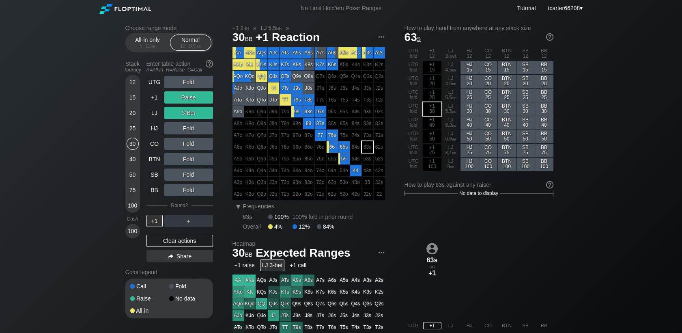
click at [192, 239] on div "Clear actions" at bounding box center [180, 241] width 67 height 12
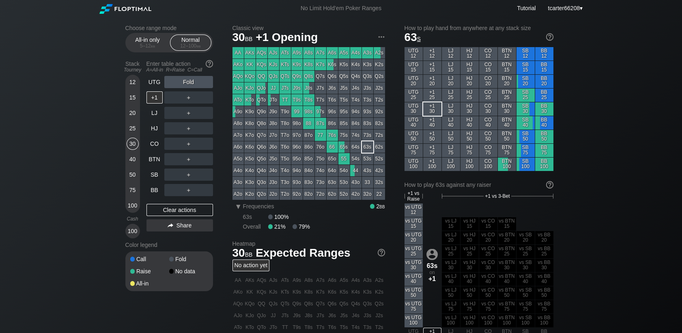
click at [137, 174] on div "50" at bounding box center [133, 174] width 12 height 12
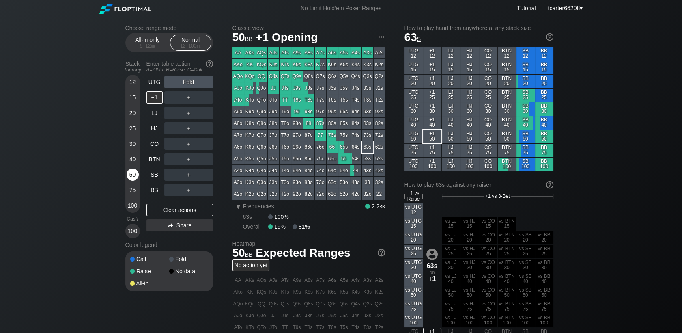
click at [136, 174] on div "50" at bounding box center [133, 174] width 12 height 12
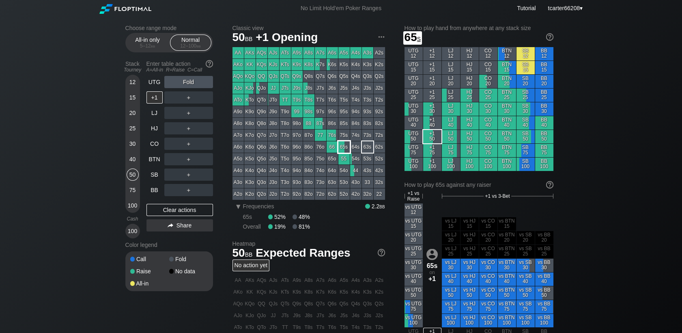
click at [347, 145] on div "65s" at bounding box center [344, 146] width 11 height 11
click at [149, 161] on div "BTN" at bounding box center [155, 159] width 16 height 12
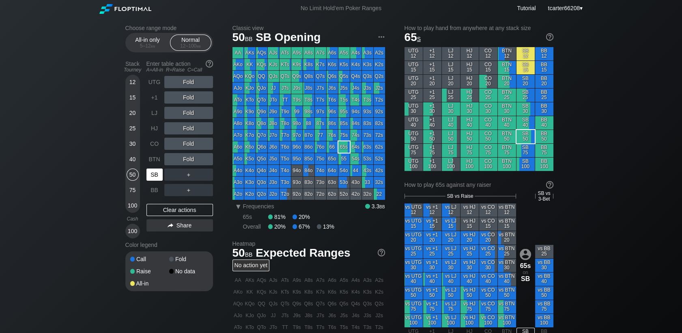
click at [149, 171] on div "SB" at bounding box center [155, 174] width 16 height 12
click at [211, 179] on div "Choose range mode All-in only 5 – 12 bb Normal 12 – 100 bb Stack Tourney Enter …" at bounding box center [175, 163] width 101 height 277
click at [210, 177] on div "C ✕" at bounding box center [205, 174] width 16 height 12
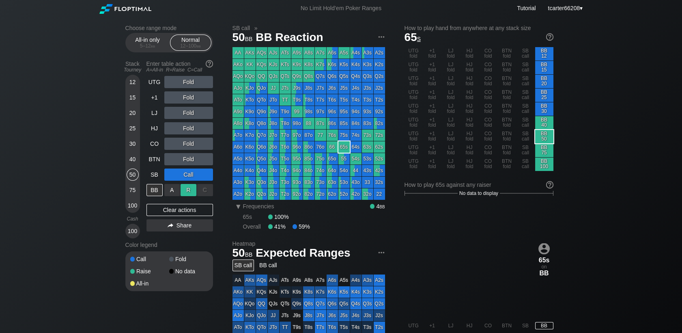
click at [195, 191] on div "R ✕" at bounding box center [189, 190] width 16 height 12
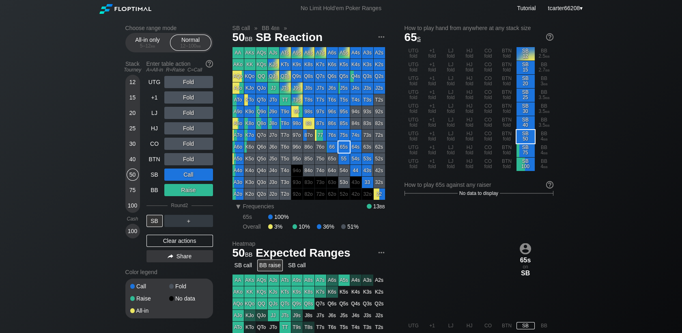
click at [167, 242] on div "Clear actions" at bounding box center [180, 241] width 67 height 12
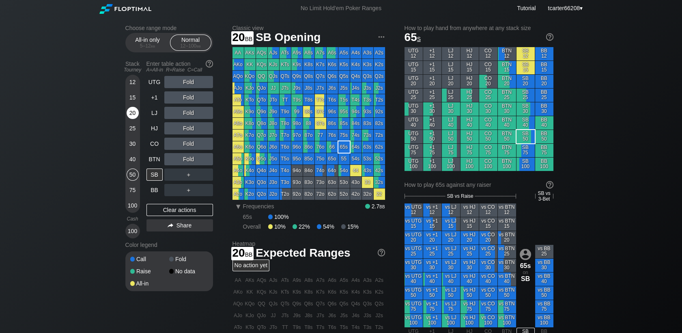
click at [135, 112] on div "20" at bounding box center [133, 113] width 12 height 12
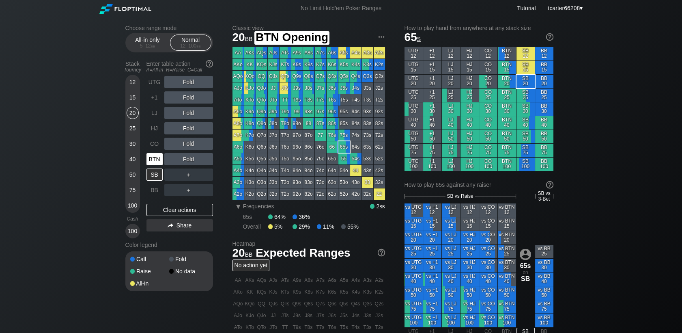
click at [156, 161] on div "BTN" at bounding box center [155, 159] width 16 height 12
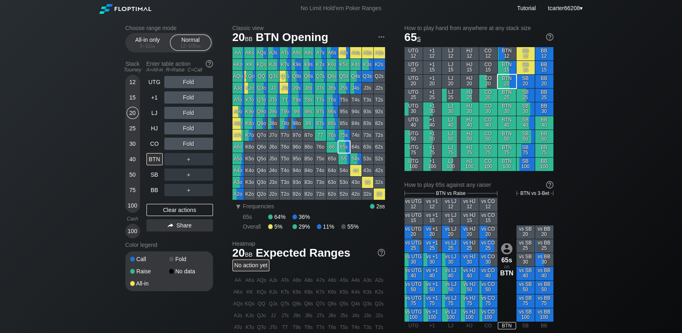
click at [194, 130] on div "Fold" at bounding box center [188, 128] width 49 height 12
click at [189, 129] on div "R ✕" at bounding box center [189, 128] width 16 height 12
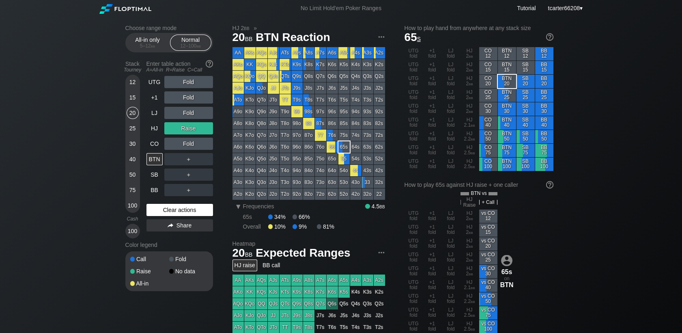
click at [191, 215] on div "Clear actions" at bounding box center [180, 210] width 67 height 12
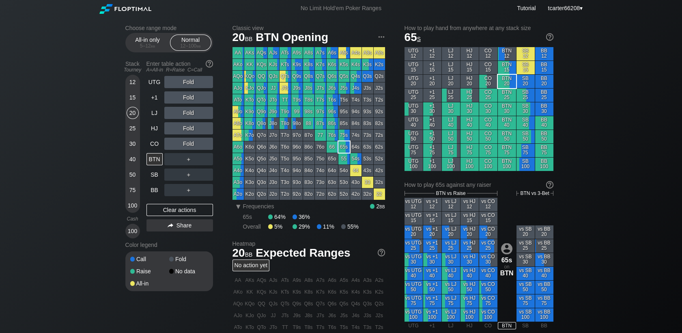
click at [192, 160] on div "＋" at bounding box center [188, 159] width 49 height 12
click at [146, 174] on div "Stack Tourney Enter table action A=All-in R=Raise C=Call 12 15 20 25 30 40 50 7…" at bounding box center [169, 147] width 88 height 181
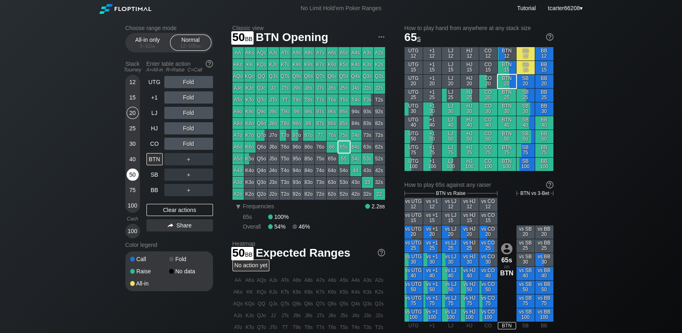
click at [132, 176] on div "50" at bounding box center [133, 174] width 12 height 12
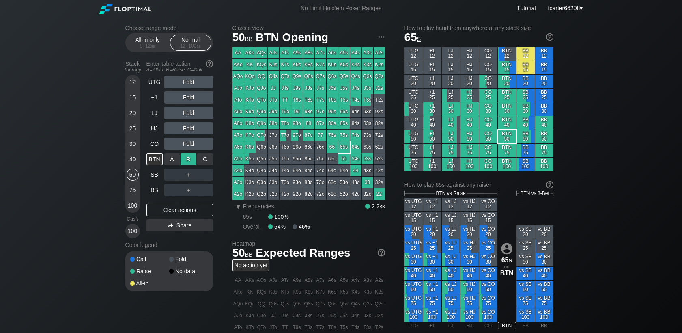
click at [185, 161] on div "R ✕" at bounding box center [189, 159] width 16 height 12
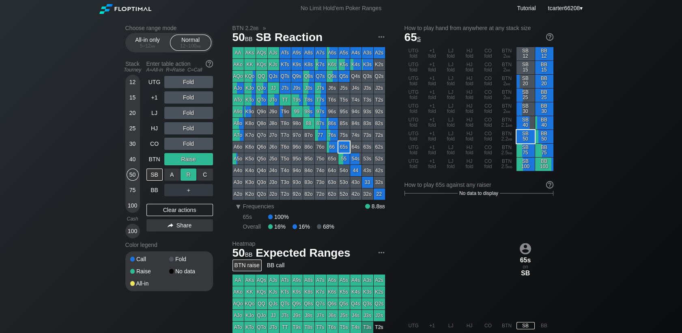
click at [190, 174] on div "R ✕" at bounding box center [189, 174] width 16 height 12
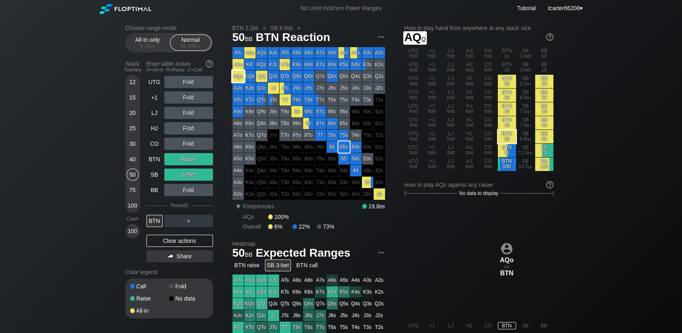
click at [243, 76] on div "AQo" at bounding box center [238, 76] width 11 height 11
drag, startPoint x: 193, startPoint y: 245, endPoint x: 547, endPoint y: 332, distance: 364.1
click at [193, 245] on div "Clear actions" at bounding box center [180, 241] width 67 height 12
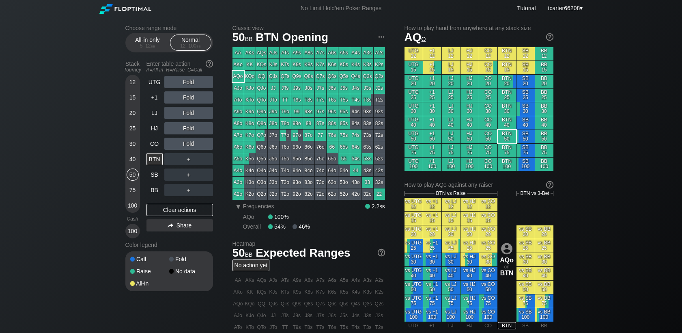
click at [35, 55] on div "Choose range mode All-in only 5 – 12 bb Normal 12 – 100 bb Stack Tourney Enter …" at bounding box center [341, 276] width 682 height 518
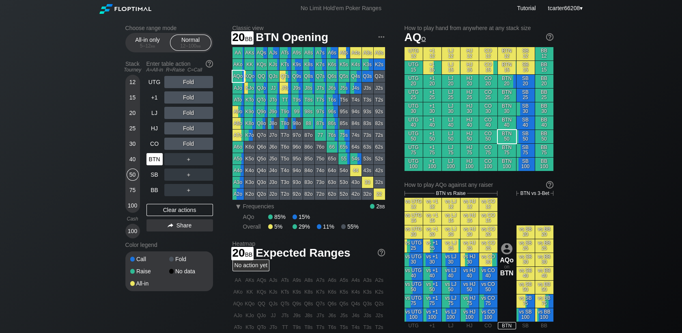
drag, startPoint x: 133, startPoint y: 118, endPoint x: 151, endPoint y: 154, distance: 40.5
click at [133, 118] on div "20" at bounding box center [133, 113] width 12 height 12
click at [133, 177] on div "50" at bounding box center [133, 174] width 12 height 12
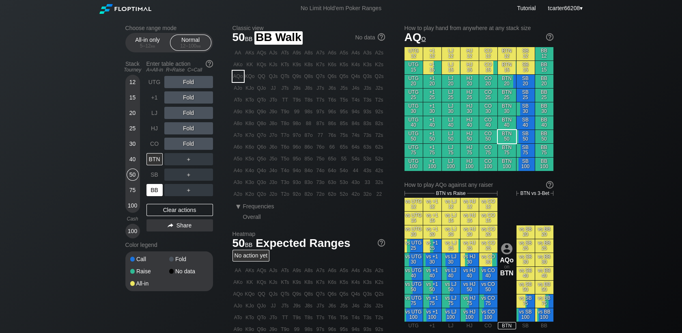
click at [155, 193] on div "BB" at bounding box center [155, 190] width 16 height 12
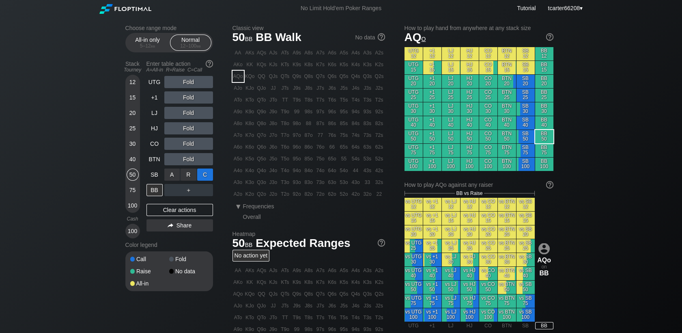
click at [201, 173] on div "C ✕" at bounding box center [205, 174] width 16 height 12
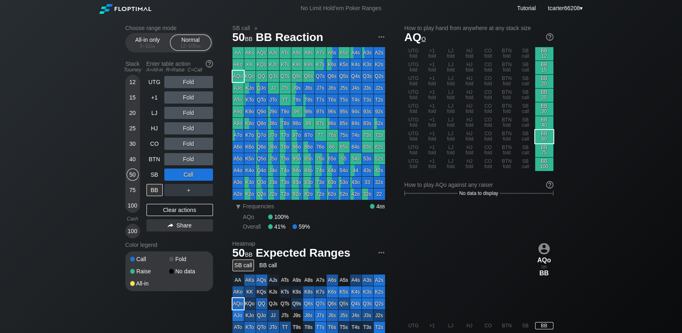
click at [135, 101] on div "15" at bounding box center [133, 97] width 12 height 12
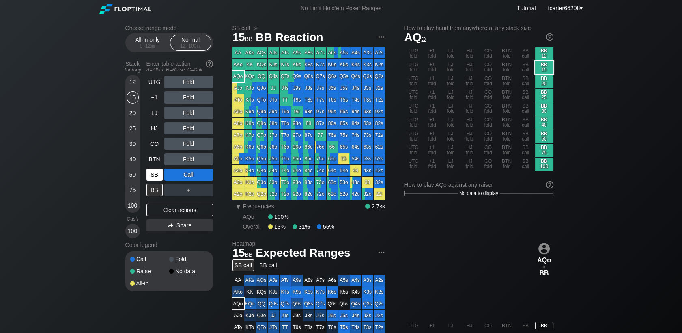
drag, startPoint x: 176, startPoint y: 215, endPoint x: 164, endPoint y: 179, distance: 38.1
click at [176, 213] on div "Clear actions" at bounding box center [180, 210] width 67 height 12
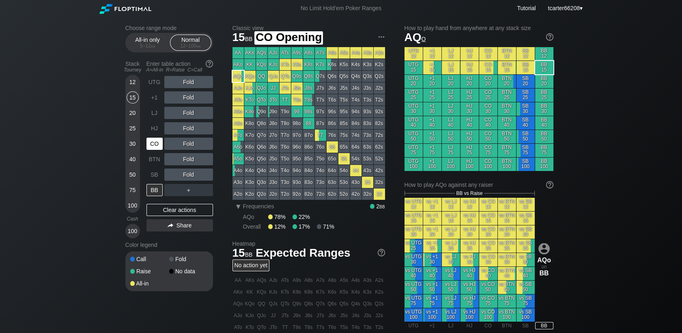
click at [155, 142] on div "CO" at bounding box center [155, 144] width 16 height 12
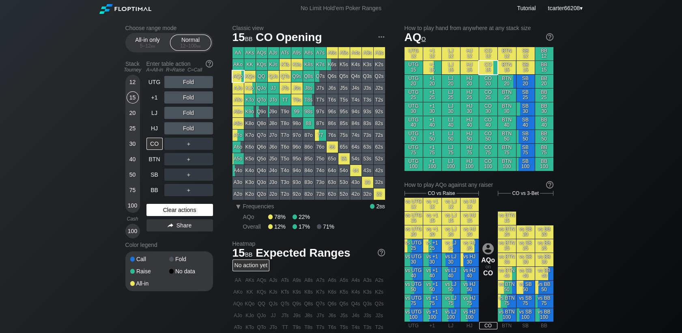
click at [188, 209] on div "Clear actions" at bounding box center [180, 210] width 67 height 12
drag, startPoint x: 135, startPoint y: 189, endPoint x: 157, endPoint y: 157, distance: 38.2
click at [135, 189] on div "75" at bounding box center [133, 190] width 12 height 12
click at [157, 157] on div "BTN" at bounding box center [155, 159] width 16 height 12
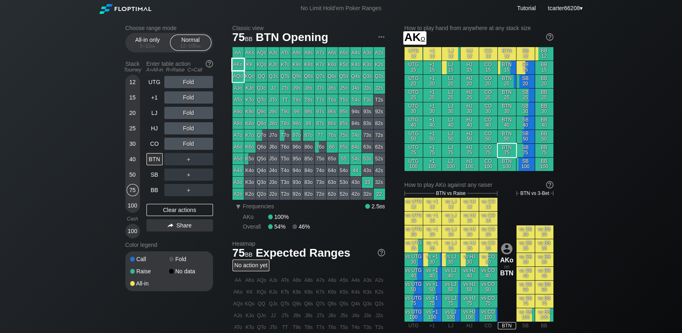
click at [243, 65] on div "AKo" at bounding box center [238, 64] width 11 height 11
drag, startPoint x: 185, startPoint y: 215, endPoint x: 149, endPoint y: 198, distance: 40.1
click at [185, 215] on div "Clear actions" at bounding box center [180, 210] width 67 height 12
click at [129, 204] on div "100" at bounding box center [133, 205] width 12 height 12
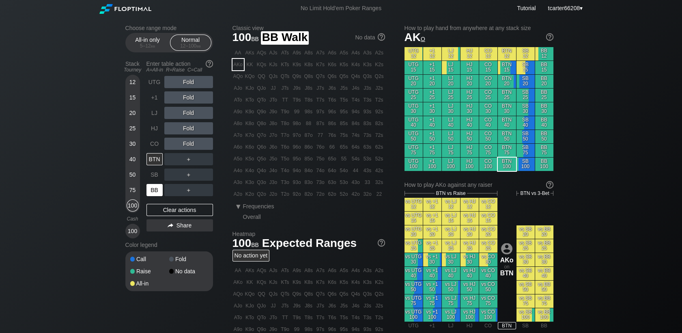
click at [155, 190] on div "BB" at bounding box center [155, 190] width 16 height 12
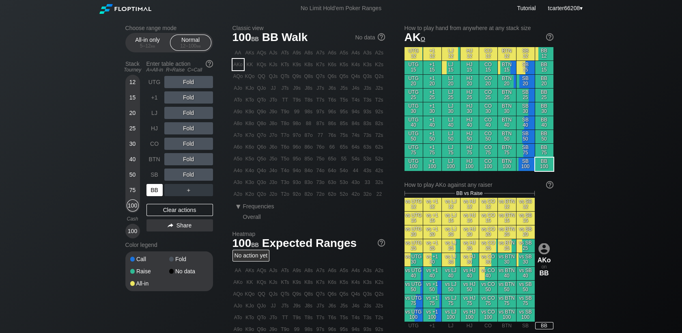
click at [155, 190] on div "BB" at bounding box center [155, 190] width 16 height 12
click at [189, 110] on div "R ✕" at bounding box center [189, 113] width 16 height 12
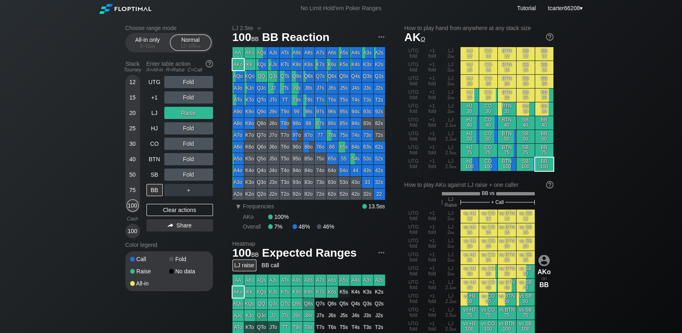
drag, startPoint x: 162, startPoint y: 216, endPoint x: 52, endPoint y: 111, distance: 152.5
click at [162, 215] on div "Clear actions" at bounding box center [180, 210] width 67 height 12
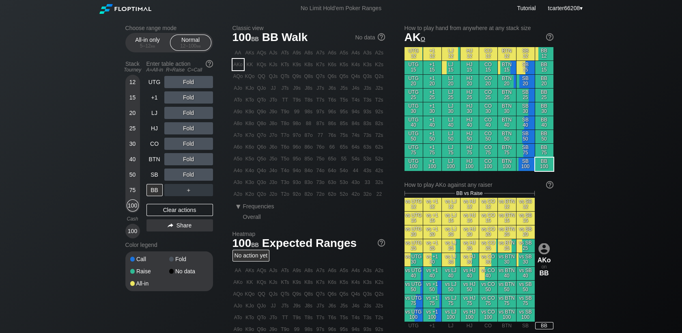
drag, startPoint x: 155, startPoint y: 174, endPoint x: 166, endPoint y: 175, distance: 11.5
click at [155, 174] on div "SB" at bounding box center [155, 174] width 16 height 12
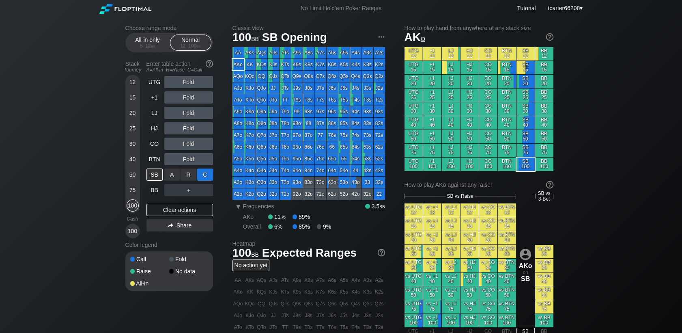
click at [206, 176] on div "C ✕" at bounding box center [205, 174] width 16 height 12
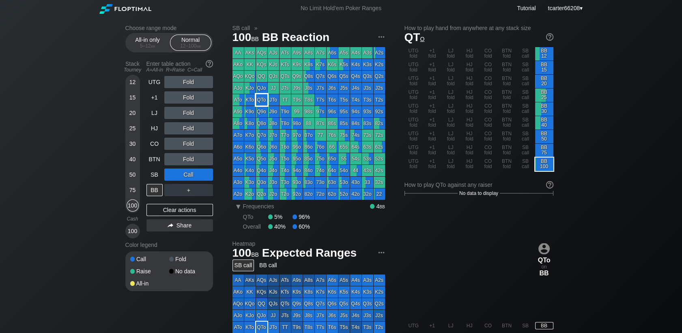
click at [263, 98] on div "QTo" at bounding box center [261, 99] width 11 height 11
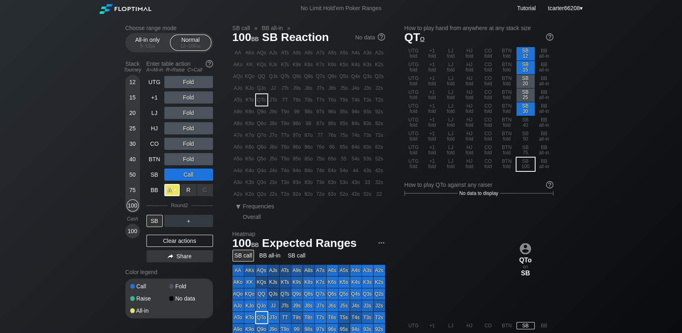
click at [173, 191] on div "A ✕" at bounding box center [172, 190] width 16 height 12
click at [186, 244] on div "Clear actions" at bounding box center [180, 241] width 67 height 12
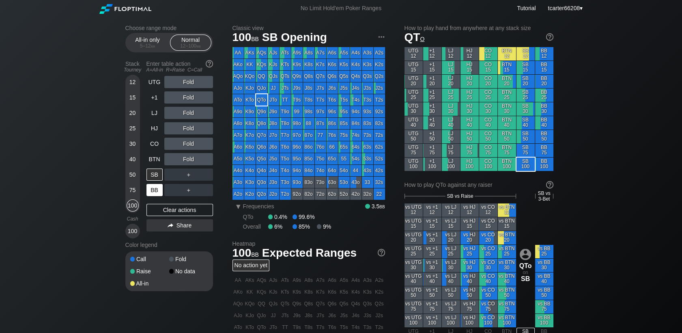
drag, startPoint x: 133, startPoint y: 157, endPoint x: 157, endPoint y: 186, distance: 37.5
click at [133, 157] on div "40" at bounding box center [133, 159] width 12 height 12
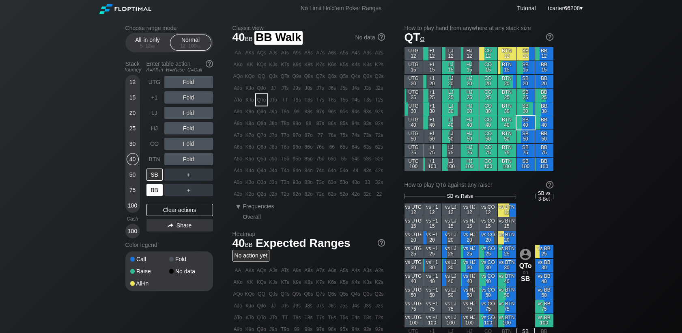
click at [161, 193] on div "BB" at bounding box center [155, 190] width 16 height 12
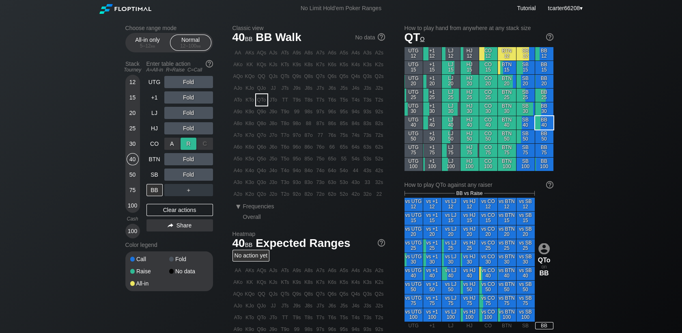
click at [188, 145] on div "R ✕" at bounding box center [189, 144] width 16 height 12
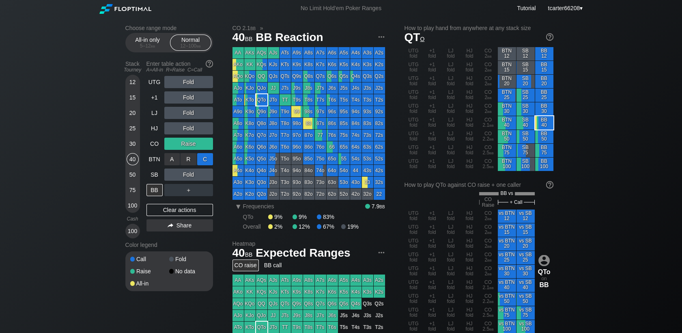
click at [203, 161] on div "C ✕" at bounding box center [205, 159] width 16 height 12
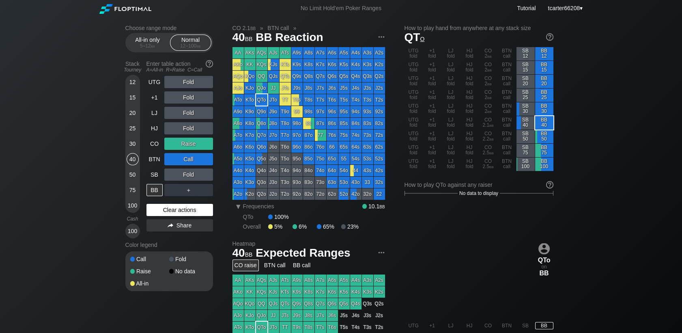
click at [155, 209] on div "Clear actions" at bounding box center [180, 210] width 67 height 12
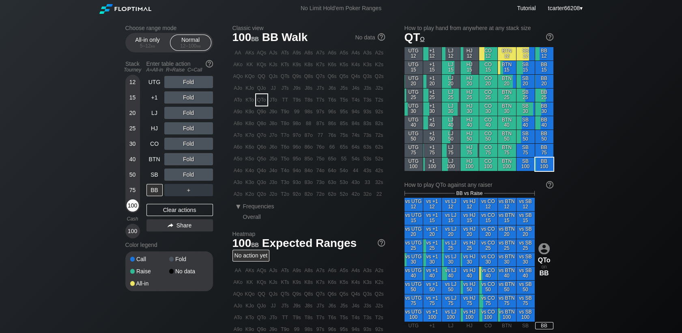
click at [132, 207] on div "100" at bounding box center [133, 205] width 12 height 12
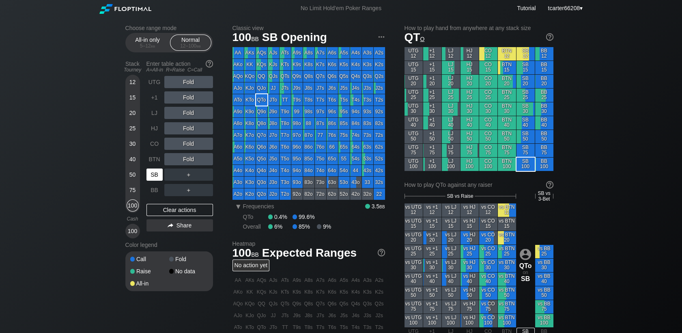
click at [153, 177] on div "SB" at bounding box center [155, 174] width 16 height 12
drag, startPoint x: 188, startPoint y: 119, endPoint x: 193, endPoint y: 124, distance: 6.3
click at [187, 112] on div "R ✕" at bounding box center [189, 113] width 16 height 12
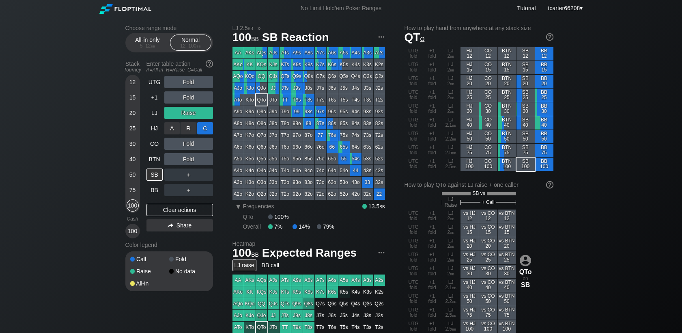
click at [203, 129] on div "C ✕" at bounding box center [205, 128] width 16 height 12
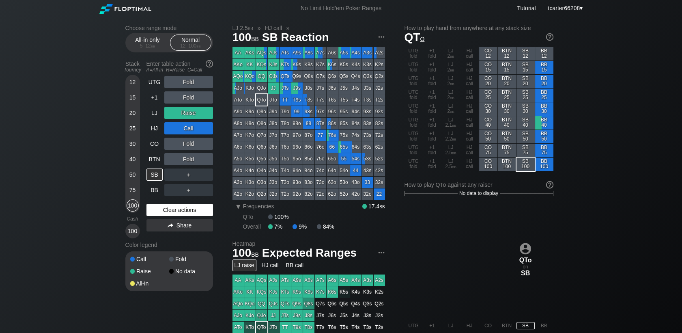
click at [149, 207] on div "Clear actions" at bounding box center [180, 210] width 67 height 12
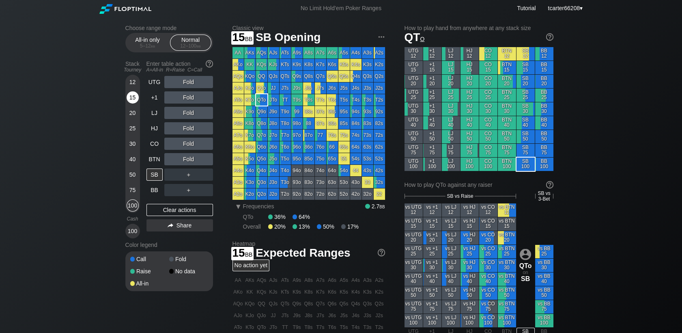
click at [133, 96] on div "15" at bounding box center [133, 97] width 12 height 12
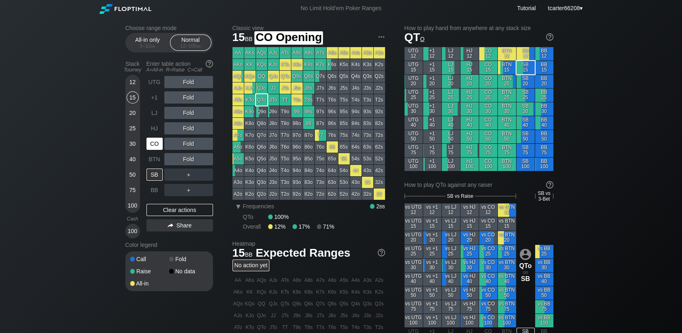
click at [159, 147] on div "CO" at bounding box center [155, 144] width 16 height 12
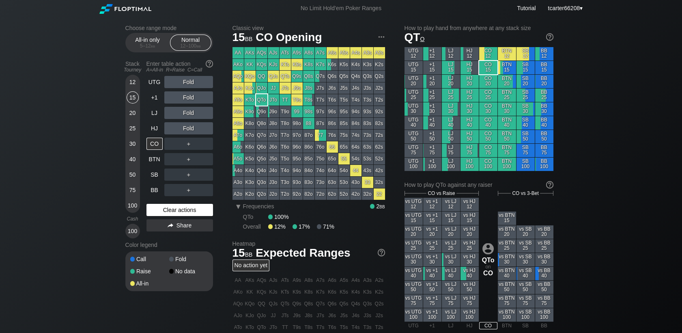
click at [171, 213] on div "Clear actions" at bounding box center [180, 210] width 67 height 12
click at [130, 190] on div "75" at bounding box center [133, 190] width 12 height 12
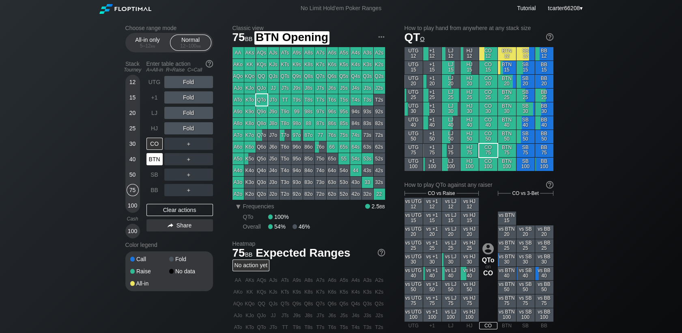
click at [154, 164] on div "BTN" at bounding box center [155, 159] width 16 height 12
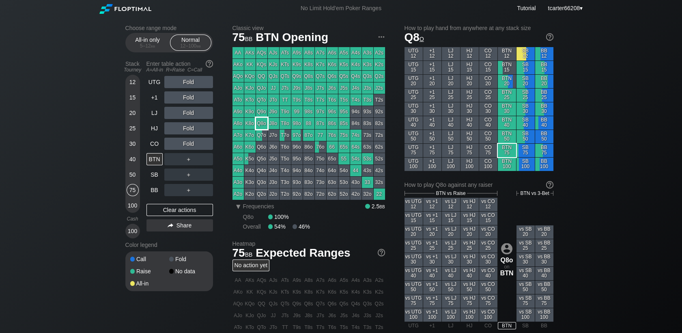
click at [261, 126] on div "Q8o" at bounding box center [261, 123] width 11 height 11
drag, startPoint x: 127, startPoint y: 153, endPoint x: 140, endPoint y: 155, distance: 12.4
click at [128, 153] on div "30" at bounding box center [133, 145] width 12 height 15
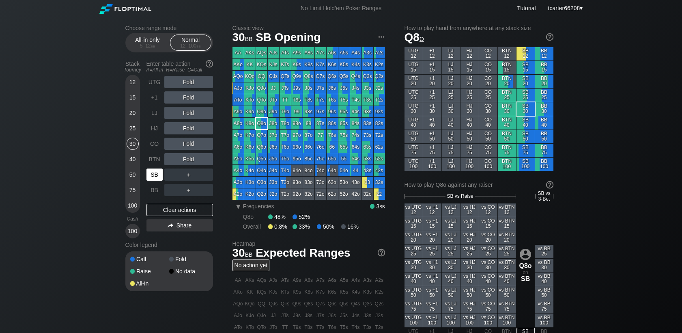
click at [155, 175] on div "SB" at bounding box center [155, 174] width 16 height 12
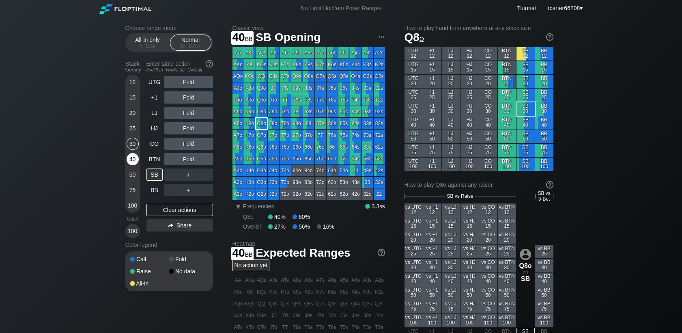
click at [131, 159] on div "40" at bounding box center [133, 159] width 12 height 12
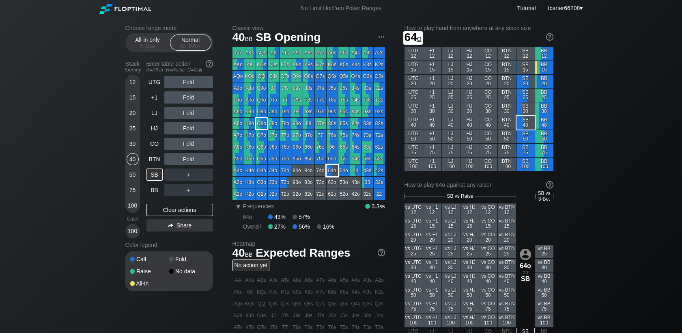
click at [331, 174] on div "64o" at bounding box center [332, 170] width 11 height 11
click at [153, 159] on div "BTN" at bounding box center [155, 159] width 16 height 12
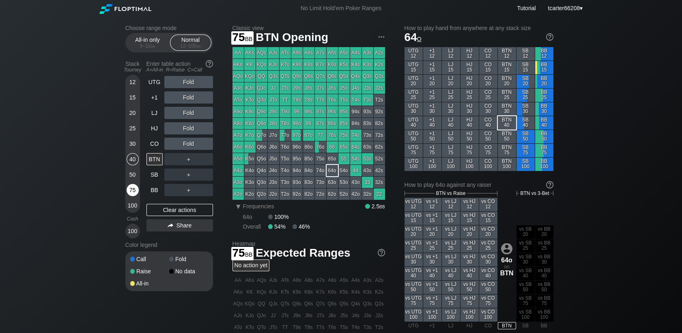
click at [129, 189] on div "75" at bounding box center [133, 190] width 12 height 12
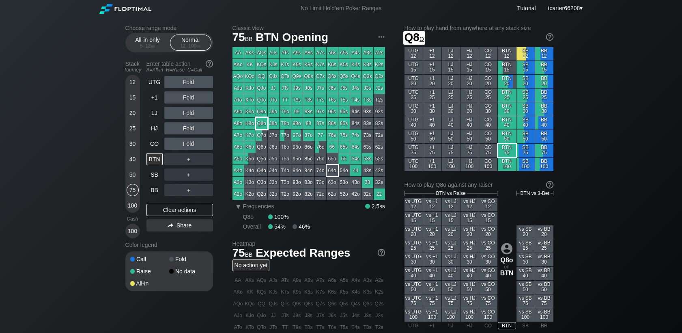
click at [263, 127] on div "Q8o" at bounding box center [261, 123] width 11 height 11
click at [192, 208] on div "Clear actions" at bounding box center [180, 210] width 67 height 12
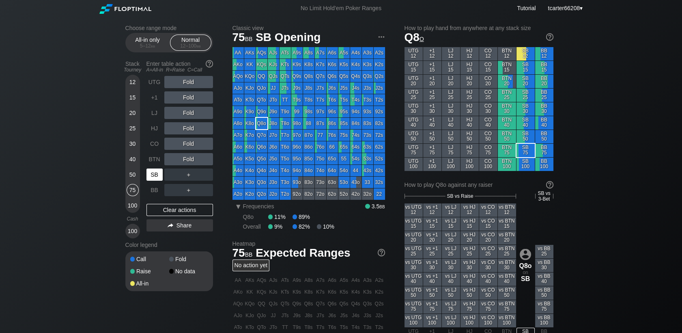
click at [153, 177] on div "SB" at bounding box center [155, 174] width 16 height 12
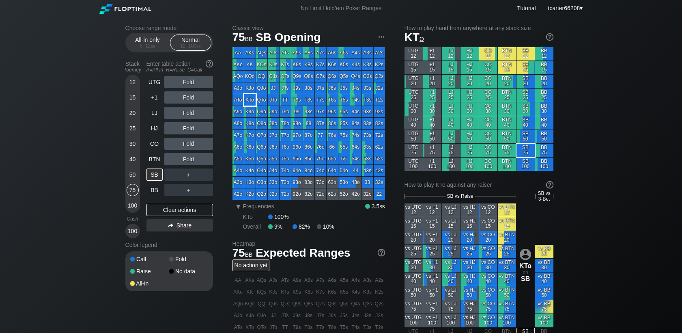
click at [250, 102] on div "KTo" at bounding box center [249, 99] width 11 height 11
click at [190, 96] on div "Fold" at bounding box center [188, 97] width 49 height 12
click at [190, 96] on div "R ✕" at bounding box center [189, 97] width 16 height 12
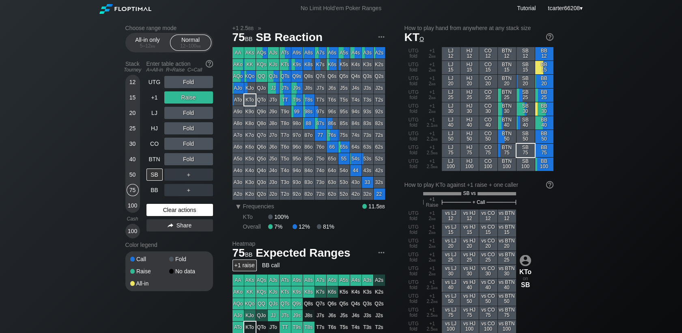
click at [183, 209] on div "Clear actions" at bounding box center [180, 210] width 67 height 12
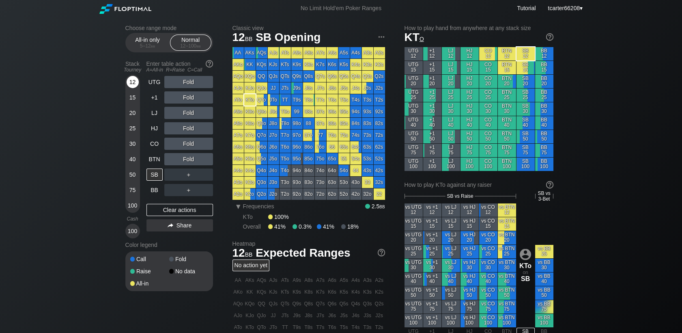
click at [136, 84] on div "12" at bounding box center [133, 82] width 12 height 12
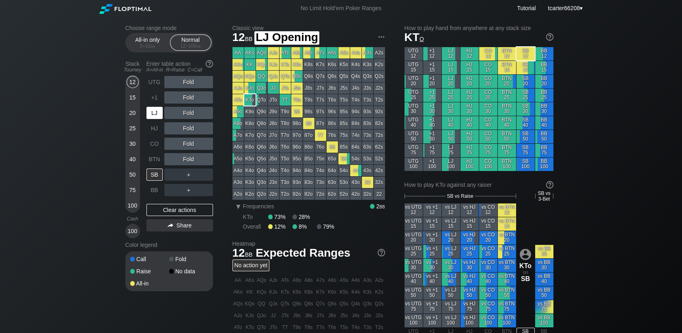
click at [157, 114] on div "LJ" at bounding box center [155, 113] width 16 height 12
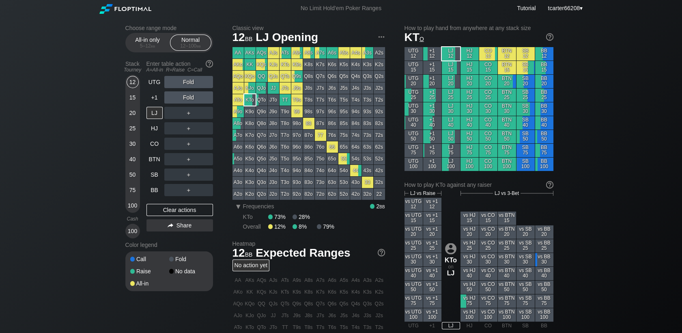
click at [190, 98] on div "Fold" at bounding box center [188, 97] width 49 height 12
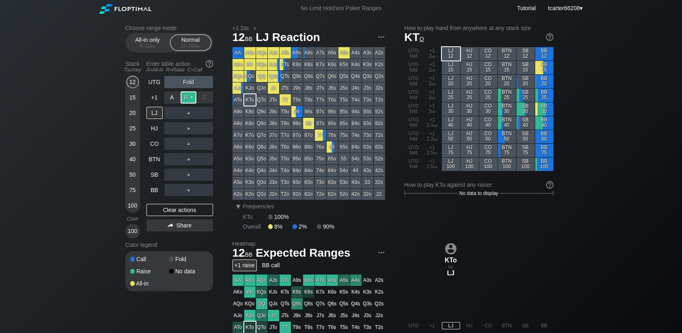
click at [190, 99] on div "R ✕" at bounding box center [189, 97] width 16 height 12
drag, startPoint x: 200, startPoint y: 217, endPoint x: 198, endPoint y: 213, distance: 4.2
click at [199, 217] on div "UTG Fold +1 Raise LJ ＋ HJ ＋ CO ＋ BTN ＋ SB ＋ BB ＋ Clear actions Share" at bounding box center [180, 157] width 67 height 162
click at [198, 213] on div "Clear actions" at bounding box center [180, 210] width 67 height 12
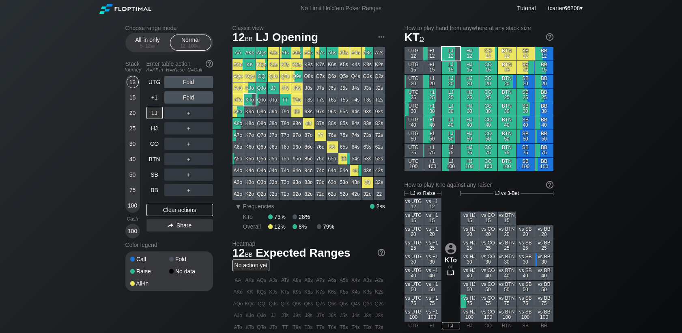
click at [134, 191] on div "75" at bounding box center [133, 190] width 12 height 12
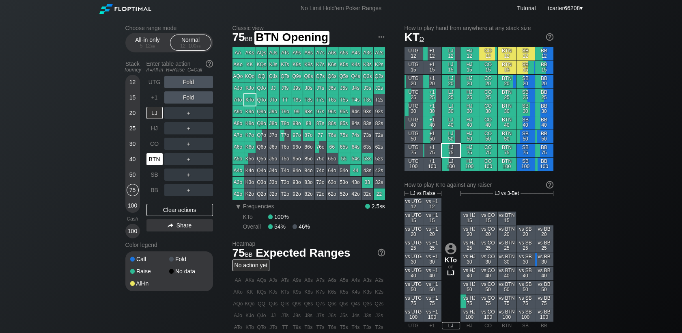
click at [152, 162] on div "BTN" at bounding box center [155, 159] width 16 height 12
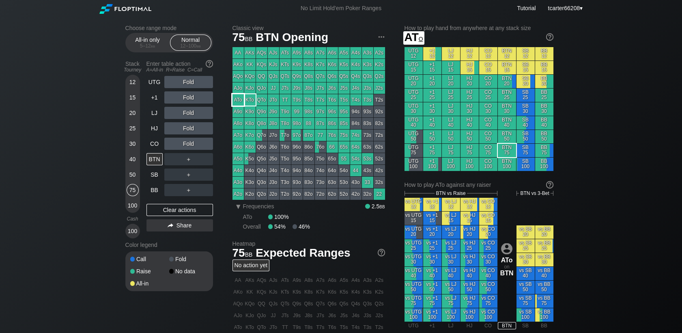
click at [244, 88] on div "AJo" at bounding box center [238, 87] width 11 height 11
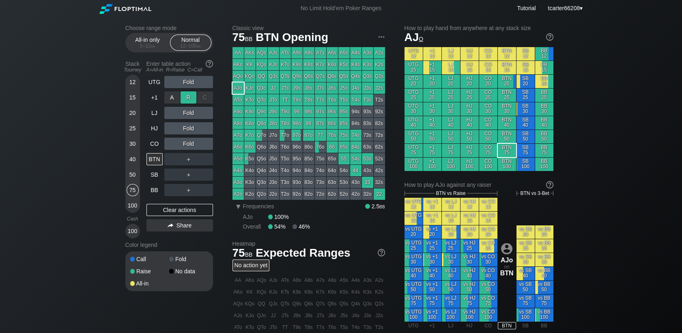
click at [190, 98] on div "R ✕" at bounding box center [189, 97] width 16 height 12
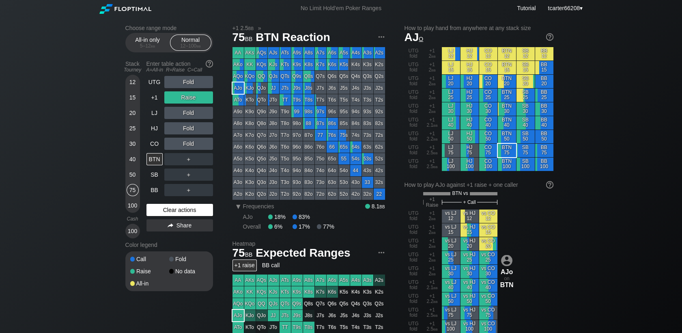
click at [162, 209] on div "Clear actions" at bounding box center [180, 210] width 67 height 12
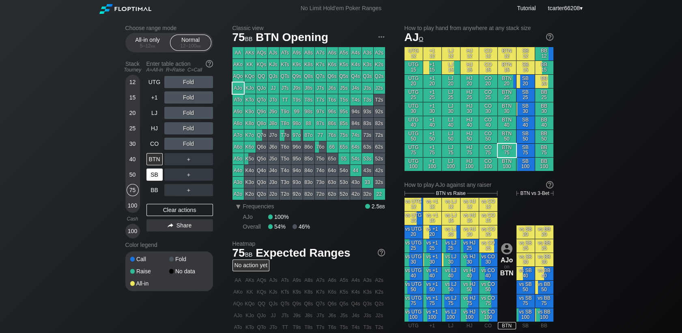
drag, startPoint x: 132, startPoint y: 95, endPoint x: 153, endPoint y: 170, distance: 78.8
click at [133, 95] on div "15" at bounding box center [133, 97] width 12 height 12
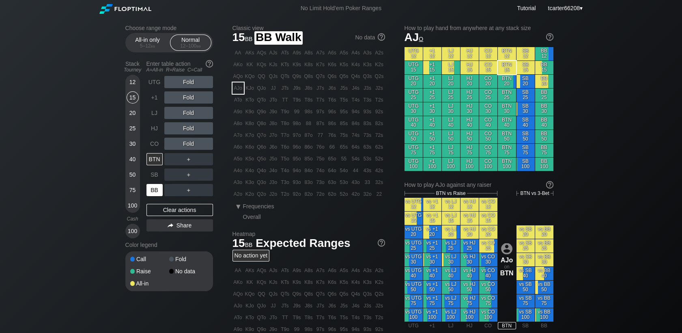
click at [153, 193] on div "BB" at bounding box center [155, 190] width 16 height 12
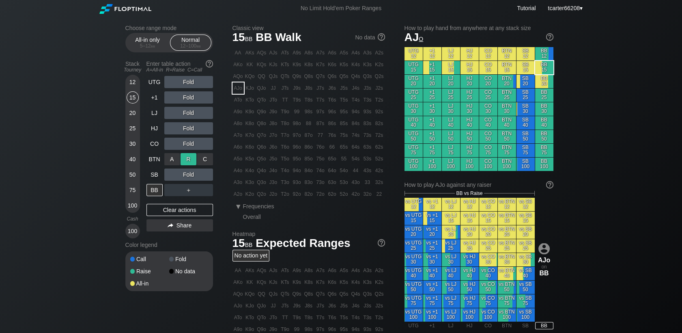
click at [190, 161] on div "R ✕" at bounding box center [189, 159] width 16 height 12
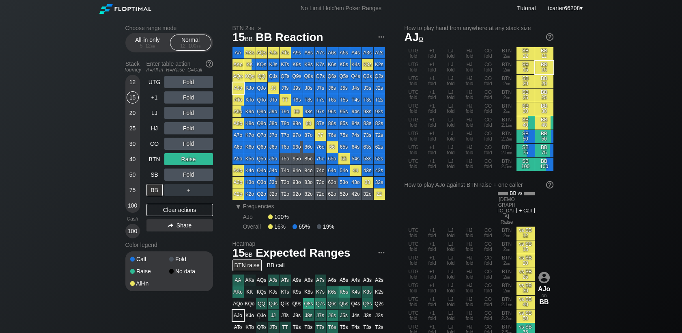
click at [130, 158] on div "40" at bounding box center [133, 159] width 12 height 12
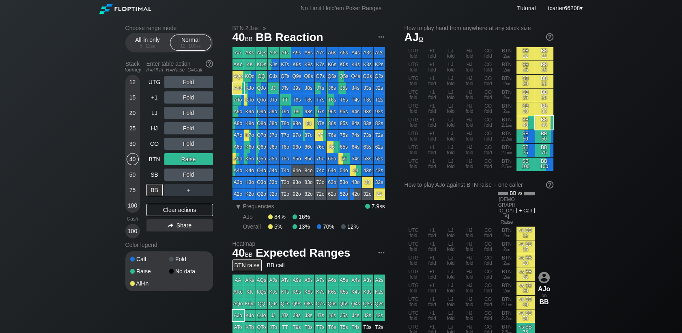
drag, startPoint x: 162, startPoint y: 205, endPoint x: 162, endPoint y: 212, distance: 7.7
click at [162, 206] on div "UTG Fold +1 Fold LJ Fold HJ Fold CO Fold BTN Raise SB Fold BB ＋ Clear actions S…" at bounding box center [180, 157] width 67 height 162
click at [162, 212] on div "Clear actions" at bounding box center [180, 210] width 67 height 12
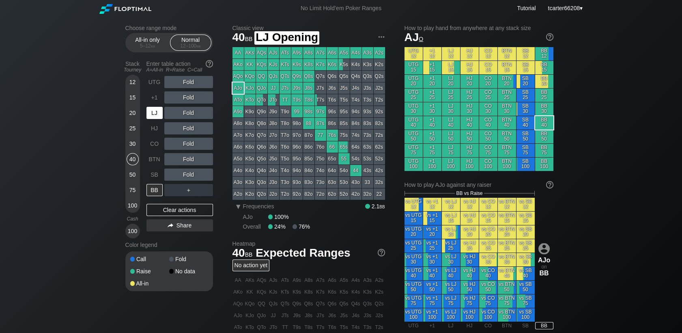
click at [156, 114] on div "LJ" at bounding box center [155, 113] width 16 height 12
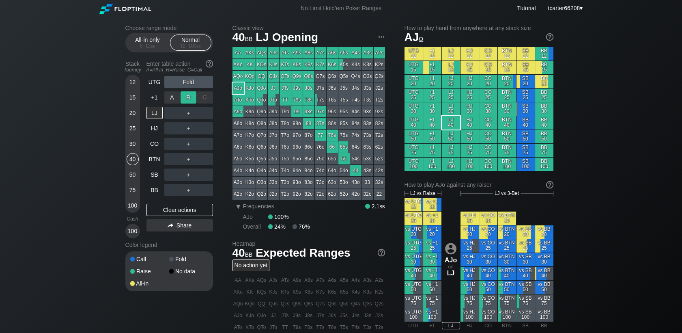
click at [190, 98] on div "R ✕" at bounding box center [189, 97] width 16 height 12
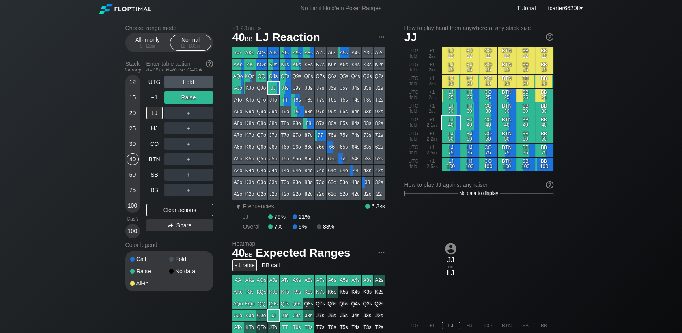
click at [270, 86] on div "JJ" at bounding box center [273, 87] width 11 height 11
click at [192, 214] on div "Clear actions" at bounding box center [180, 210] width 67 height 12
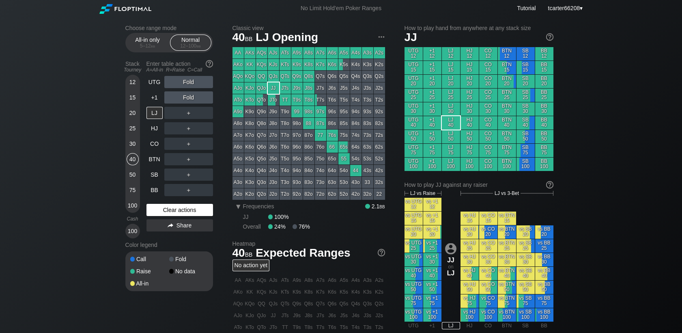
click at [184, 212] on div "Clear actions" at bounding box center [180, 210] width 67 height 12
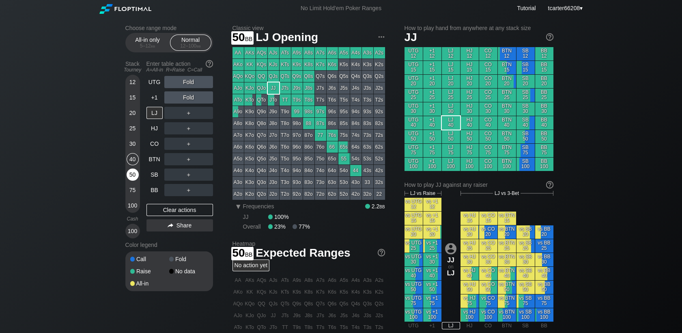
click at [129, 177] on div "50" at bounding box center [133, 174] width 12 height 12
click at [155, 161] on div "BTN" at bounding box center [155, 159] width 16 height 12
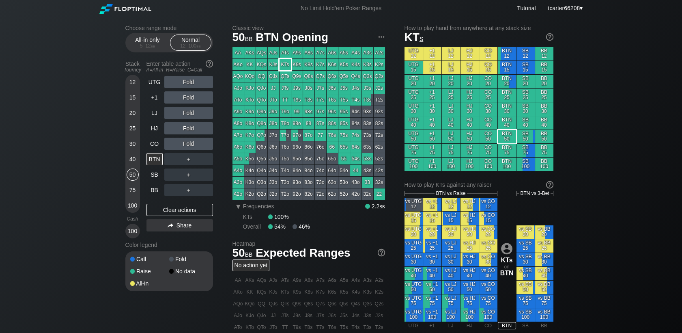
click at [286, 63] on div "KTs" at bounding box center [285, 64] width 11 height 11
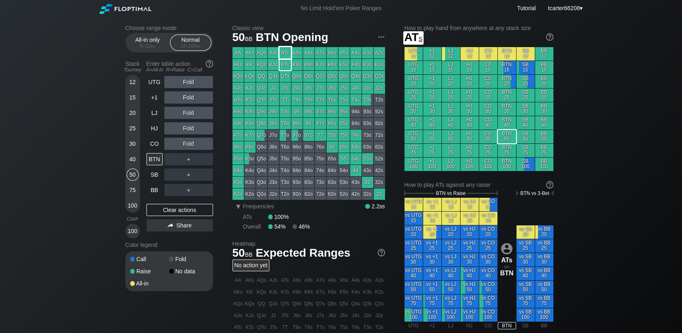
click at [288, 54] on div "ATs" at bounding box center [285, 52] width 11 height 11
click at [189, 83] on div "R ✕" at bounding box center [189, 82] width 16 height 12
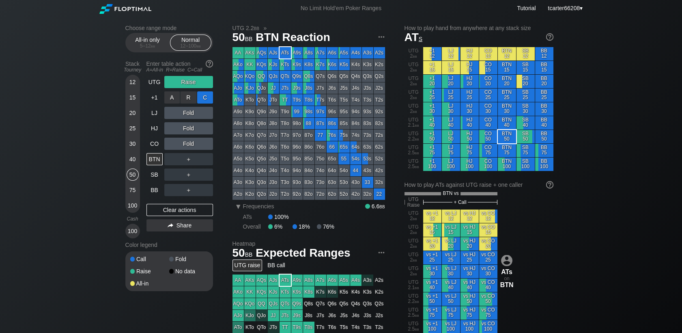
click at [205, 100] on div "C ✕" at bounding box center [205, 97] width 16 height 12
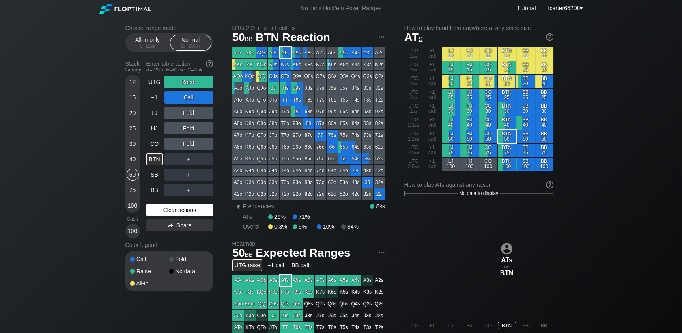
click at [194, 206] on div "Clear actions" at bounding box center [180, 210] width 67 height 12
click at [193, 211] on div "Clear actions" at bounding box center [180, 210] width 67 height 12
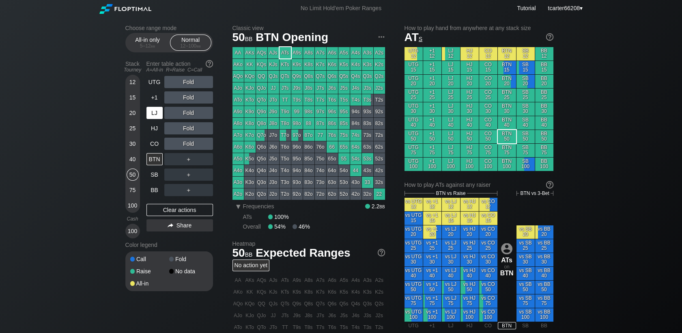
drag, startPoint x: 134, startPoint y: 100, endPoint x: 146, endPoint y: 110, distance: 15.0
click at [134, 100] on div "15" at bounding box center [133, 97] width 12 height 12
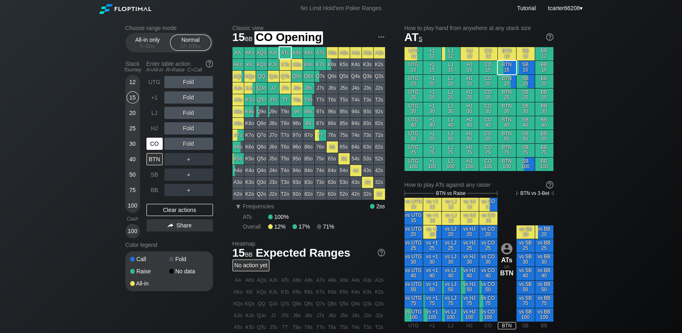
click at [156, 147] on div "CO" at bounding box center [155, 144] width 16 height 12
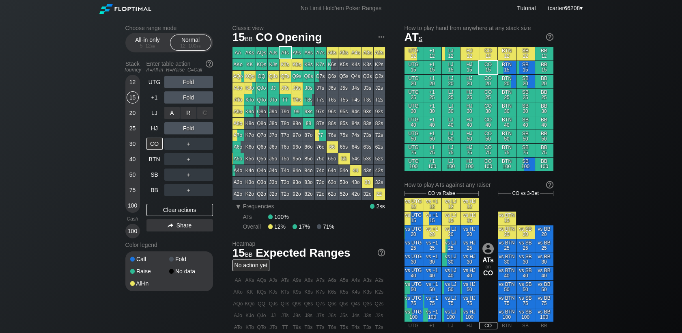
drag, startPoint x: 188, startPoint y: 119, endPoint x: 221, endPoint y: 113, distance: 33.8
click at [188, 115] on div "R ✕" at bounding box center [189, 113] width 16 height 12
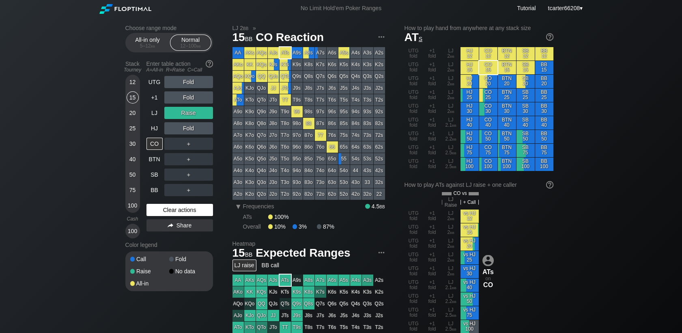
click at [188, 216] on div "Clear actions" at bounding box center [180, 210] width 67 height 12
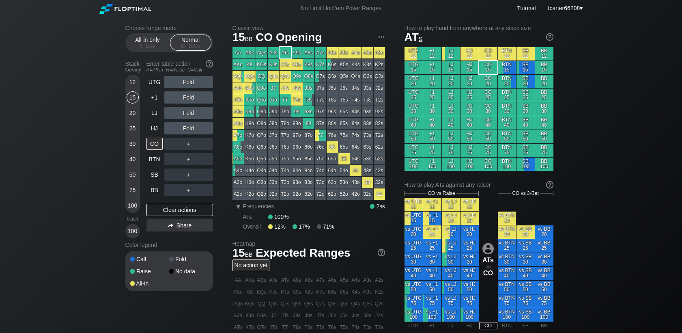
click at [128, 188] on div "75" at bounding box center [133, 190] width 12 height 12
click at [128, 190] on div "75" at bounding box center [133, 190] width 12 height 12
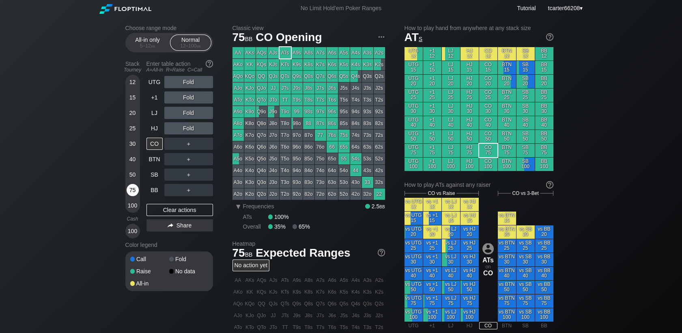
click at [128, 190] on div "75" at bounding box center [133, 190] width 12 height 12
click at [155, 132] on div "HJ" at bounding box center [155, 128] width 16 height 12
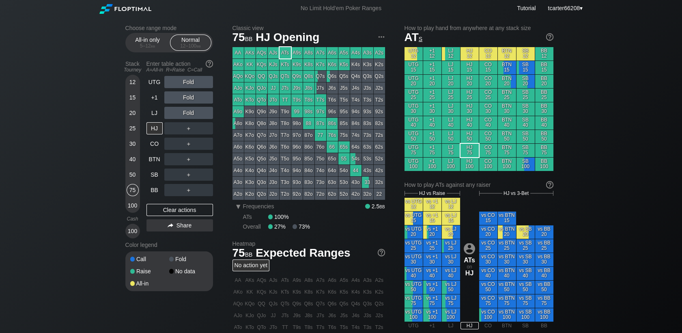
click at [127, 96] on div "15" at bounding box center [133, 97] width 12 height 12
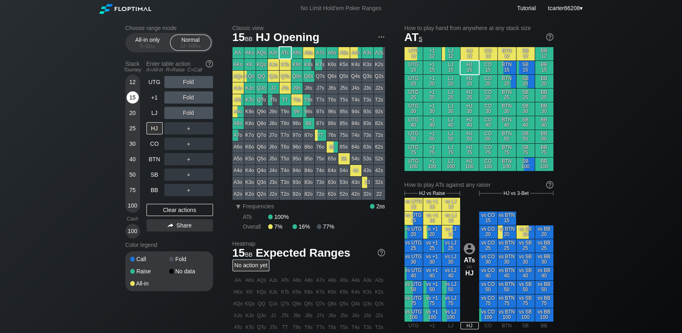
click at [127, 97] on div "15" at bounding box center [133, 97] width 12 height 12
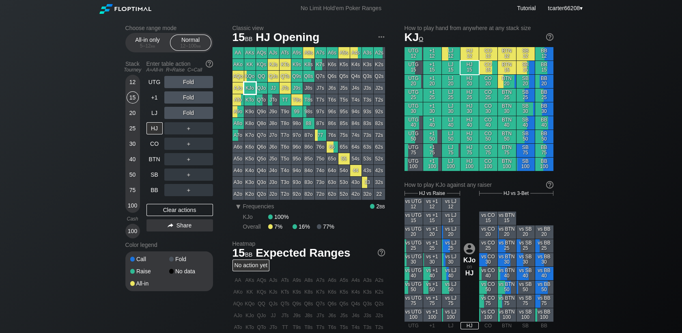
click at [252, 90] on div "KJo" at bounding box center [249, 87] width 11 height 11
drag, startPoint x: 131, startPoint y: 158, endPoint x: 285, endPoint y: 156, distance: 154.7
click at [131, 158] on div "40" at bounding box center [133, 159] width 12 height 12
click at [153, 187] on div "BB" at bounding box center [155, 190] width 16 height 12
click at [152, 190] on div "BB" at bounding box center [155, 190] width 16 height 12
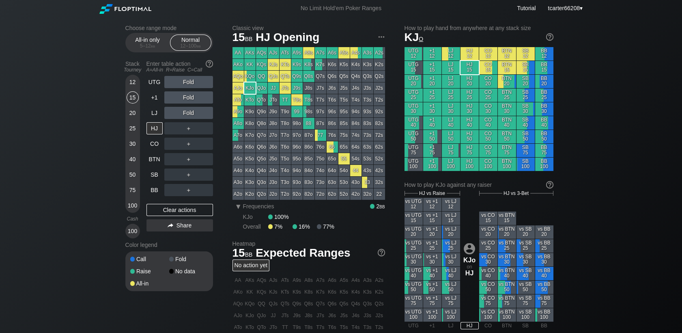
click at [152, 190] on div "BB" at bounding box center [155, 190] width 16 height 12
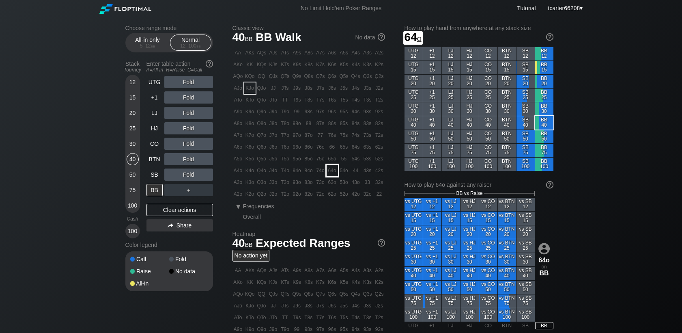
click at [331, 171] on div "64o" at bounding box center [332, 170] width 11 height 11
click at [132, 128] on div "25" at bounding box center [133, 128] width 12 height 12
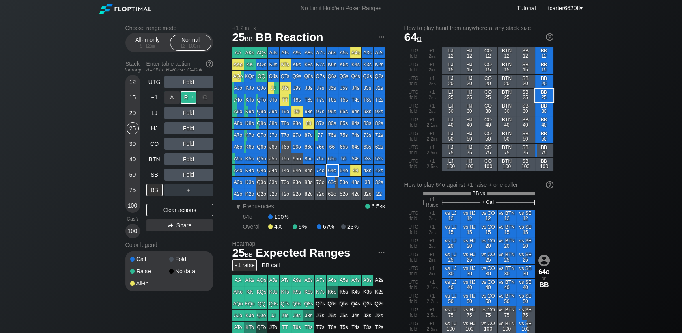
click at [186, 98] on div "R ✕" at bounding box center [189, 97] width 16 height 12
drag, startPoint x: 130, startPoint y: 107, endPoint x: 167, endPoint y: 208, distance: 108.0
click at [130, 107] on div "15" at bounding box center [133, 98] width 12 height 15
click at [130, 102] on div "15" at bounding box center [133, 97] width 12 height 12
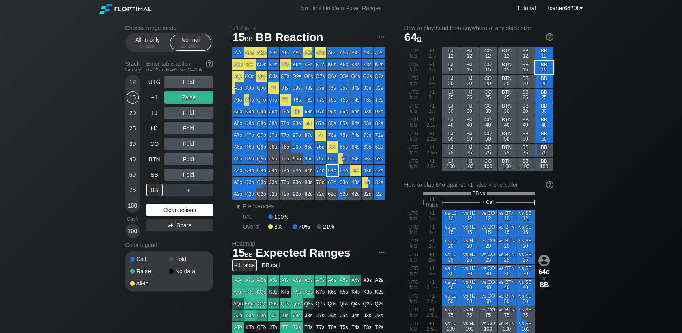
drag, startPoint x: 169, startPoint y: 214, endPoint x: 164, endPoint y: 207, distance: 9.1
click at [169, 214] on div "Clear actions" at bounding box center [180, 210] width 67 height 12
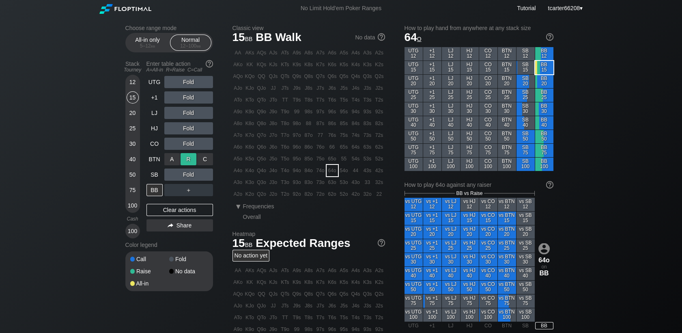
click at [181, 159] on div "R ✕" at bounding box center [189, 159] width 16 height 12
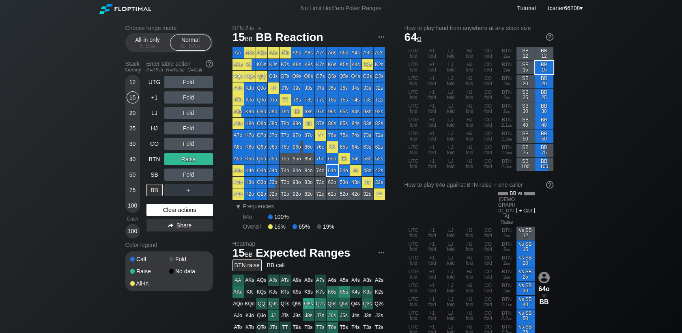
click at [172, 208] on div "Clear actions" at bounding box center [180, 210] width 67 height 12
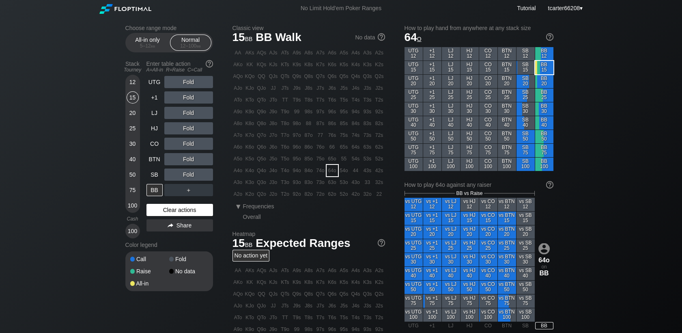
click at [166, 212] on div "Clear actions" at bounding box center [180, 210] width 67 height 12
click at [185, 211] on div "Clear actions" at bounding box center [180, 210] width 67 height 12
click at [132, 129] on div "25" at bounding box center [133, 128] width 12 height 12
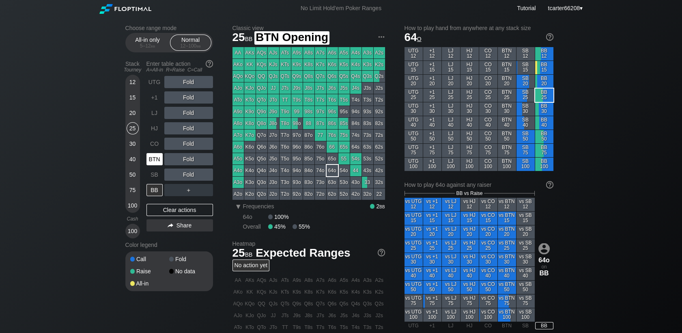
click at [159, 164] on div "BTN" at bounding box center [155, 159] width 16 height 12
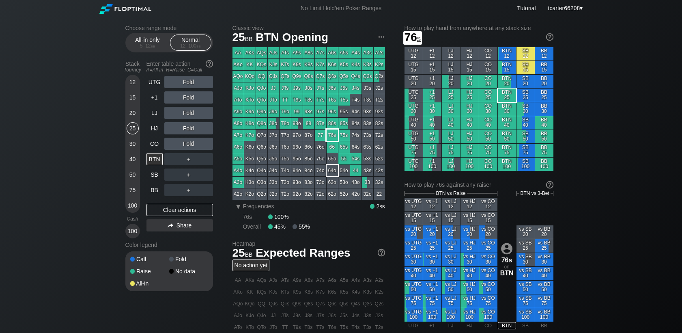
click at [332, 138] on div "76s" at bounding box center [332, 134] width 11 height 11
click at [191, 141] on div "Fold" at bounding box center [188, 144] width 49 height 12
click at [191, 143] on div "R ✕" at bounding box center [189, 144] width 16 height 12
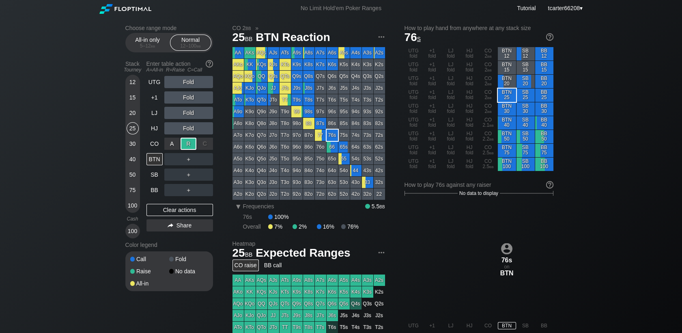
click at [192, 145] on div "R ✕" at bounding box center [189, 144] width 16 height 12
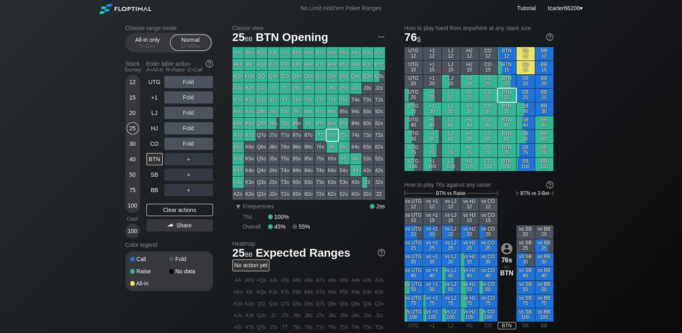
click at [133, 145] on div "30" at bounding box center [133, 144] width 12 height 12
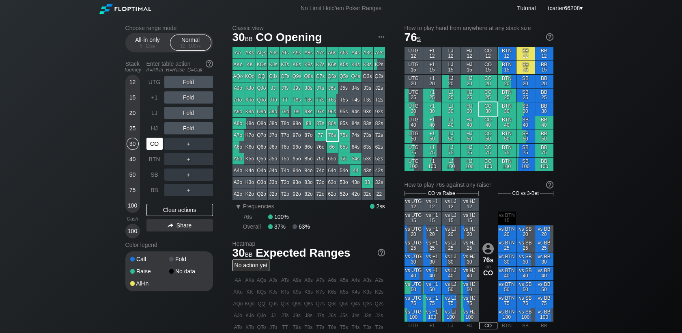
click at [147, 140] on div "CO" at bounding box center [155, 144] width 16 height 12
click at [149, 143] on div "CO" at bounding box center [155, 144] width 16 height 12
click at [132, 178] on div "50" at bounding box center [133, 174] width 12 height 12
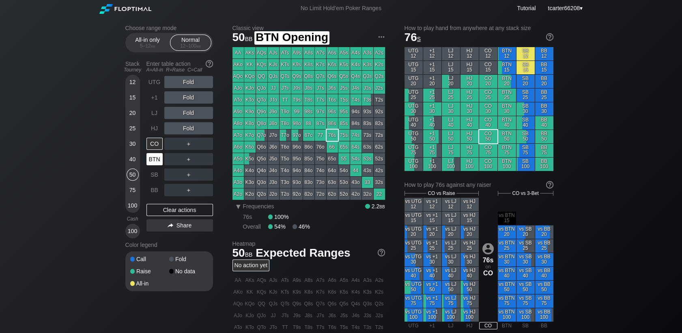
click at [150, 160] on div "BTN" at bounding box center [155, 159] width 16 height 12
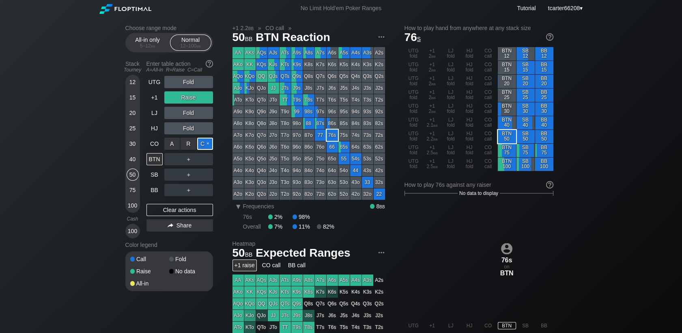
click at [206, 144] on div "C ✕" at bounding box center [205, 144] width 16 height 12
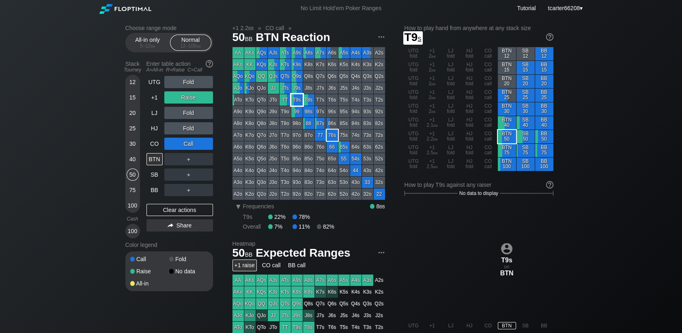
click at [299, 99] on div "T9s" at bounding box center [296, 99] width 11 height 11
drag, startPoint x: 164, startPoint y: 207, endPoint x: 148, endPoint y: 99, distance: 108.7
click at [164, 207] on div "Clear actions" at bounding box center [180, 210] width 67 height 12
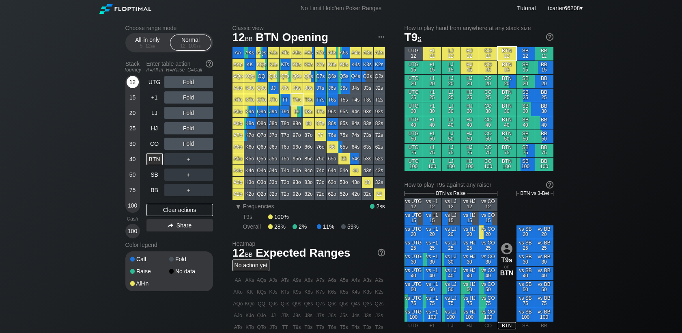
click at [136, 84] on div "12" at bounding box center [133, 82] width 12 height 12
drag, startPoint x: 185, startPoint y: 209, endPoint x: 146, endPoint y: 172, distance: 54.3
click at [185, 209] on div "Clear actions" at bounding box center [180, 210] width 67 height 12
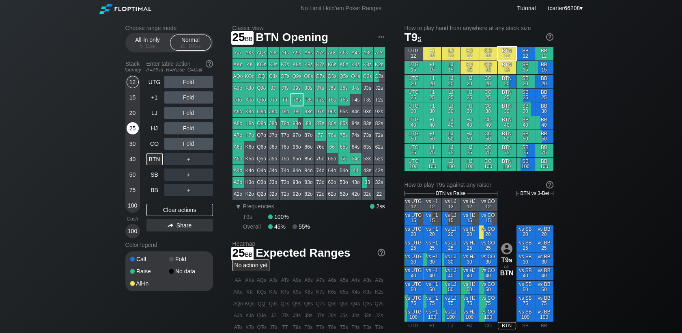
click at [133, 134] on div "25" at bounding box center [133, 128] width 12 height 12
click at [156, 132] on div "HJ" at bounding box center [155, 128] width 16 height 12
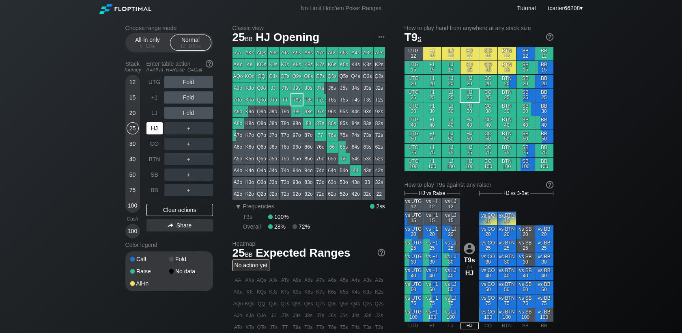
click at [156, 132] on div "HJ" at bounding box center [155, 128] width 16 height 12
drag, startPoint x: 194, startPoint y: 209, endPoint x: 176, endPoint y: 207, distance: 18.1
click at [194, 209] on div "Clear actions" at bounding box center [180, 210] width 67 height 12
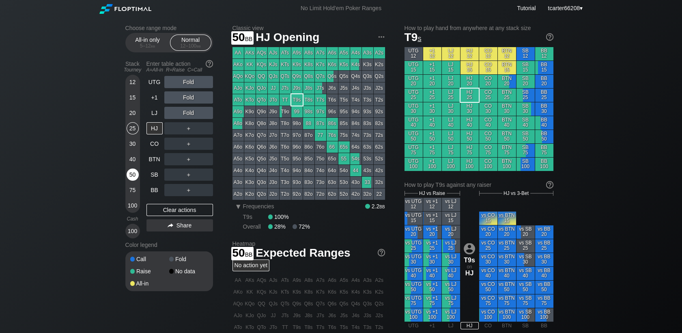
click at [134, 175] on div "50" at bounding box center [133, 174] width 12 height 12
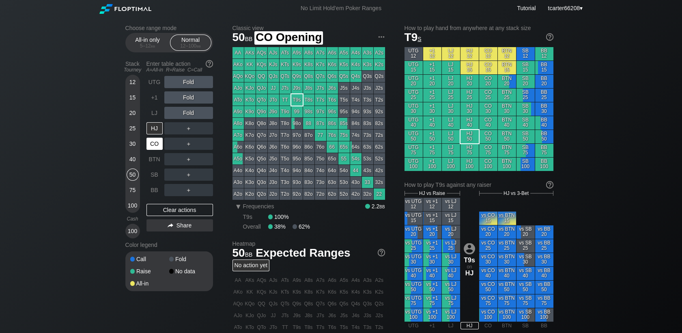
click at [155, 144] on div "CO" at bounding box center [155, 144] width 16 height 12
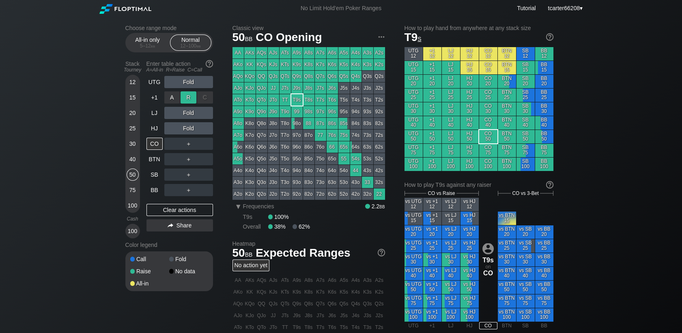
click at [188, 99] on div "R ✕" at bounding box center [189, 97] width 16 height 12
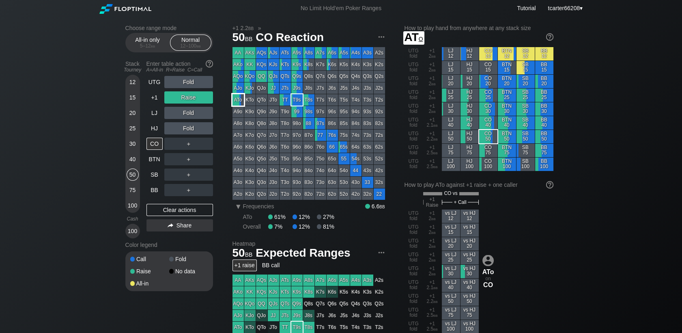
click at [241, 101] on div "ATo" at bounding box center [238, 99] width 11 height 11
drag, startPoint x: 186, startPoint y: 204, endPoint x: 4, endPoint y: 181, distance: 182.8
click at [186, 204] on div "UTG Fold +1 Raise LJ Fold HJ Fold CO ＋ BTN ＋ SB ＋ BB ＋ Clear actions Share" at bounding box center [180, 157] width 67 height 162
click at [186, 206] on div "Clear actions" at bounding box center [180, 210] width 67 height 12
click at [186, 209] on div "Clear actions" at bounding box center [180, 210] width 67 height 12
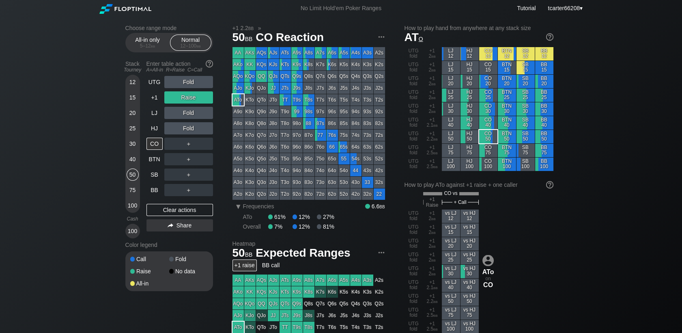
click at [186, 209] on div "Clear actions" at bounding box center [180, 210] width 67 height 12
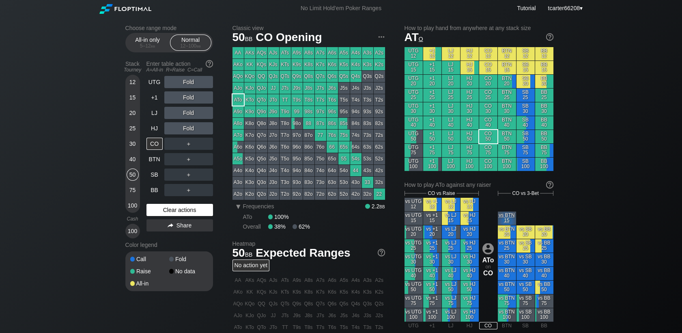
click at [167, 209] on div "Clear actions" at bounding box center [180, 210] width 67 height 12
click at [155, 205] on div "Clear actions" at bounding box center [180, 210] width 67 height 12
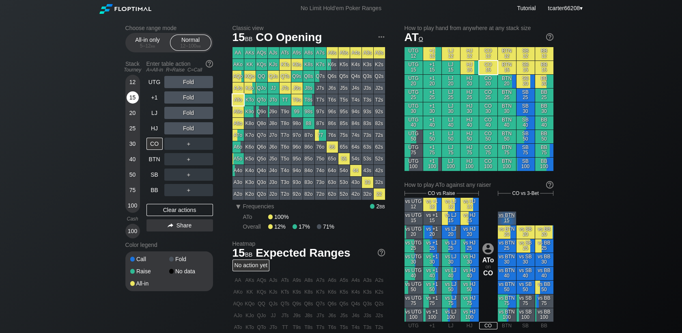
click at [133, 102] on div "15" at bounding box center [133, 97] width 12 height 12
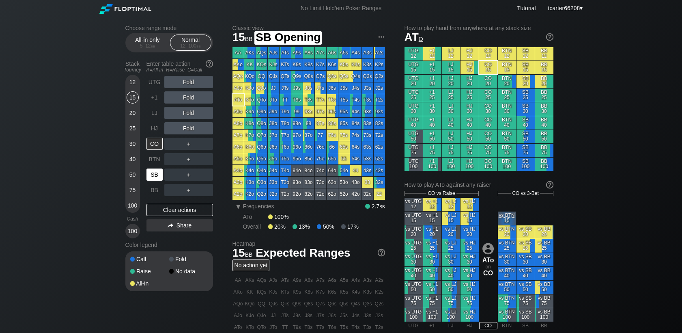
click at [156, 173] on div "SB" at bounding box center [155, 174] width 16 height 12
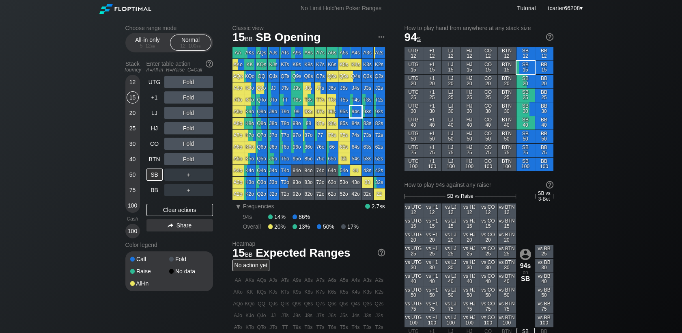
click at [354, 111] on div "94s" at bounding box center [355, 111] width 11 height 11
drag, startPoint x: 132, startPoint y: 141, endPoint x: 160, endPoint y: 175, distance: 44.1
click at [132, 141] on div "30" at bounding box center [133, 144] width 12 height 12
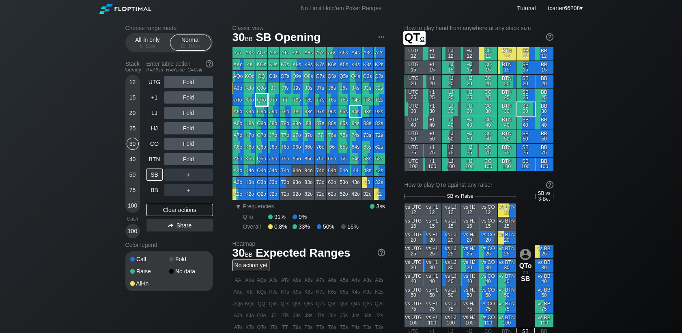
click at [261, 102] on div "QTo" at bounding box center [261, 99] width 11 height 11
click at [187, 125] on div "R ✕" at bounding box center [189, 128] width 16 height 12
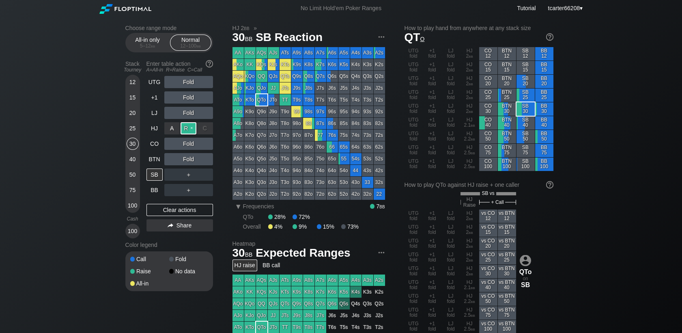
click at [186, 130] on div "R ✕" at bounding box center [189, 128] width 16 height 12
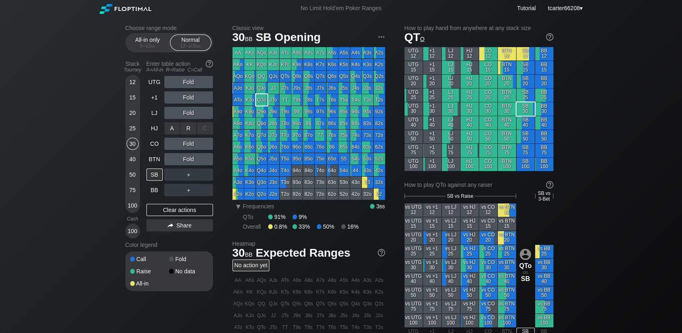
click at [186, 131] on div "A ✕ R ✕ C ✕ Fold" at bounding box center [188, 128] width 49 height 12
click at [186, 131] on div "R ✕" at bounding box center [189, 128] width 16 height 12
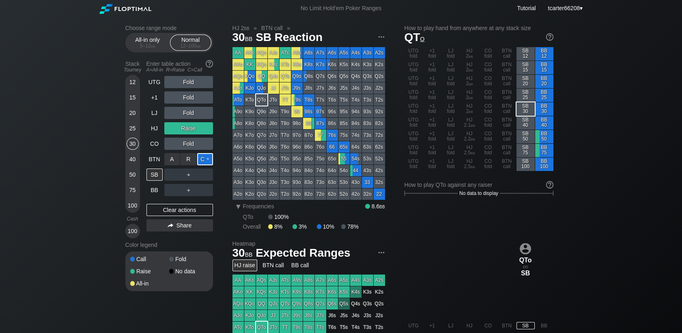
click at [204, 164] on div "C ✕" at bounding box center [205, 159] width 16 height 12
click at [197, 209] on div "Clear actions" at bounding box center [180, 210] width 67 height 12
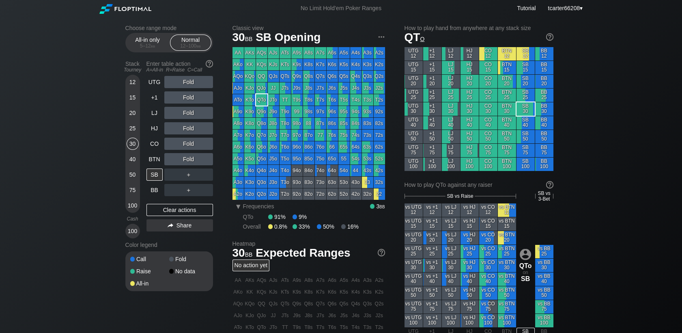
click at [135, 100] on div "15" at bounding box center [133, 97] width 12 height 12
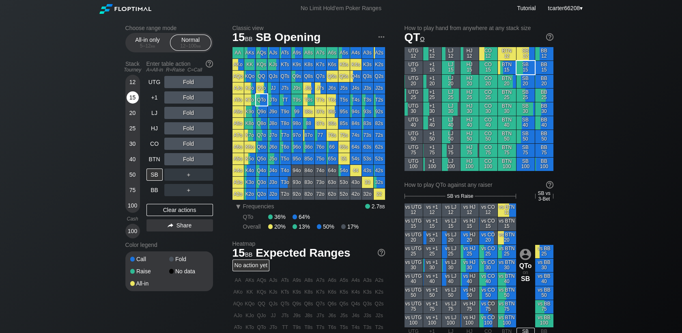
click at [134, 100] on div "15" at bounding box center [133, 97] width 12 height 12
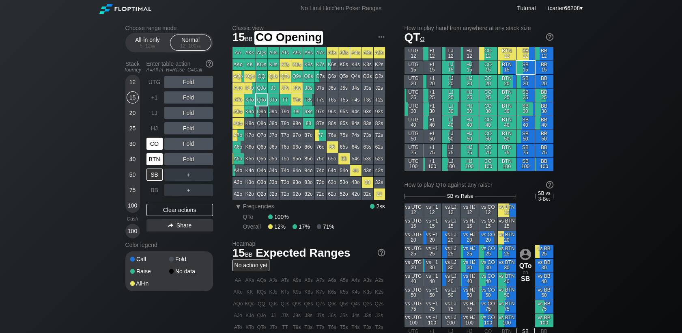
click at [158, 157] on div "BTN" at bounding box center [155, 159] width 16 height 12
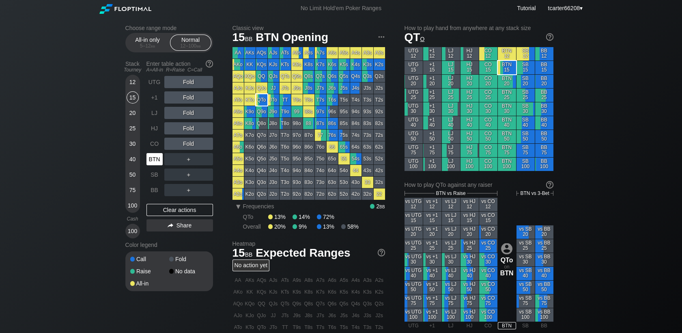
click at [158, 157] on div "BTN" at bounding box center [155, 159] width 16 height 12
drag, startPoint x: 155, startPoint y: 112, endPoint x: 166, endPoint y: 102, distance: 15.8
click at [155, 113] on div "LJ" at bounding box center [155, 113] width 16 height 12
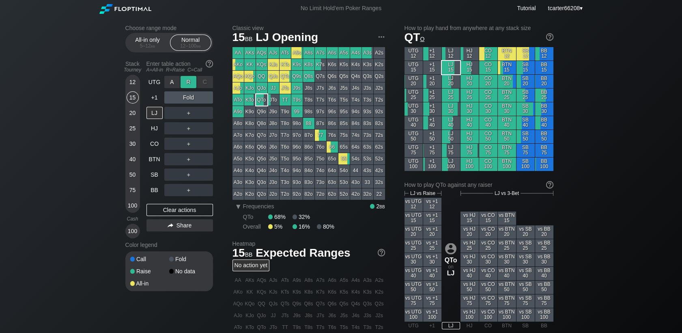
click at [188, 84] on div "R ✕" at bounding box center [189, 82] width 16 height 12
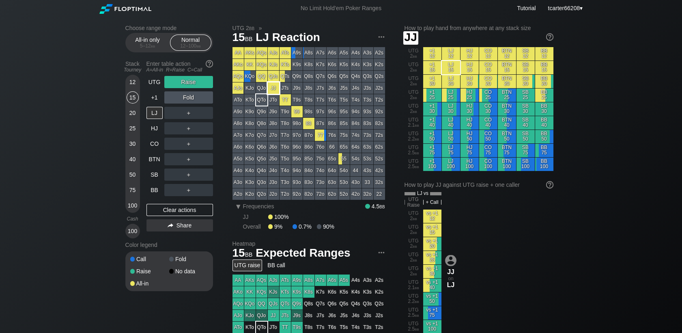
click at [273, 92] on div "JJ" at bounding box center [273, 87] width 11 height 11
drag, startPoint x: 173, startPoint y: 212, endPoint x: 154, endPoint y: 191, distance: 28.5
click at [173, 212] on div "Clear actions" at bounding box center [180, 210] width 67 height 12
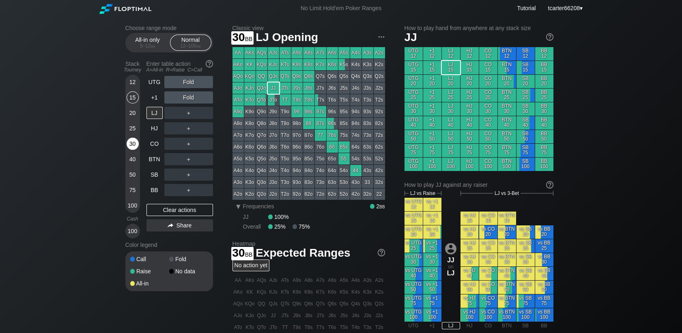
click at [132, 146] on div "30" at bounding box center [133, 144] width 12 height 12
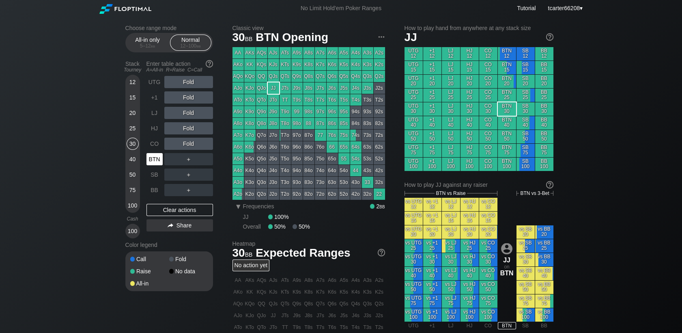
click at [149, 160] on div "BTN" at bounding box center [155, 159] width 16 height 12
drag, startPoint x: 159, startPoint y: 149, endPoint x: 265, endPoint y: 97, distance: 118.2
click at [159, 149] on div "CO" at bounding box center [155, 144] width 16 height 12
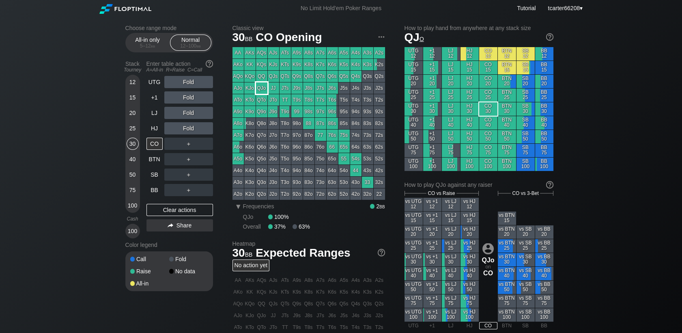
click at [265, 89] on div "QJo" at bounding box center [261, 87] width 11 height 11
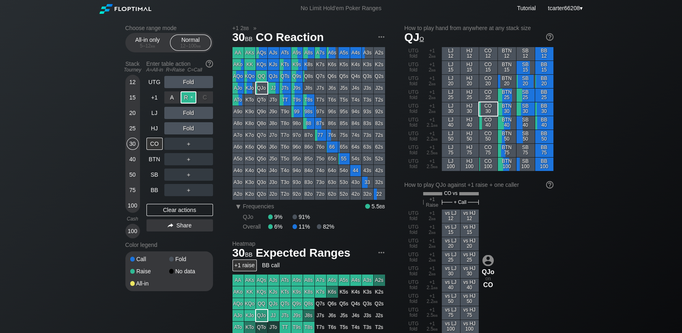
click at [190, 101] on div "R ✕" at bounding box center [189, 97] width 16 height 12
click at [181, 215] on div "Clear actions" at bounding box center [180, 210] width 67 height 12
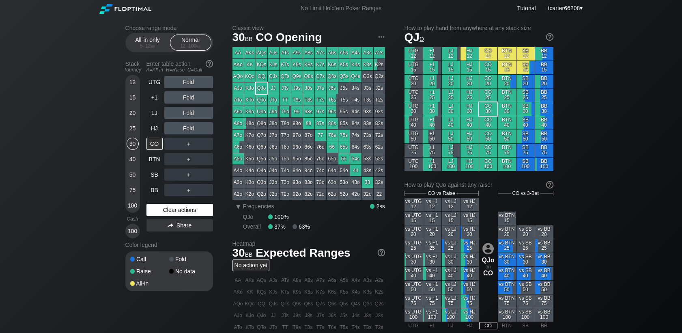
click at [190, 210] on div "Clear actions" at bounding box center [180, 210] width 67 height 12
click at [160, 124] on div "HJ" at bounding box center [155, 128] width 16 height 12
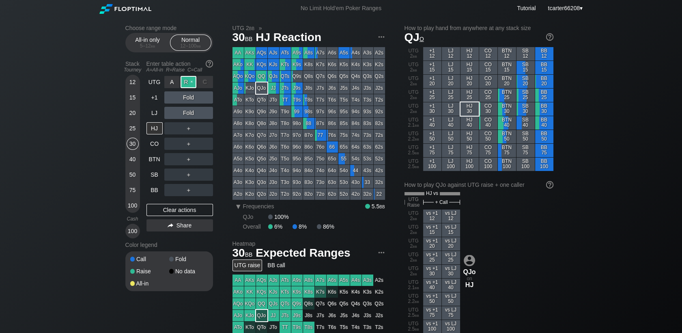
click at [188, 84] on div "R ✕" at bounding box center [189, 82] width 16 height 12
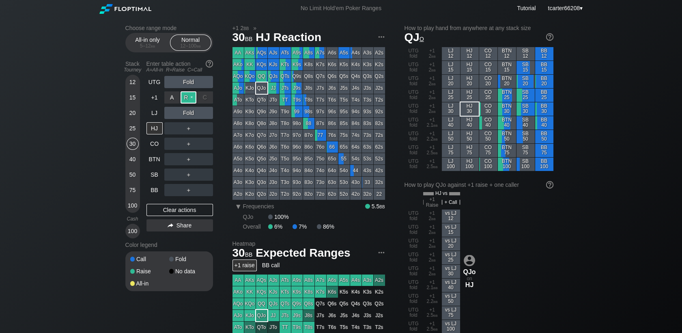
click at [195, 98] on div "R ✕" at bounding box center [189, 97] width 16 height 12
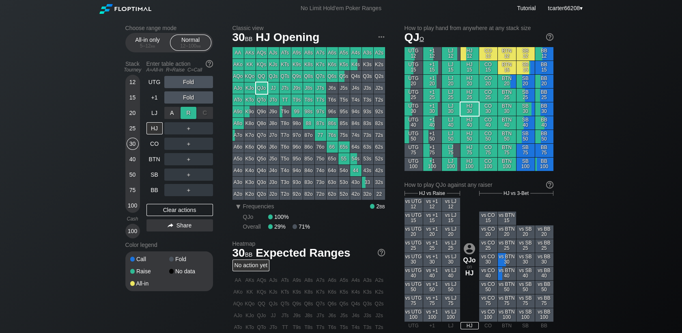
click at [185, 114] on div "R ✕" at bounding box center [189, 113] width 16 height 12
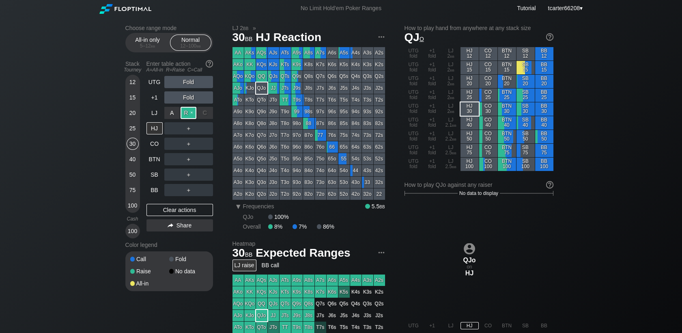
click at [185, 114] on div "R ✕" at bounding box center [189, 113] width 16 height 12
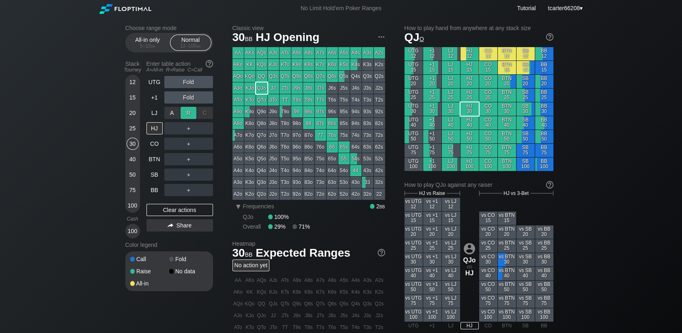
drag, startPoint x: 192, startPoint y: 119, endPoint x: 189, endPoint y: 111, distance: 9.0
click at [189, 111] on div "R ✕" at bounding box center [189, 113] width 16 height 12
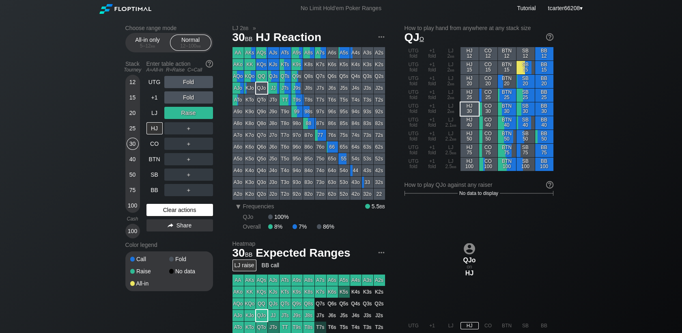
click at [174, 209] on div "Clear actions" at bounding box center [180, 210] width 67 height 12
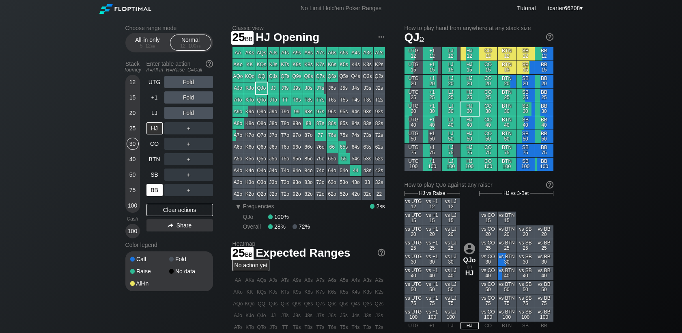
click at [153, 190] on div "BB" at bounding box center [155, 190] width 16 height 12
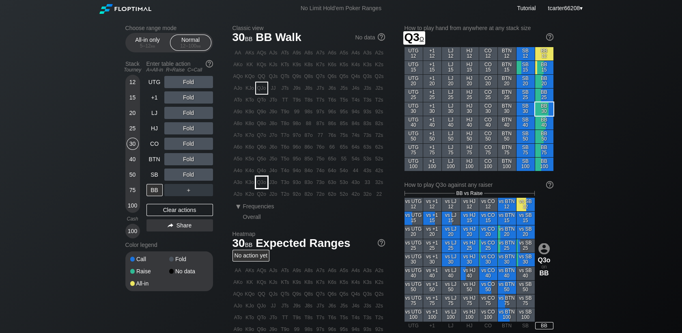
click at [265, 185] on div "Q3o" at bounding box center [261, 182] width 11 height 11
click at [189, 160] on div "R ✕" at bounding box center [189, 159] width 16 height 12
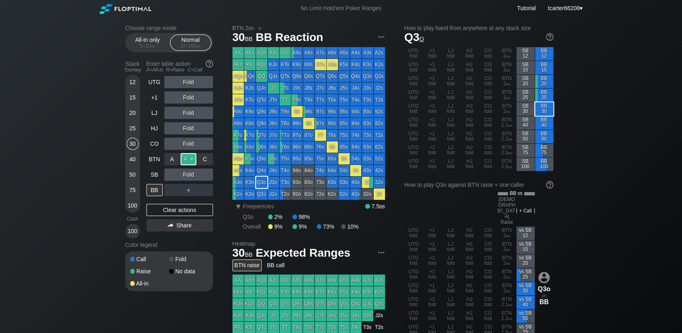
click at [189, 160] on div "R ✕" at bounding box center [189, 159] width 16 height 12
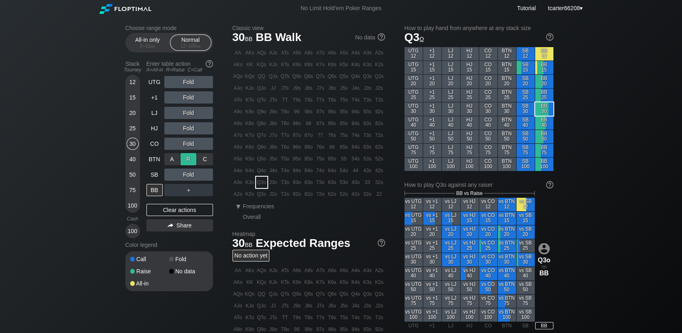
click at [189, 160] on div "R ✕" at bounding box center [189, 159] width 16 height 12
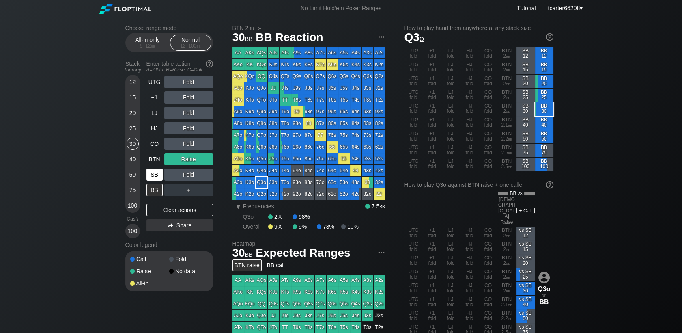
drag, startPoint x: 165, startPoint y: 211, endPoint x: 152, endPoint y: 177, distance: 36.3
click at [165, 211] on div "Clear actions" at bounding box center [180, 210] width 67 height 12
click at [135, 177] on div "50" at bounding box center [133, 174] width 12 height 12
click at [134, 177] on div "50" at bounding box center [133, 174] width 12 height 12
click at [148, 177] on div "SB" at bounding box center [155, 174] width 16 height 12
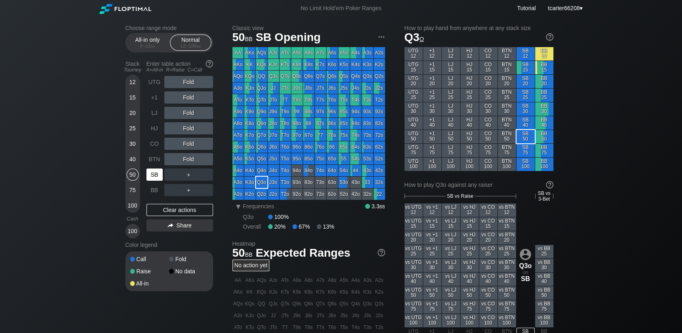
click at [153, 177] on div "SB" at bounding box center [155, 174] width 16 height 12
click at [275, 184] on div "J3o" at bounding box center [273, 182] width 11 height 11
click at [134, 131] on div "25" at bounding box center [133, 128] width 12 height 12
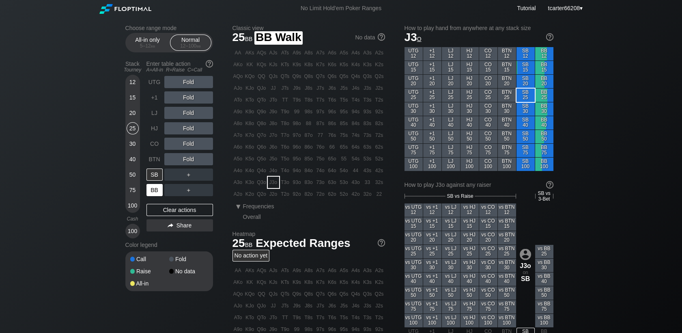
click at [153, 190] on div "BB" at bounding box center [155, 190] width 16 height 12
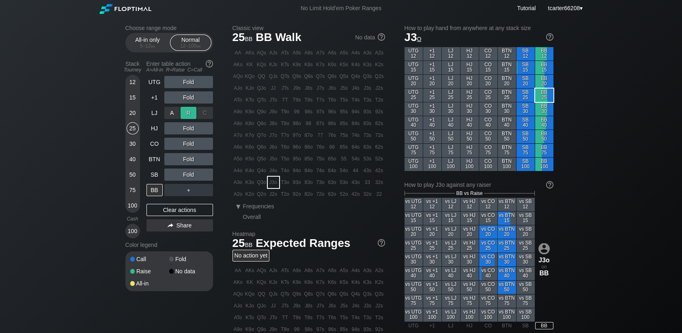
click at [186, 112] on div "R ✕" at bounding box center [189, 113] width 16 height 12
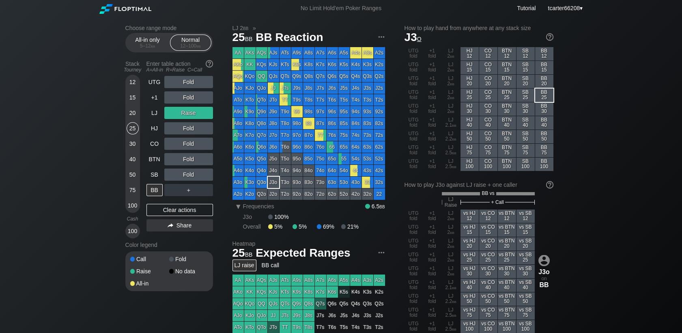
click at [200, 173] on div "Fold" at bounding box center [188, 174] width 49 height 12
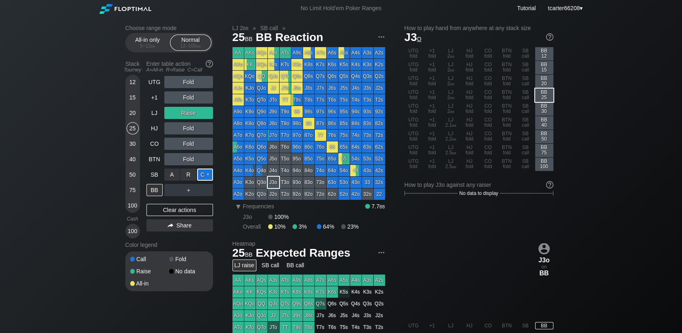
click at [204, 174] on div "C ✕" at bounding box center [205, 174] width 16 height 12
click at [195, 216] on div "Clear actions" at bounding box center [180, 210] width 67 height 12
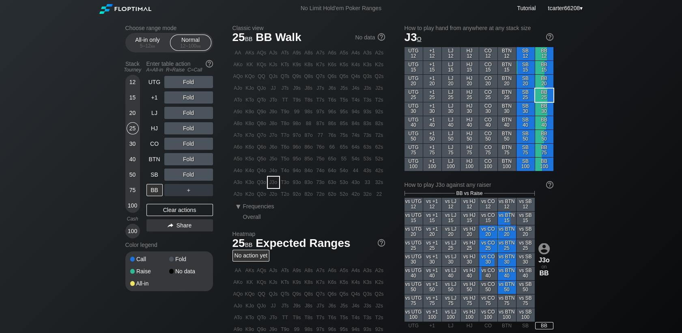
click at [135, 93] on div "15" at bounding box center [133, 97] width 12 height 12
click at [134, 98] on div "15" at bounding box center [133, 97] width 12 height 12
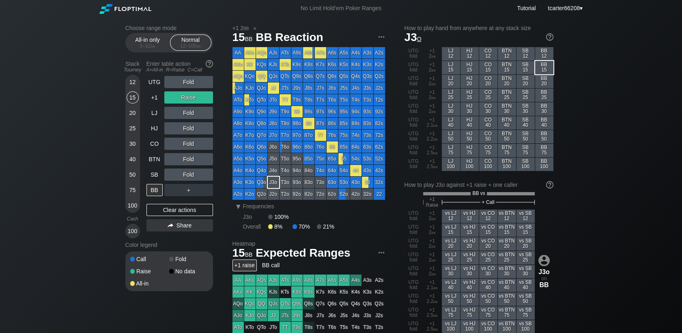
drag, startPoint x: 129, startPoint y: 145, endPoint x: 159, endPoint y: 199, distance: 61.8
click at [129, 145] on div "30" at bounding box center [133, 144] width 12 height 12
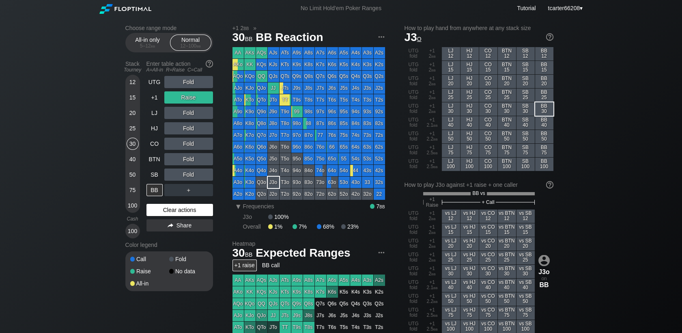
click at [162, 210] on div "Clear actions" at bounding box center [180, 210] width 67 height 12
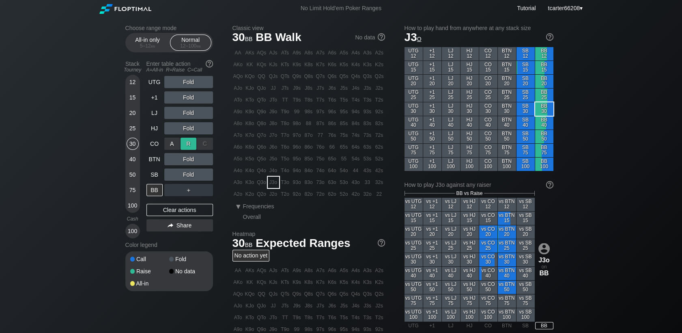
click at [192, 142] on div "R ✕" at bounding box center [189, 144] width 16 height 12
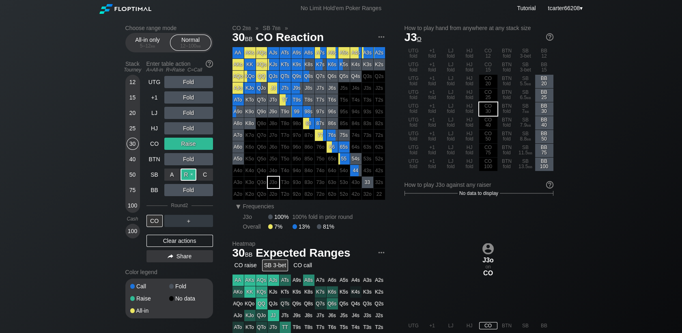
click at [190, 177] on div "R ✕" at bounding box center [189, 174] width 16 height 12
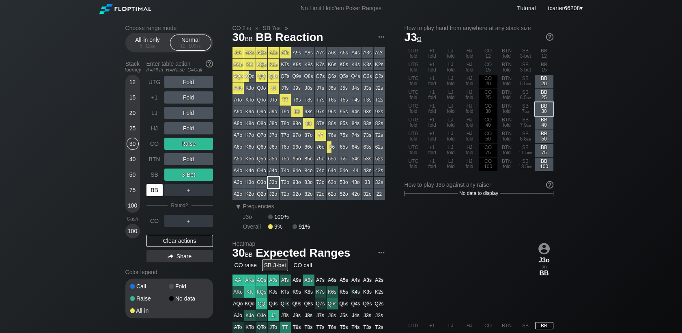
click at [155, 192] on div "BB" at bounding box center [155, 190] width 16 height 12
click at [177, 245] on div "Clear actions" at bounding box center [180, 241] width 67 height 12
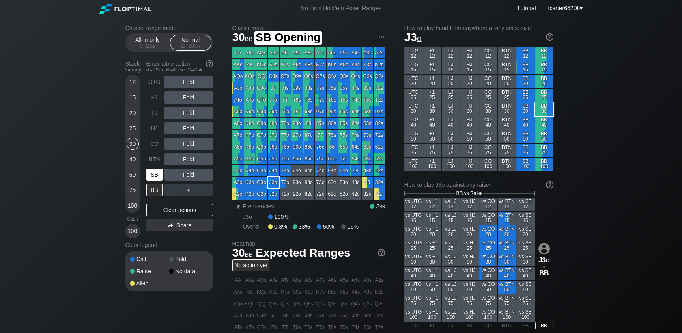
click at [157, 172] on div "SB" at bounding box center [155, 174] width 16 height 12
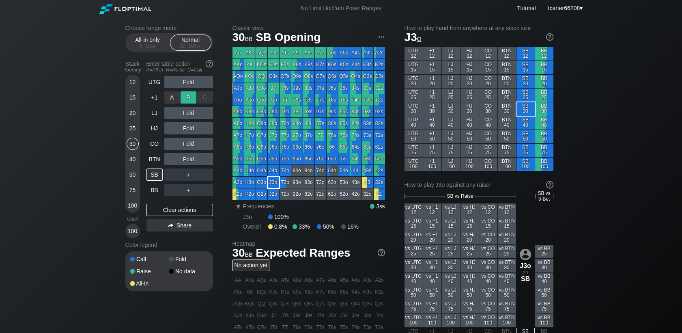
click at [190, 95] on div "R ✕" at bounding box center [189, 97] width 16 height 12
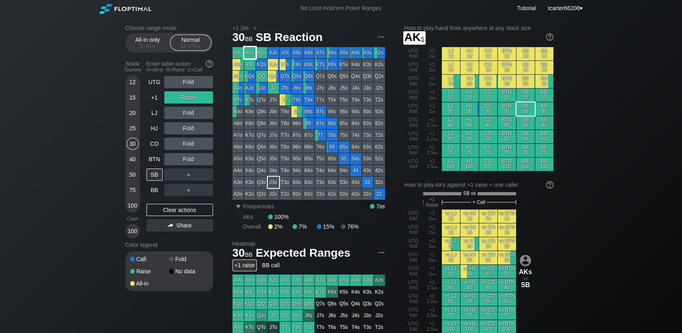
click at [251, 54] on div "AKs" at bounding box center [249, 52] width 11 height 11
drag, startPoint x: 203, startPoint y: 210, endPoint x: 153, endPoint y: 175, distance: 60.7
click at [201, 210] on div "Clear actions" at bounding box center [180, 210] width 67 height 12
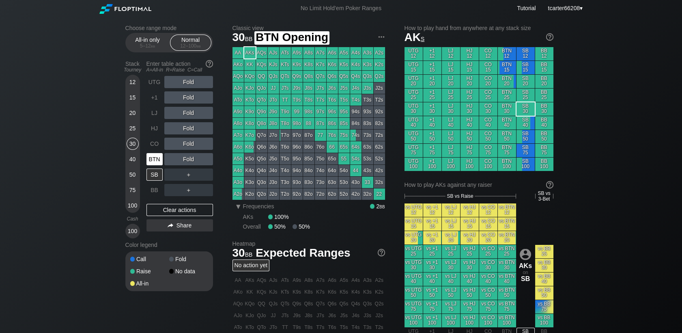
click at [150, 161] on div "BTN" at bounding box center [155, 159] width 16 height 12
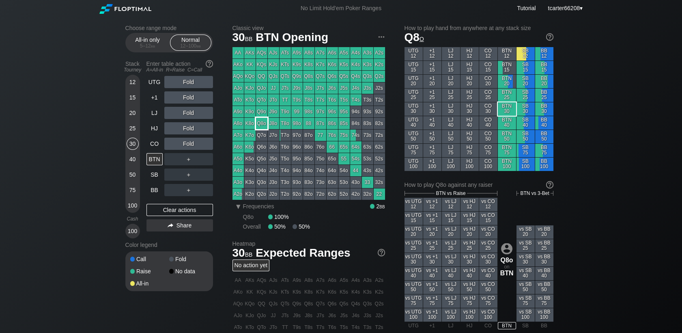
click at [260, 125] on div "Q8o" at bounding box center [261, 123] width 11 height 11
click at [182, 157] on div "＋" at bounding box center [188, 159] width 49 height 12
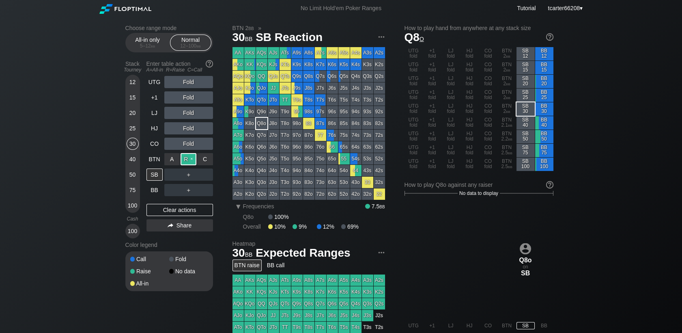
click at [187, 158] on div "R ✕" at bounding box center [189, 159] width 16 height 12
click at [173, 211] on div "Clear actions" at bounding box center [180, 210] width 67 height 12
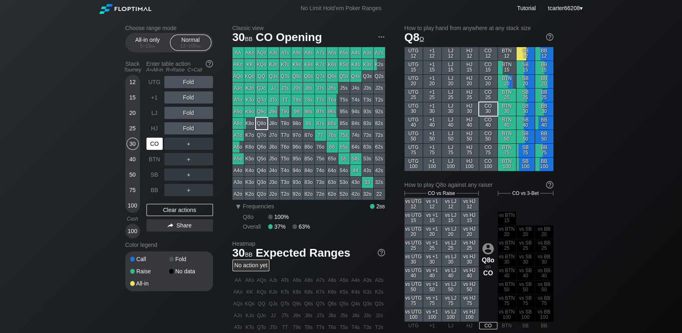
click at [151, 145] on div "CO" at bounding box center [155, 144] width 16 height 12
click at [205, 213] on div "Clear actions" at bounding box center [180, 210] width 67 height 12
click at [349, 147] on div "65s" at bounding box center [344, 146] width 11 height 11
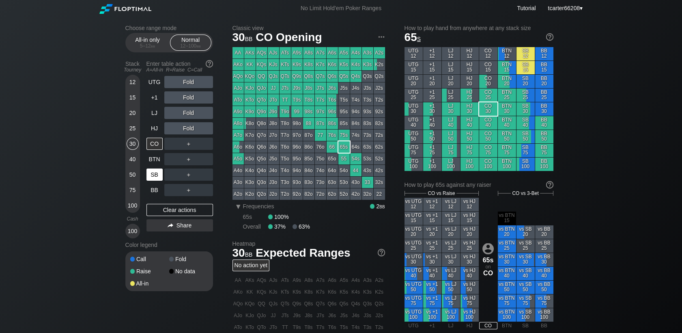
drag, startPoint x: 195, startPoint y: 213, endPoint x: 153, endPoint y: 172, distance: 58.6
click at [195, 213] on div "Clear actions" at bounding box center [180, 210] width 67 height 12
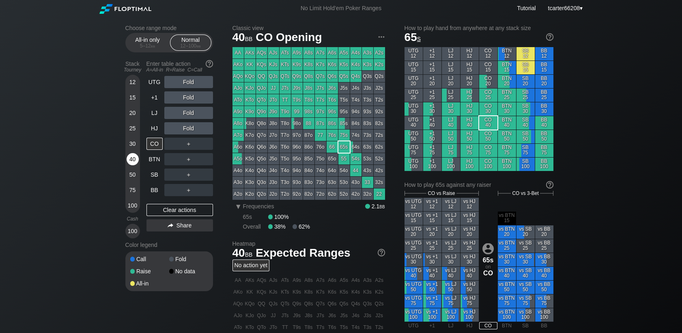
click at [131, 160] on div "40" at bounding box center [133, 159] width 12 height 12
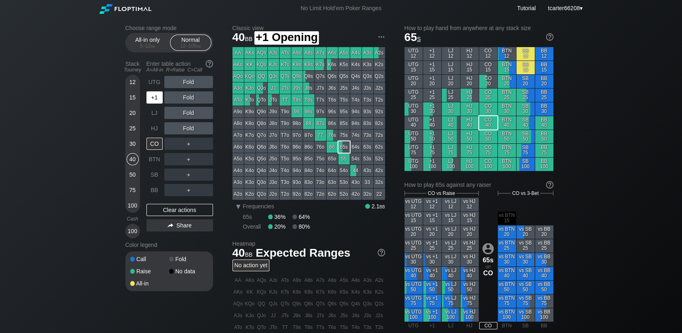
click at [158, 101] on div "+1" at bounding box center [155, 97] width 16 height 12
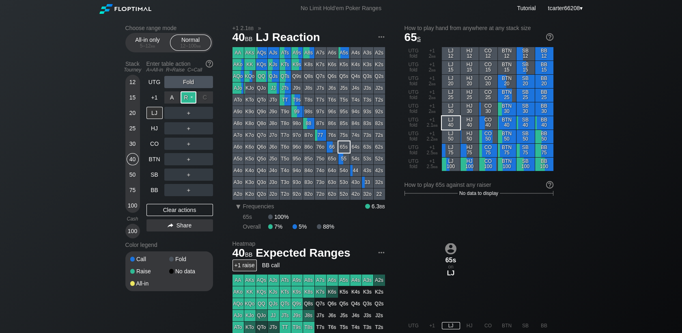
click at [192, 99] on div "R ✕" at bounding box center [189, 97] width 16 height 12
click at [207, 175] on div "C ✕" at bounding box center [205, 174] width 16 height 12
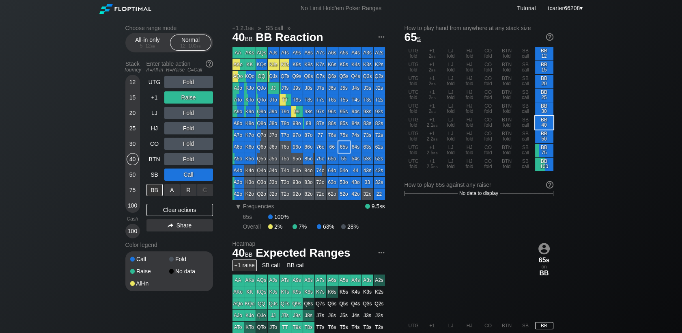
click at [193, 193] on div "R ✕" at bounding box center [189, 190] width 16 height 12
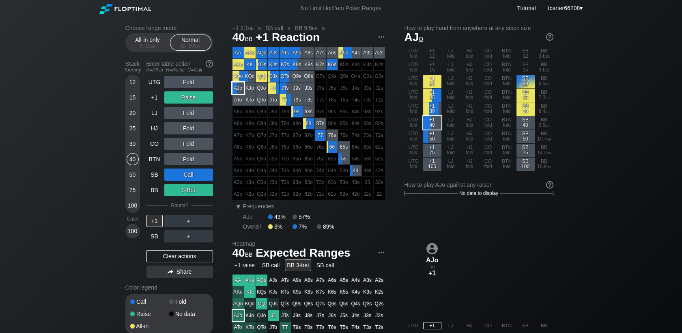
click at [239, 88] on div "AJo" at bounding box center [238, 87] width 11 height 11
click at [204, 252] on div "Clear actions" at bounding box center [180, 256] width 67 height 12
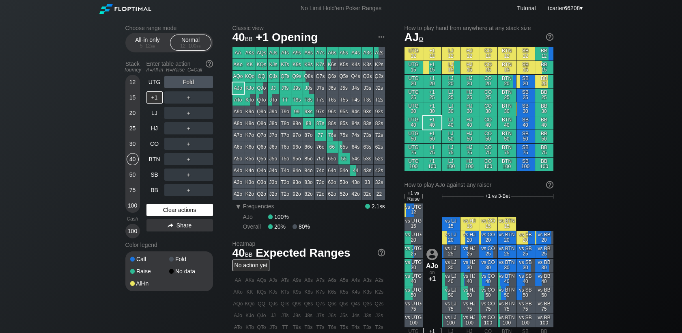
click at [195, 211] on div "Clear actions" at bounding box center [180, 210] width 67 height 12
click at [153, 170] on div "SB" at bounding box center [155, 174] width 16 height 12
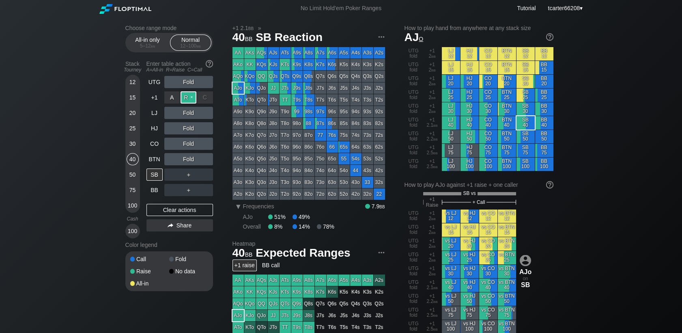
click at [187, 98] on div "R ✕" at bounding box center [189, 97] width 16 height 12
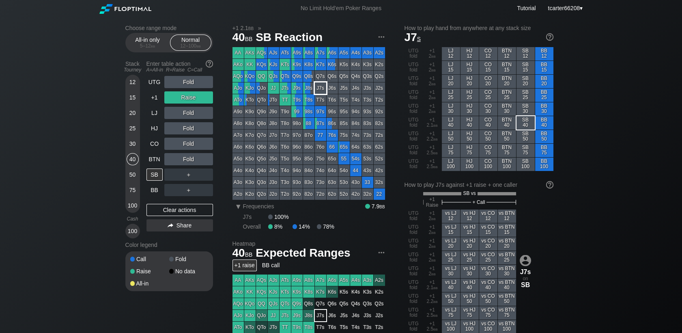
click at [312, 88] on div "AA AKs AQs AJs ATs A9s A8s A7s A6s A5s A4s A3s A2s AKo KK KQs KJs KTs K9s K8s K…" at bounding box center [309, 123] width 153 height 153
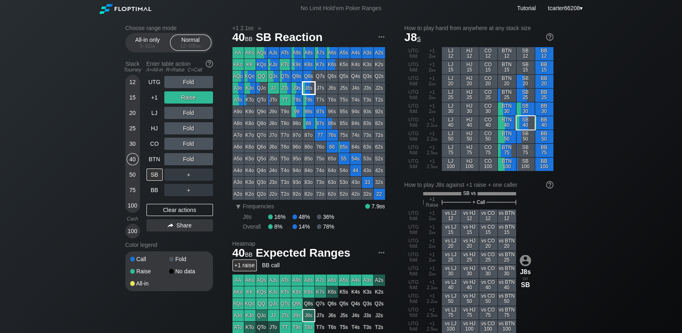
click at [308, 88] on div "J8s" at bounding box center [308, 87] width 11 height 11
drag, startPoint x: 181, startPoint y: 211, endPoint x: 157, endPoint y: 148, distance: 68.2
click at [181, 211] on div "Clear actions" at bounding box center [180, 210] width 67 height 12
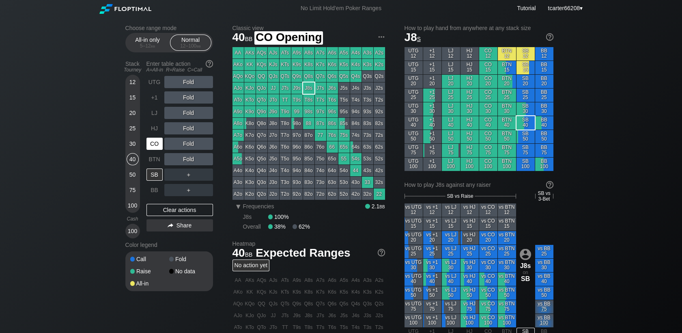
click at [155, 142] on div "CO" at bounding box center [155, 144] width 16 height 12
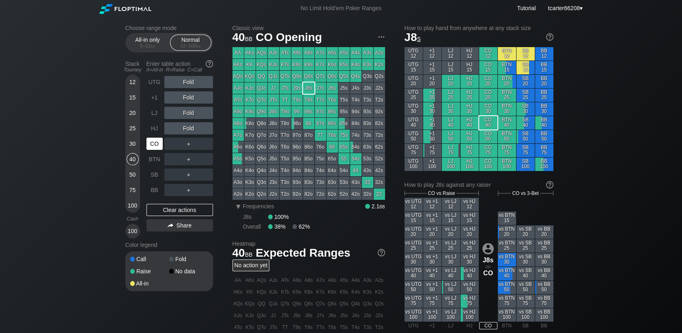
click at [155, 142] on div "CO" at bounding box center [155, 144] width 16 height 12
drag, startPoint x: 156, startPoint y: 154, endPoint x: 156, endPoint y: 161, distance: 6.9
click at [156, 154] on div "BTN" at bounding box center [155, 159] width 16 height 12
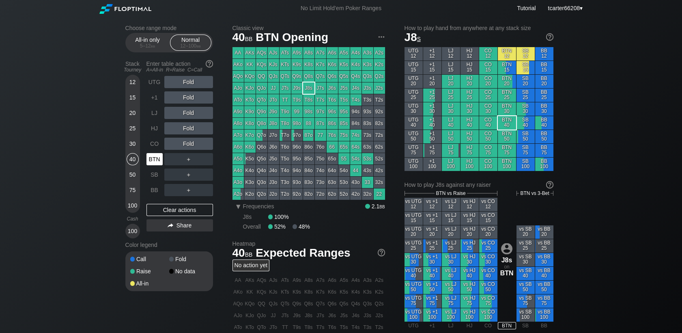
click at [156, 162] on div "BTN" at bounding box center [155, 159] width 16 height 12
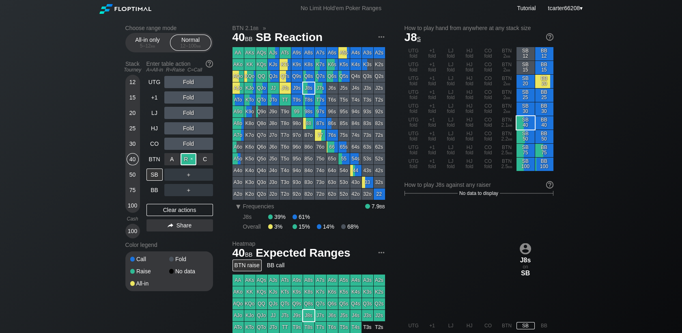
click at [191, 162] on div "R ✕" at bounding box center [189, 159] width 16 height 12
click at [170, 199] on div "UTG Fold +1 Fold LJ Fold HJ Fold CO Fold BTN Raise SB ＋ BB ＋ Clear actions Share" at bounding box center [180, 157] width 67 height 162
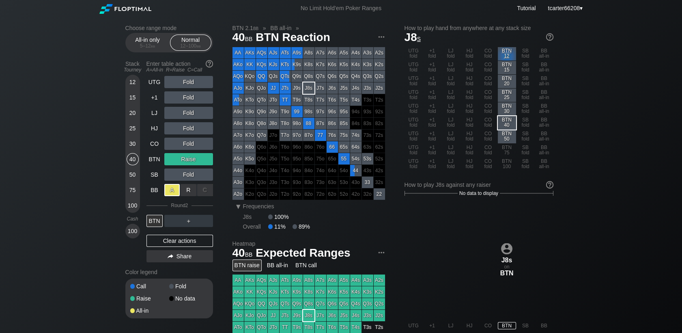
click at [170, 196] on div "A ✕" at bounding box center [172, 190] width 16 height 12
click at [175, 240] on div "Clear actions" at bounding box center [180, 241] width 67 height 12
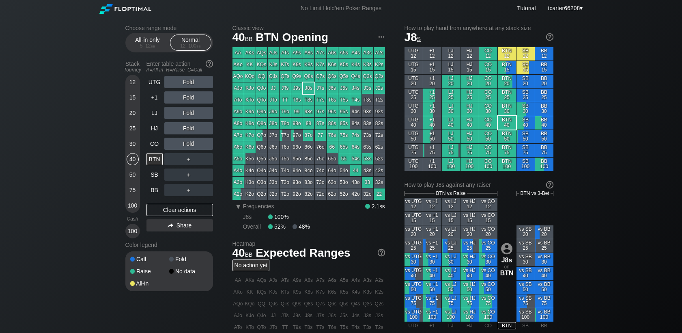
click at [127, 148] on div "30" at bounding box center [133, 145] width 12 height 15
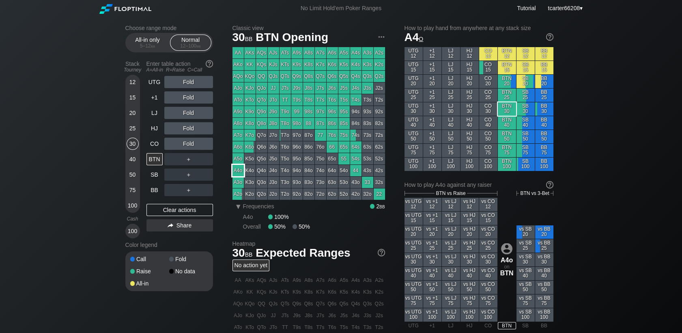
click at [238, 168] on div "A4o" at bounding box center [238, 170] width 11 height 11
click at [134, 117] on div "20" at bounding box center [133, 113] width 12 height 12
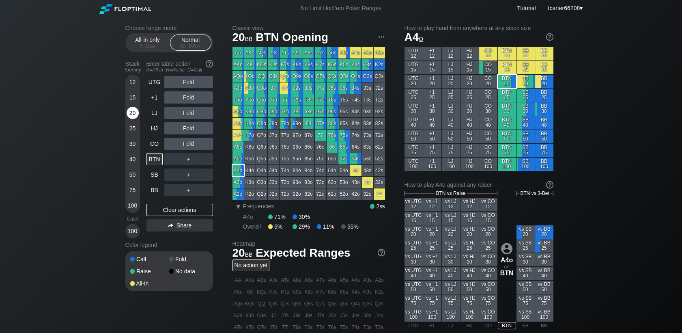
click at [135, 118] on div "20" at bounding box center [133, 113] width 12 height 12
click at [152, 192] on div "BB" at bounding box center [155, 190] width 16 height 12
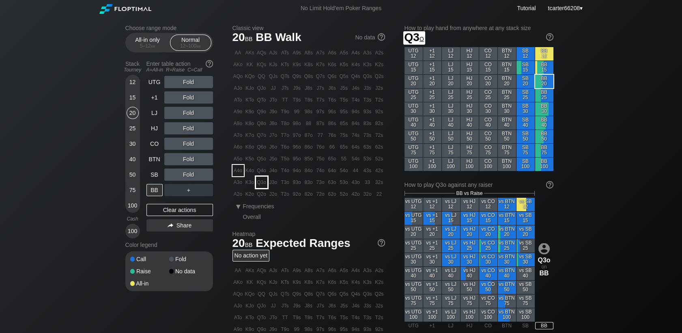
click at [263, 182] on div "Q3o" at bounding box center [261, 182] width 11 height 11
click at [189, 115] on div "R ✕" at bounding box center [189, 113] width 16 height 12
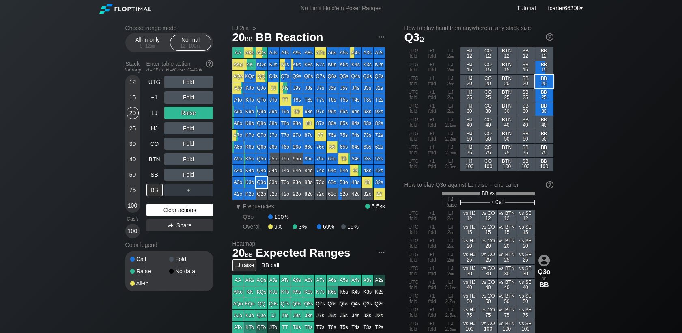
click at [211, 210] on div "Clear actions" at bounding box center [180, 210] width 67 height 12
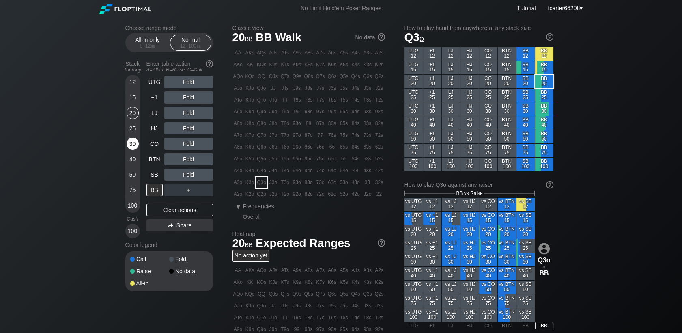
click at [135, 142] on div "30" at bounding box center [133, 144] width 12 height 12
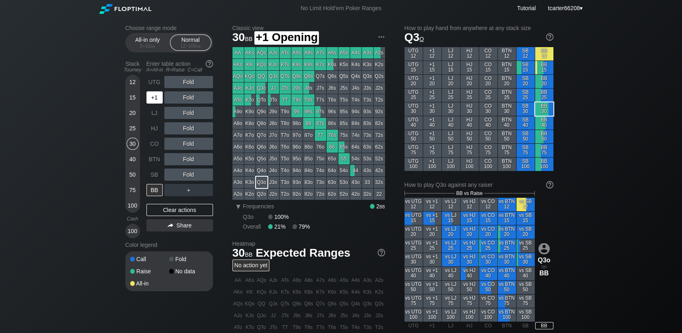
click at [152, 97] on div "+1" at bounding box center [155, 97] width 16 height 12
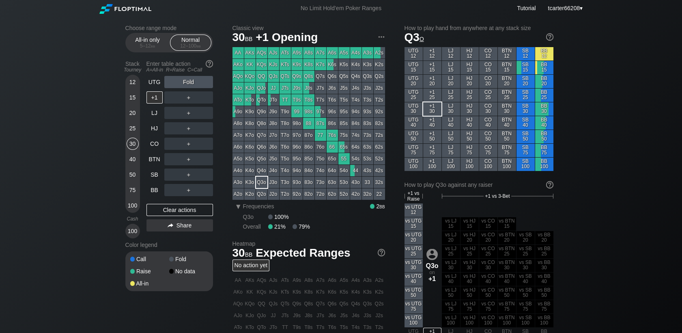
click at [132, 159] on div "40" at bounding box center [133, 159] width 12 height 12
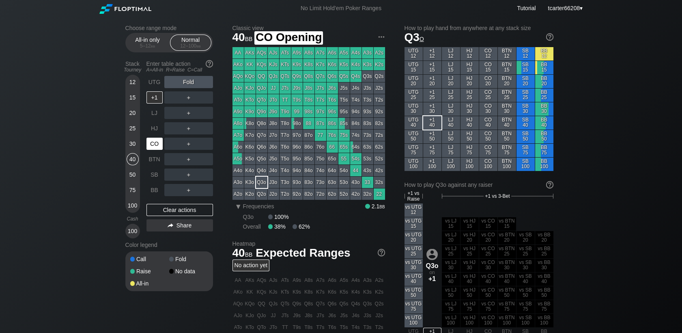
click at [153, 145] on div "CO" at bounding box center [155, 144] width 16 height 12
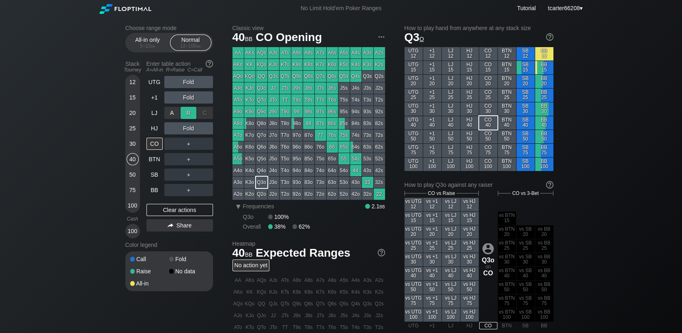
click at [184, 115] on div "R ✕" at bounding box center [189, 113] width 16 height 12
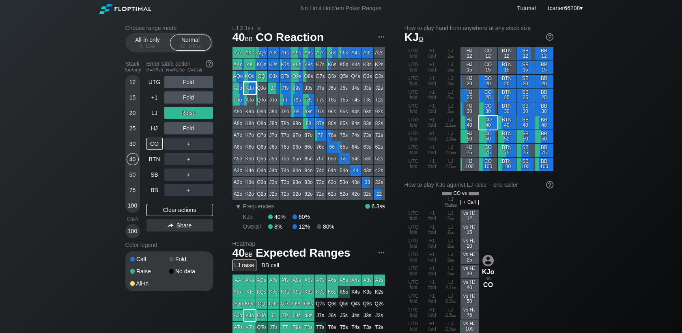
click at [252, 92] on div "KJo" at bounding box center [249, 87] width 11 height 11
click at [131, 85] on div "12" at bounding box center [133, 82] width 12 height 12
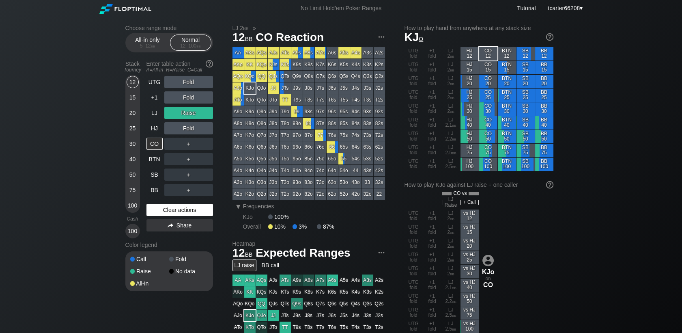
click at [169, 211] on div "Clear actions" at bounding box center [180, 210] width 67 height 12
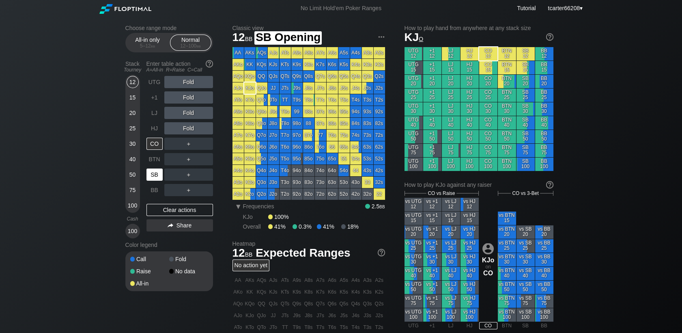
click at [152, 177] on div "SB" at bounding box center [155, 174] width 16 height 12
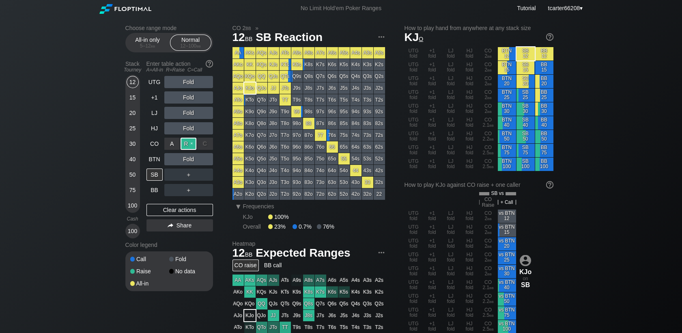
click at [192, 145] on div "R ✕" at bounding box center [189, 144] width 16 height 12
drag, startPoint x: 192, startPoint y: 209, endPoint x: 436, endPoint y: 332, distance: 273.4
click at [192, 209] on div "Clear actions" at bounding box center [180, 210] width 67 height 12
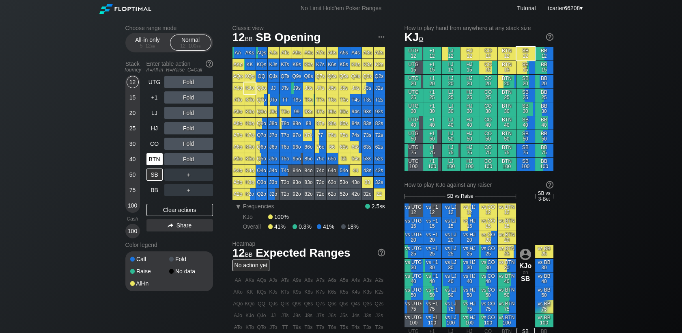
drag, startPoint x: 132, startPoint y: 143, endPoint x: 151, endPoint y: 157, distance: 23.8
click at [132, 144] on div "30" at bounding box center [133, 144] width 12 height 12
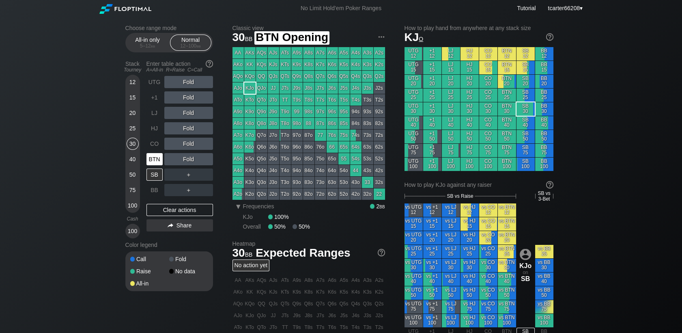
click at [155, 159] on div "BTN" at bounding box center [155, 159] width 16 height 12
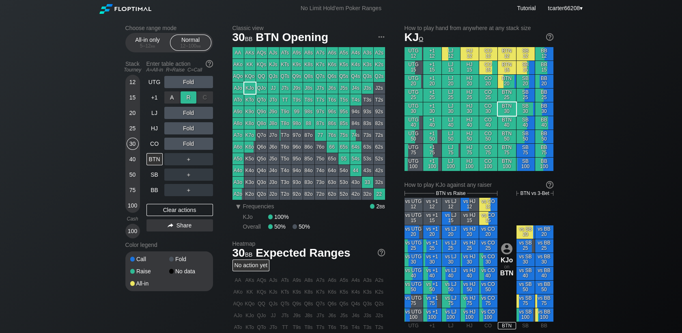
click at [190, 93] on div "R ✕" at bounding box center [189, 97] width 16 height 12
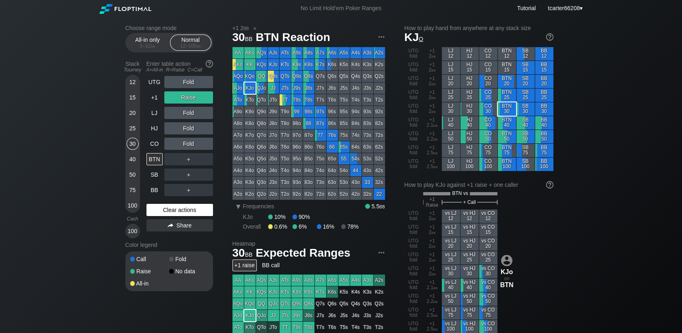
click at [153, 214] on div "Clear actions" at bounding box center [180, 210] width 67 height 12
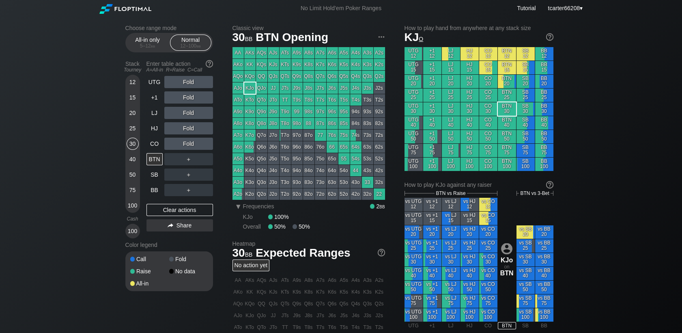
click at [345, 159] on div "55" at bounding box center [344, 158] width 11 height 11
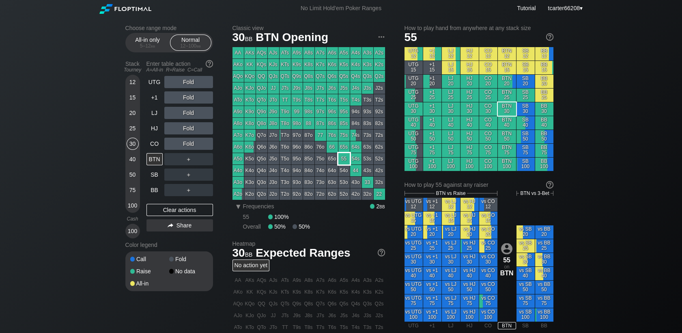
click at [344, 159] on div "55" at bounding box center [344, 158] width 11 height 11
click at [182, 162] on div "＋" at bounding box center [188, 159] width 49 height 12
drag, startPoint x: 185, startPoint y: 163, endPoint x: 188, endPoint y: 168, distance: 6.2
click at [186, 164] on div "R ✕" at bounding box center [189, 159] width 16 height 12
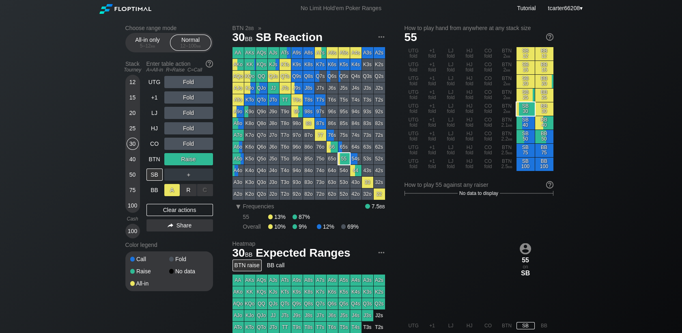
click at [174, 193] on div "A ✕" at bounding box center [172, 190] width 16 height 12
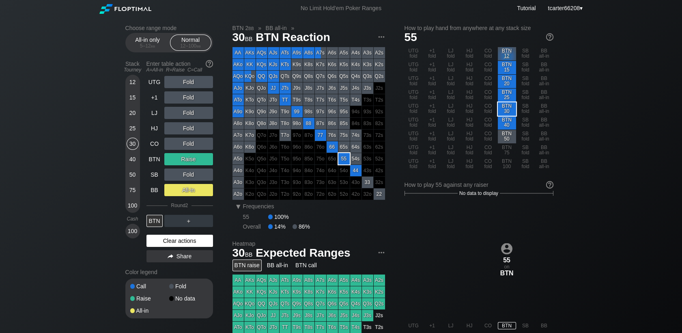
click at [186, 247] on div "Clear actions" at bounding box center [180, 241] width 67 height 12
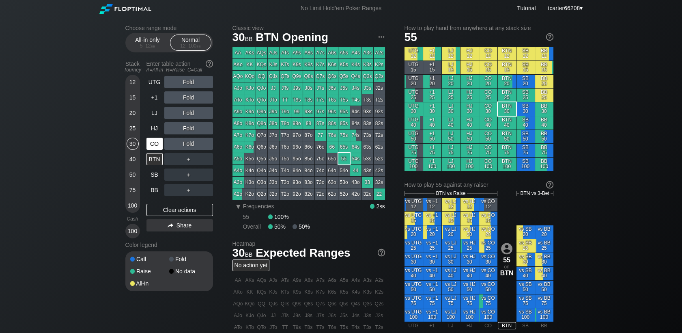
drag, startPoint x: 136, startPoint y: 160, endPoint x: 160, endPoint y: 149, distance: 26.0
click at [135, 160] on div "40" at bounding box center [133, 159] width 12 height 12
click at [151, 151] on div "CO" at bounding box center [156, 143] width 18 height 15
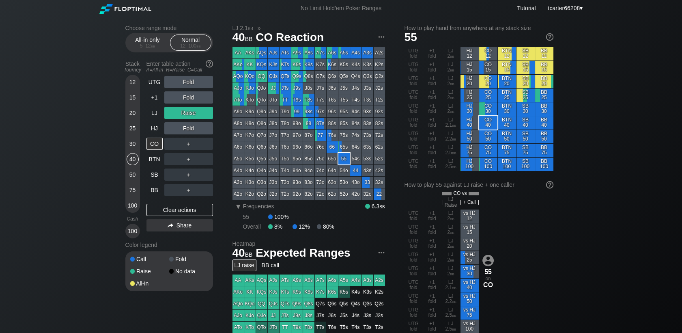
drag, startPoint x: 132, startPoint y: 125, endPoint x: 20, endPoint y: 111, distance: 112.5
click at [132, 125] on div "25" at bounding box center [133, 128] width 12 height 12
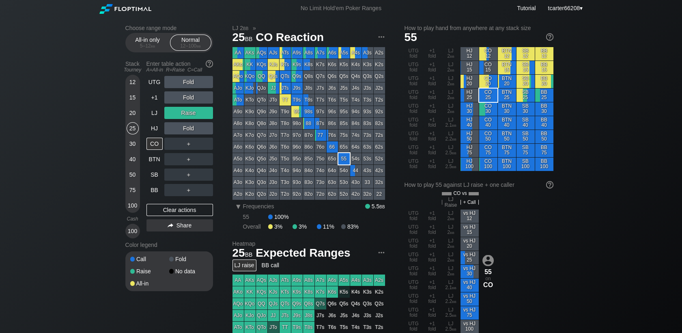
drag, startPoint x: 161, startPoint y: 209, endPoint x: 158, endPoint y: 198, distance: 11.6
click at [161, 209] on div "Clear actions" at bounding box center [180, 210] width 67 height 12
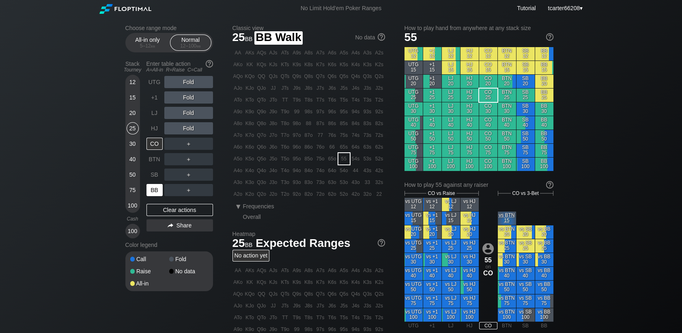
click at [157, 191] on div "BB" at bounding box center [155, 190] width 16 height 12
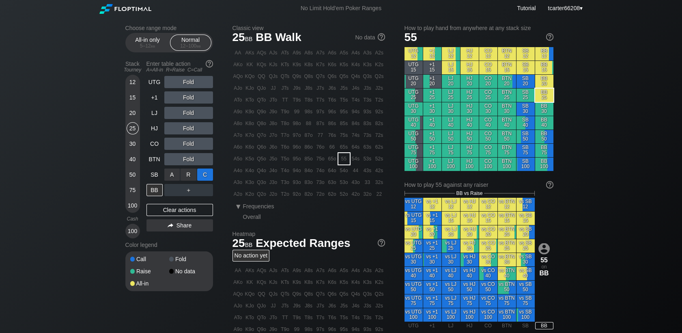
click at [203, 175] on div "C ✕" at bounding box center [205, 174] width 16 height 12
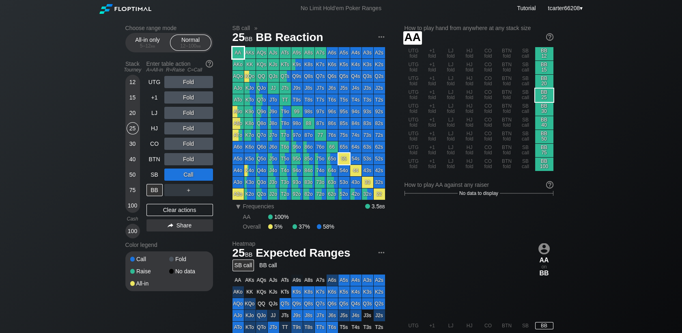
click at [237, 50] on div "AA" at bounding box center [238, 52] width 11 height 11
click at [185, 211] on div "Clear actions" at bounding box center [180, 210] width 67 height 12
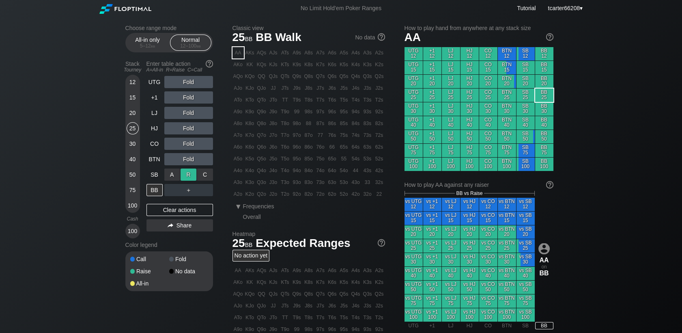
click at [186, 170] on div "R ✕" at bounding box center [189, 174] width 16 height 12
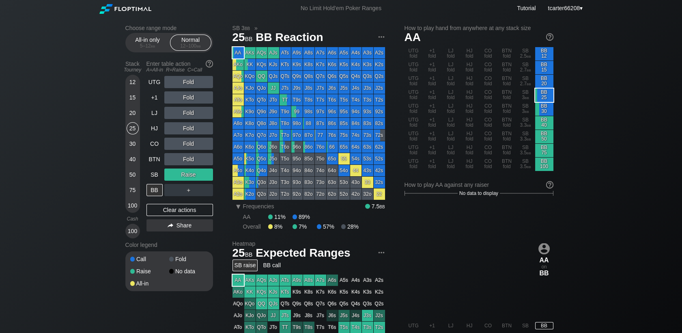
click at [173, 217] on div "UTG Fold +1 Fold LJ Fold HJ Fold CO Fold BTN Fold SB Raise BB ＋ Clear actions S…" at bounding box center [180, 157] width 67 height 162
click at [173, 213] on div "Clear actions" at bounding box center [180, 210] width 67 height 12
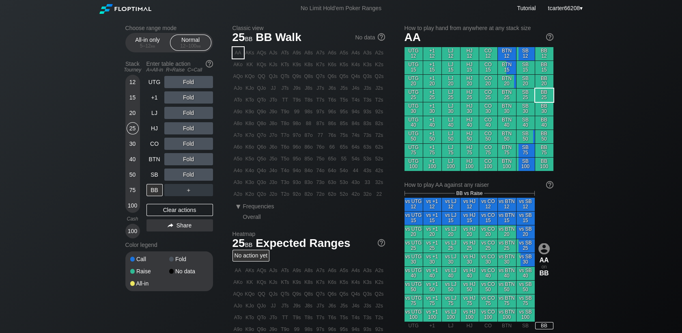
drag, startPoint x: 129, startPoint y: 84, endPoint x: 13, endPoint y: 93, distance: 116.1
click at [129, 84] on div "12" at bounding box center [133, 82] width 12 height 12
click at [151, 116] on div "LJ" at bounding box center [155, 113] width 16 height 12
click at [159, 112] on div "LJ" at bounding box center [155, 113] width 16 height 12
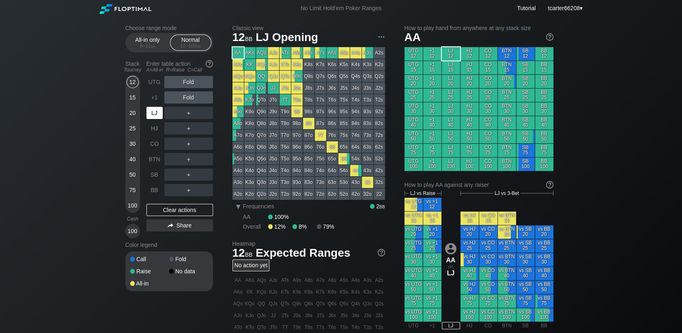
click at [158, 112] on div "LJ" at bounding box center [155, 113] width 16 height 12
click at [156, 113] on div "LJ" at bounding box center [155, 113] width 16 height 12
click at [156, 112] on div "LJ" at bounding box center [155, 113] width 16 height 12
click at [181, 100] on div "Fold" at bounding box center [188, 97] width 49 height 12
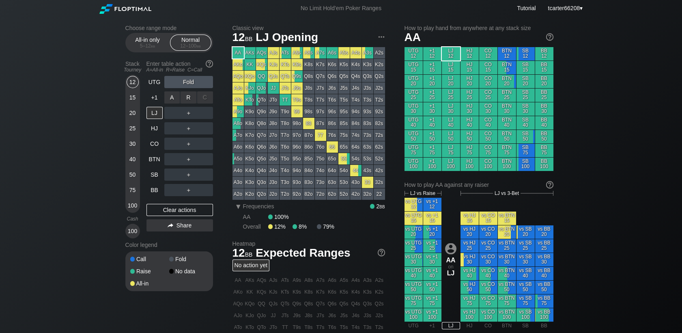
click at [184, 99] on div "R ✕" at bounding box center [189, 97] width 16 height 12
drag, startPoint x: 132, startPoint y: 148, endPoint x: 201, endPoint y: 203, distance: 88.4
click at [132, 147] on div "30" at bounding box center [133, 144] width 12 height 12
click at [153, 189] on div "BB" at bounding box center [155, 190] width 16 height 12
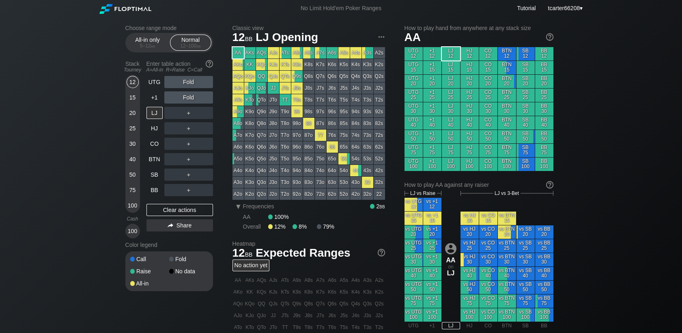
click at [153, 189] on div "BB" at bounding box center [155, 190] width 16 height 12
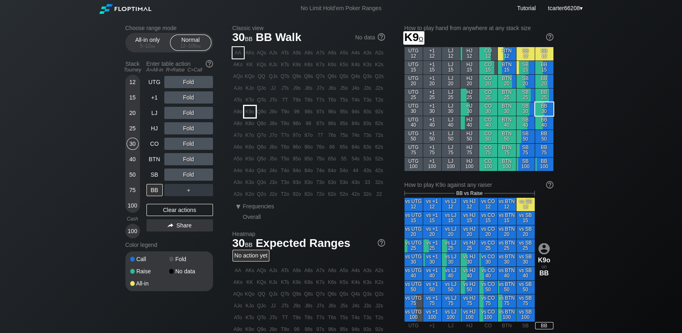
click at [248, 112] on div "K9o" at bounding box center [249, 111] width 11 height 11
click at [197, 99] on div "C ✕" at bounding box center [205, 97] width 16 height 12
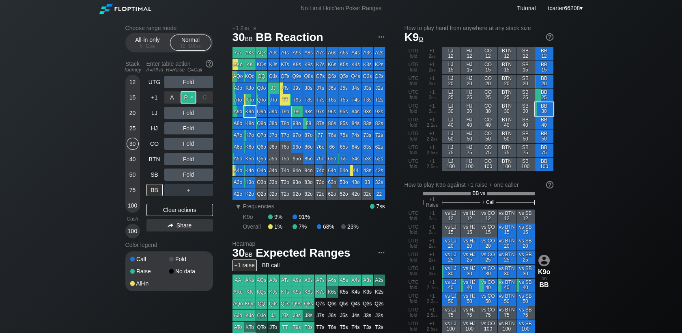
click at [192, 99] on div "R ✕" at bounding box center [189, 97] width 16 height 12
click at [203, 213] on div "Clear actions" at bounding box center [180, 210] width 67 height 12
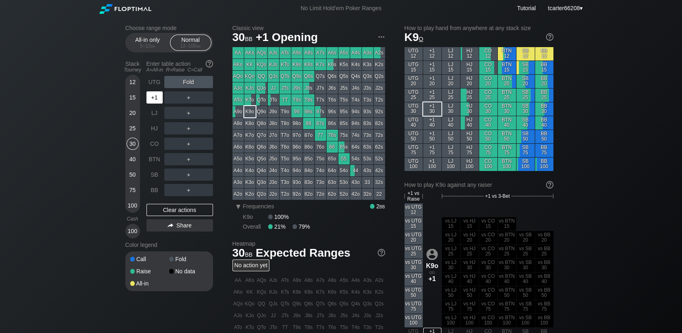
click at [156, 96] on div "+1" at bounding box center [155, 97] width 16 height 12
click at [188, 218] on div "UTG Fold +1 ＋ LJ ＋ HJ ＋ CO ＋ BTN ＋ SB ＋ BB ＋ Clear actions Share" at bounding box center [180, 157] width 67 height 162
drag, startPoint x: 146, startPoint y: 196, endPoint x: 150, endPoint y: 194, distance: 5.1
click at [146, 196] on div "Stack Tourney Enter table action A=All-in R=Raise C=Call 12 15 20 25 30 40 50 7…" at bounding box center [169, 147] width 88 height 181
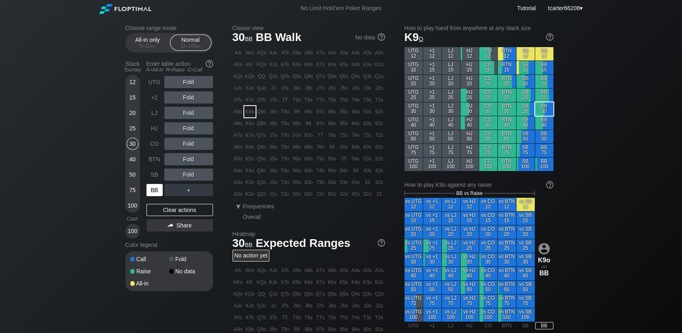
click at [150, 194] on div "BB" at bounding box center [155, 190] width 16 height 12
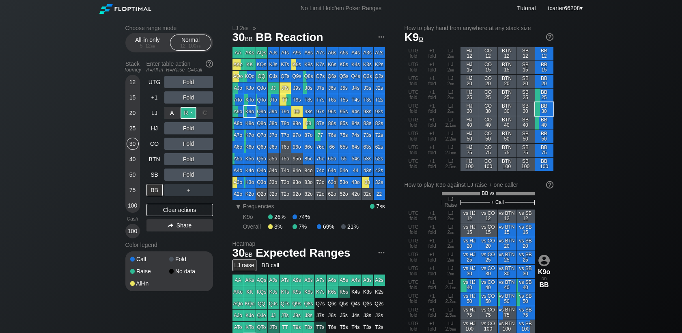
click at [187, 116] on div "R ✕" at bounding box center [189, 113] width 16 height 12
click at [192, 211] on div "Clear actions" at bounding box center [180, 210] width 67 height 12
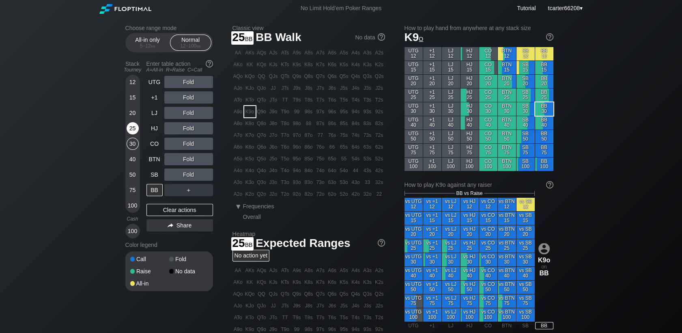
click at [134, 129] on div "25" at bounding box center [133, 128] width 12 height 12
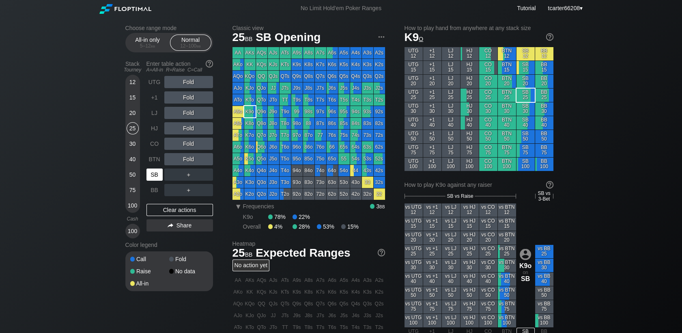
click at [155, 175] on div "SB" at bounding box center [155, 174] width 16 height 12
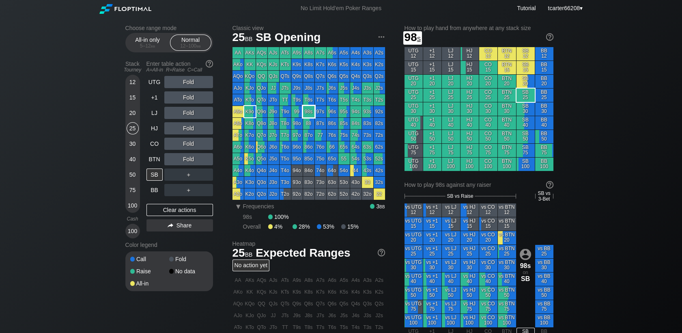
click at [311, 113] on div "98s" at bounding box center [308, 111] width 11 height 11
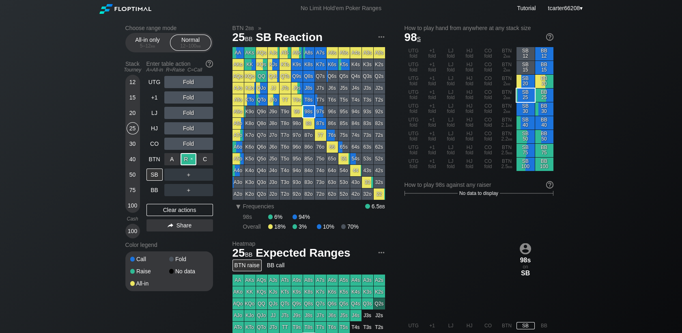
click at [188, 160] on div "R ✕" at bounding box center [189, 159] width 16 height 12
click at [176, 208] on div "Clear actions" at bounding box center [180, 210] width 67 height 12
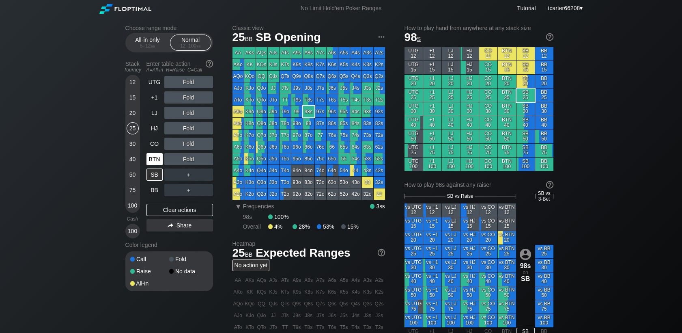
click at [161, 157] on div "BTN" at bounding box center [155, 159] width 16 height 12
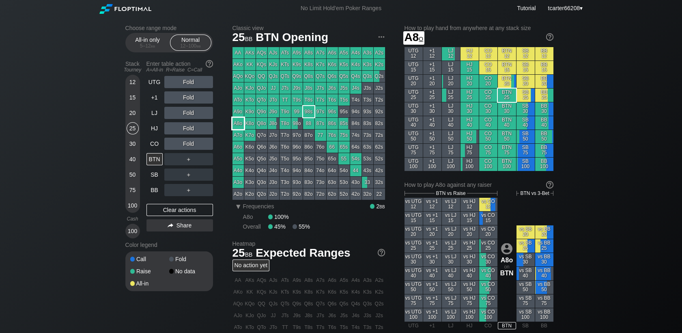
click at [240, 125] on div "A8o" at bounding box center [238, 123] width 11 height 11
click at [184, 139] on div "Fold" at bounding box center [188, 144] width 49 height 12
click at [188, 142] on div "R ✕" at bounding box center [189, 144] width 16 height 12
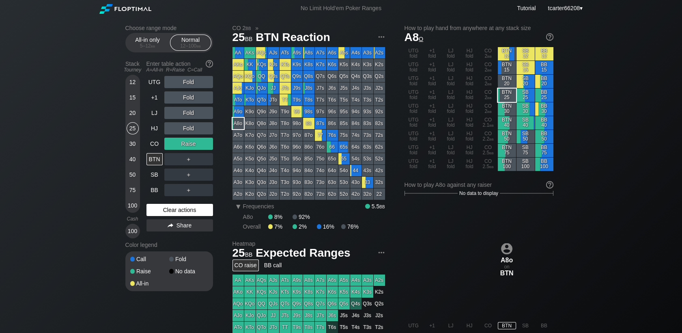
click at [207, 206] on div "Clear actions" at bounding box center [180, 210] width 67 height 12
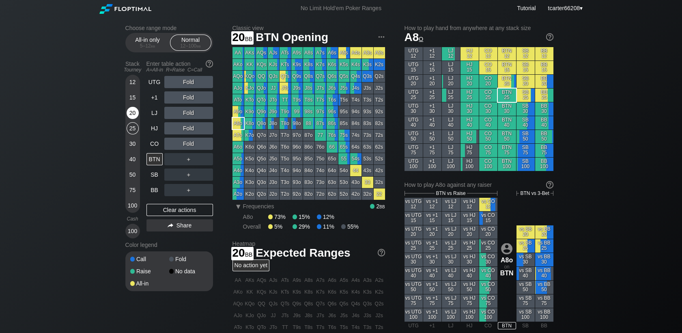
click at [133, 112] on div "20" at bounding box center [133, 113] width 12 height 12
click at [156, 190] on div "BB" at bounding box center [155, 190] width 16 height 12
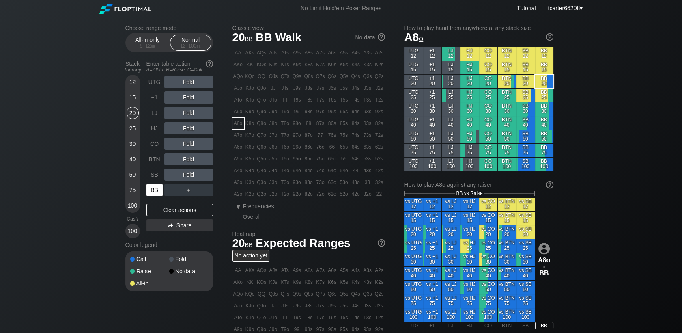
click at [156, 190] on div "BB" at bounding box center [155, 190] width 16 height 12
click at [195, 213] on div "Clear actions" at bounding box center [180, 210] width 67 height 12
click at [152, 214] on div "Clear actions" at bounding box center [180, 210] width 67 height 12
click at [131, 148] on div "30" at bounding box center [133, 144] width 12 height 12
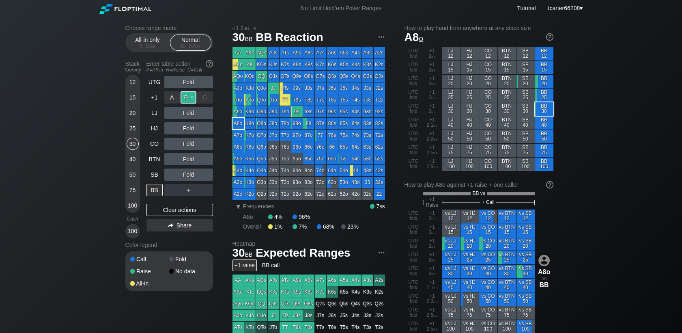
click at [188, 100] on div "R ✕" at bounding box center [189, 97] width 16 height 12
drag, startPoint x: 187, startPoint y: 212, endPoint x: 179, endPoint y: 203, distance: 11.8
click at [187, 212] on div "Clear actions" at bounding box center [180, 210] width 67 height 12
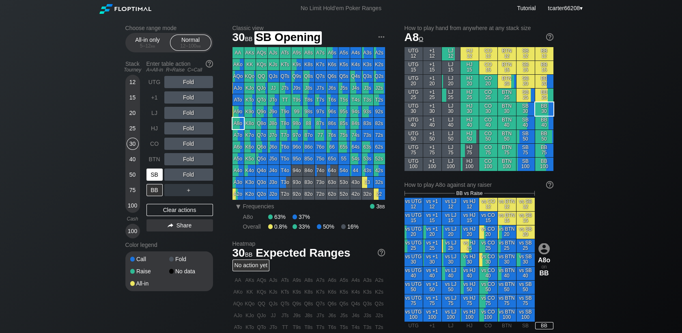
click at [158, 177] on div "SB" at bounding box center [155, 174] width 16 height 12
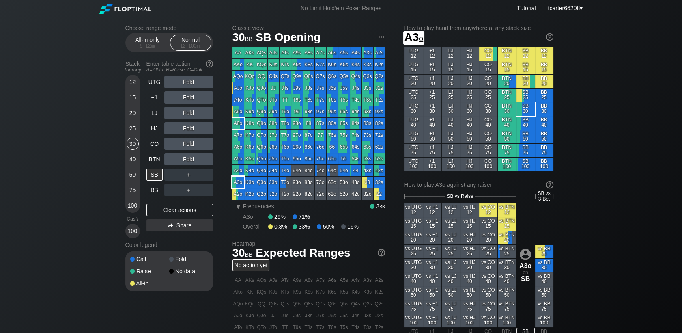
click at [233, 187] on div "A3o" at bounding box center [238, 182] width 11 height 11
click at [195, 155] on div "R ✕" at bounding box center [189, 159] width 16 height 12
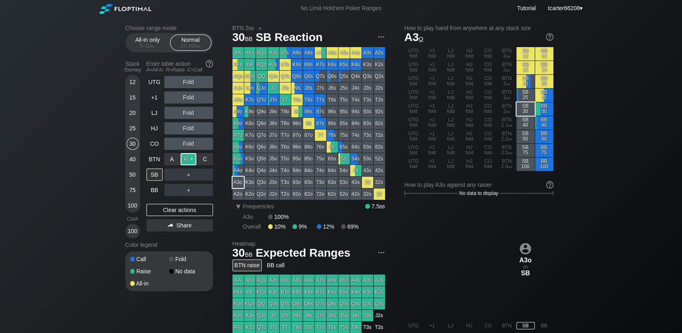
click at [192, 157] on div "R ✕" at bounding box center [189, 159] width 16 height 12
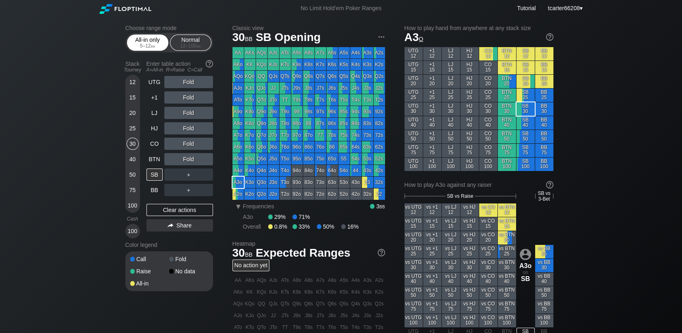
click at [148, 43] on div "All-in only 5 – 12 bb" at bounding box center [147, 42] width 37 height 15
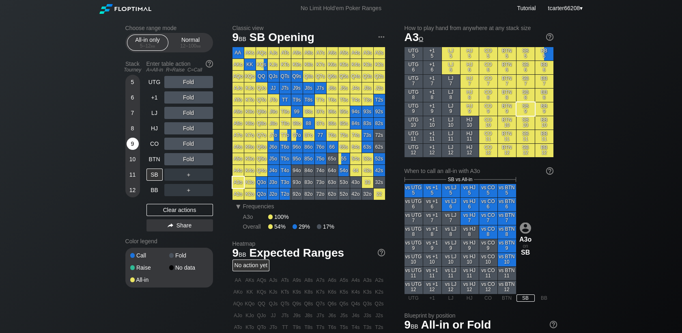
click at [132, 151] on div "9" at bounding box center [133, 145] width 12 height 15
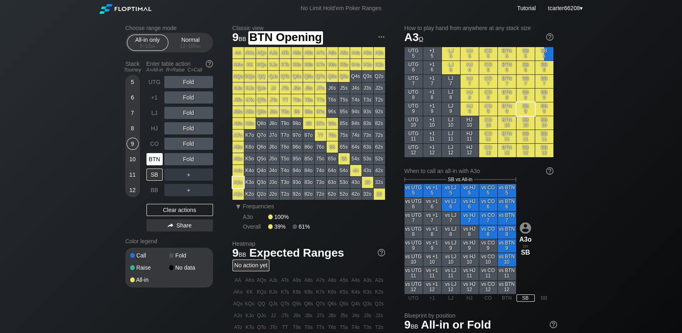
click at [152, 160] on div "BTN" at bounding box center [155, 159] width 16 height 12
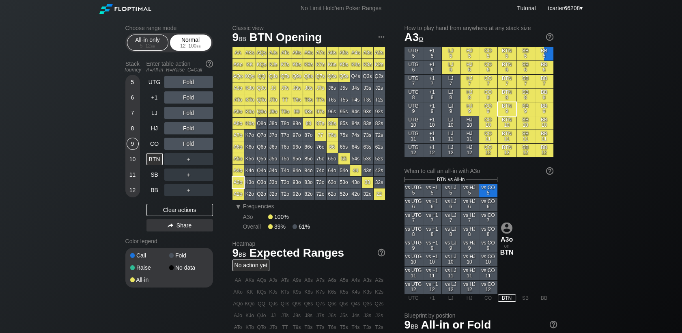
click at [190, 39] on div "Normal 12 – 100 bb" at bounding box center [190, 42] width 37 height 15
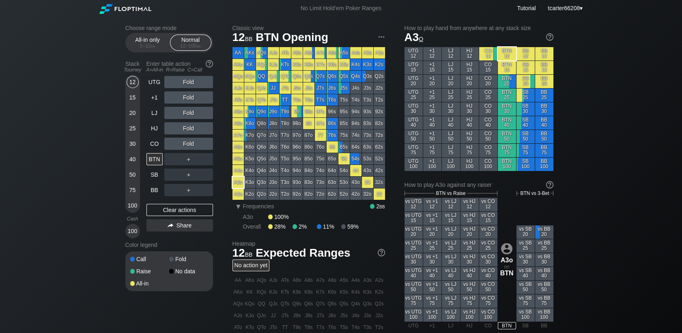
click at [136, 140] on div "30" at bounding box center [133, 144] width 12 height 12
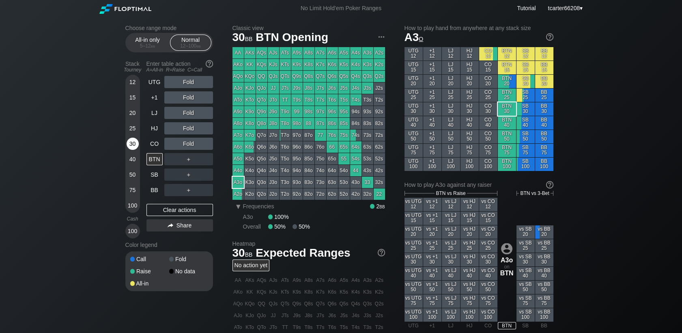
click at [135, 145] on div "30" at bounding box center [133, 144] width 12 height 12
click at [161, 143] on div "CO" at bounding box center [155, 144] width 16 height 12
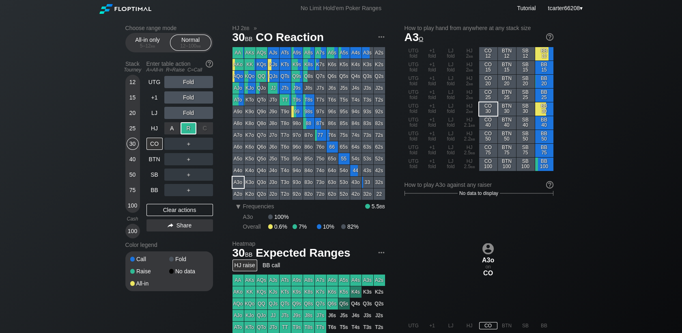
click at [184, 130] on div "R ✕" at bounding box center [189, 128] width 16 height 12
click at [206, 140] on div "＋" at bounding box center [188, 144] width 49 height 12
click at [207, 142] on div "C ✕" at bounding box center [205, 144] width 16 height 12
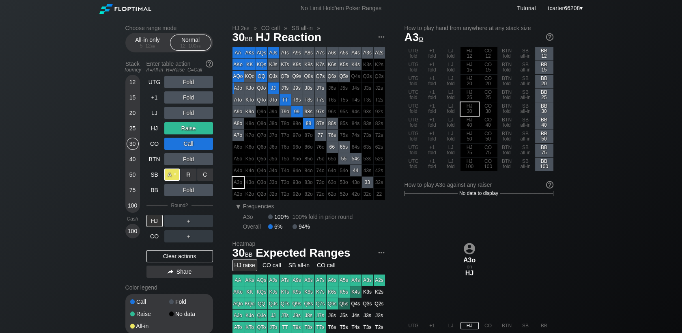
click at [167, 176] on div "A ✕" at bounding box center [172, 174] width 16 height 12
drag, startPoint x: 164, startPoint y: 258, endPoint x: 15, endPoint y: 192, distance: 163.6
click at [164, 259] on div "Clear actions" at bounding box center [180, 256] width 67 height 12
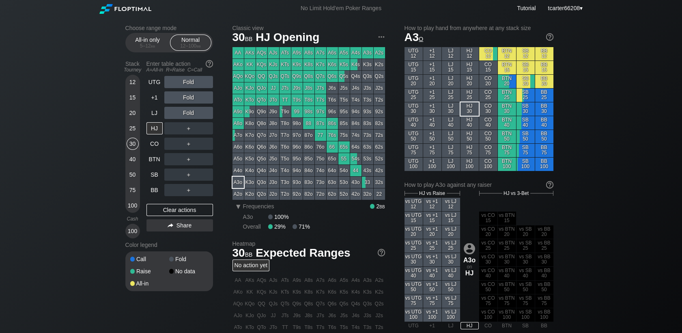
click at [133, 129] on div "25" at bounding box center [133, 128] width 12 height 12
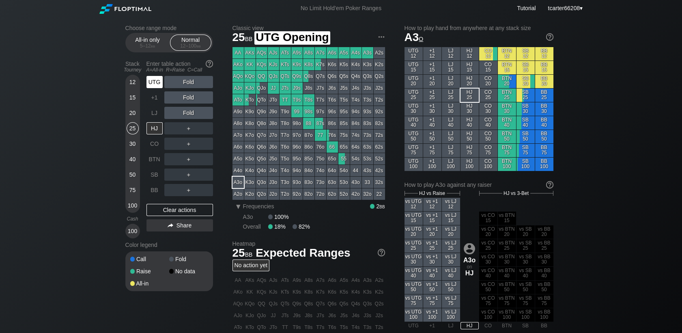
click at [154, 84] on div "UTG" at bounding box center [155, 82] width 16 height 12
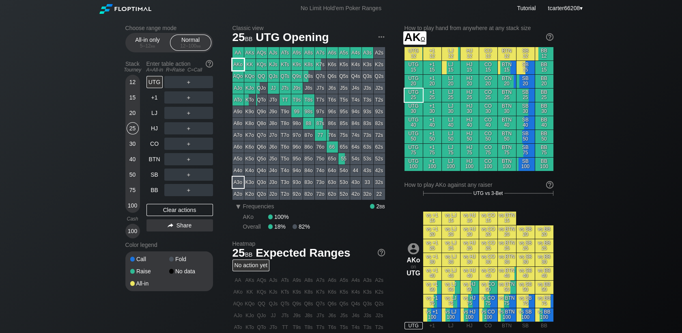
click at [231, 67] on div "Choose range mode All-in only 5 – 12 bb Normal 12 – 100 bb Stack Tourney Enter …" at bounding box center [341, 276] width 445 height 518
click at [235, 68] on div "AKo" at bounding box center [238, 64] width 11 height 11
click at [185, 80] on div "R ✕" at bounding box center [189, 82] width 16 height 12
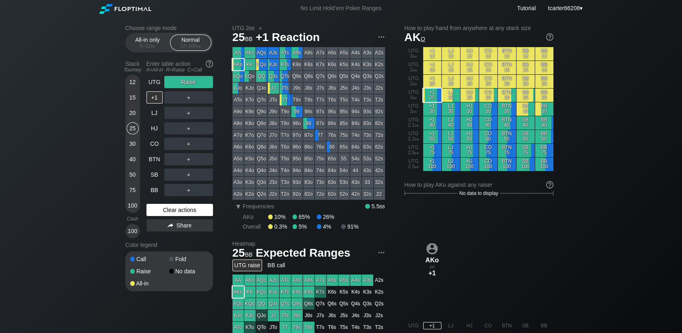
click at [183, 207] on div "Clear actions" at bounding box center [180, 210] width 67 height 12
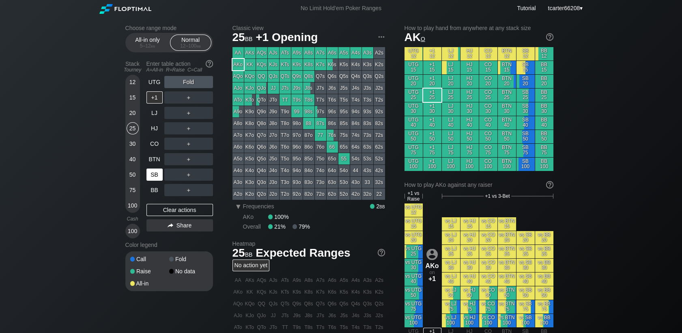
click at [153, 177] on div "SB" at bounding box center [155, 174] width 16 height 12
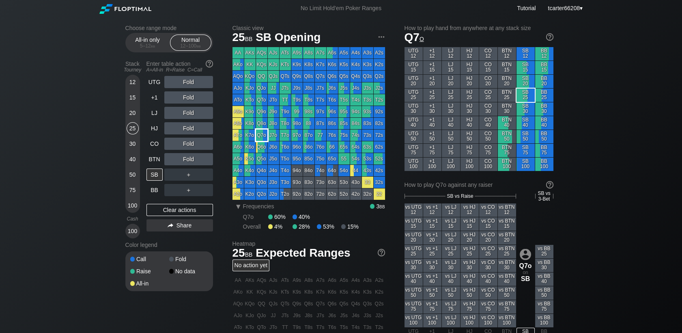
click at [258, 133] on div "Q7o" at bounding box center [261, 134] width 11 height 11
drag, startPoint x: 189, startPoint y: 211, endPoint x: 164, endPoint y: 162, distance: 54.6
click at [189, 211] on div "Clear actions" at bounding box center [180, 210] width 67 height 12
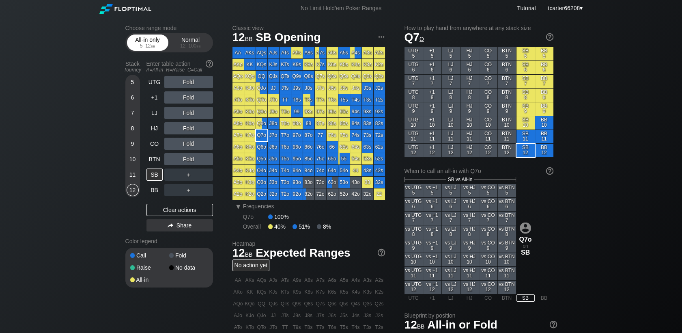
click at [151, 43] on div "All-in only 5 – 12 bb" at bounding box center [147, 42] width 37 height 15
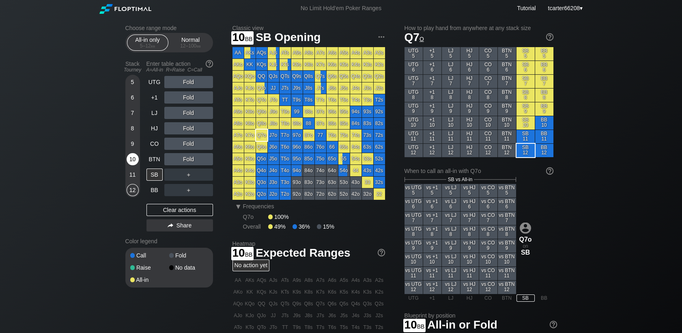
click at [131, 159] on div "10" at bounding box center [133, 159] width 12 height 12
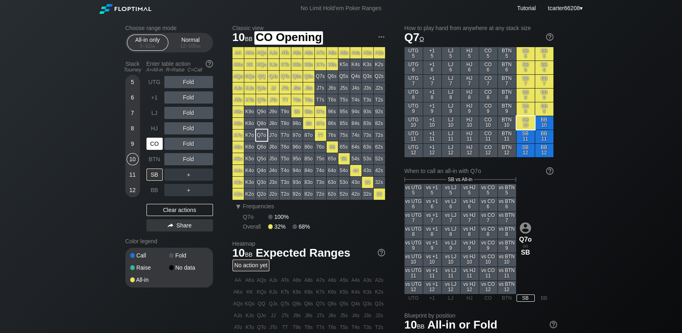
click at [150, 148] on div "CO" at bounding box center [155, 144] width 16 height 12
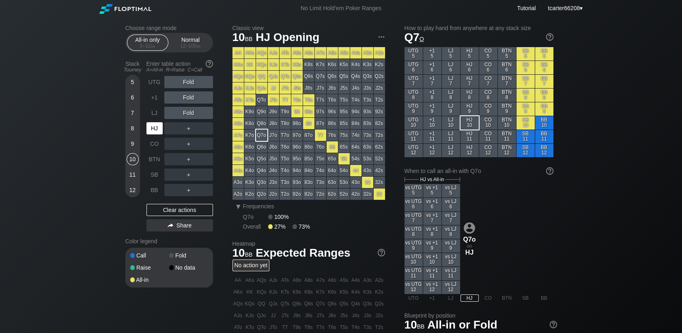
click at [155, 133] on div "HJ" at bounding box center [155, 128] width 16 height 12
